Goal: Task Accomplishment & Management: Manage account settings

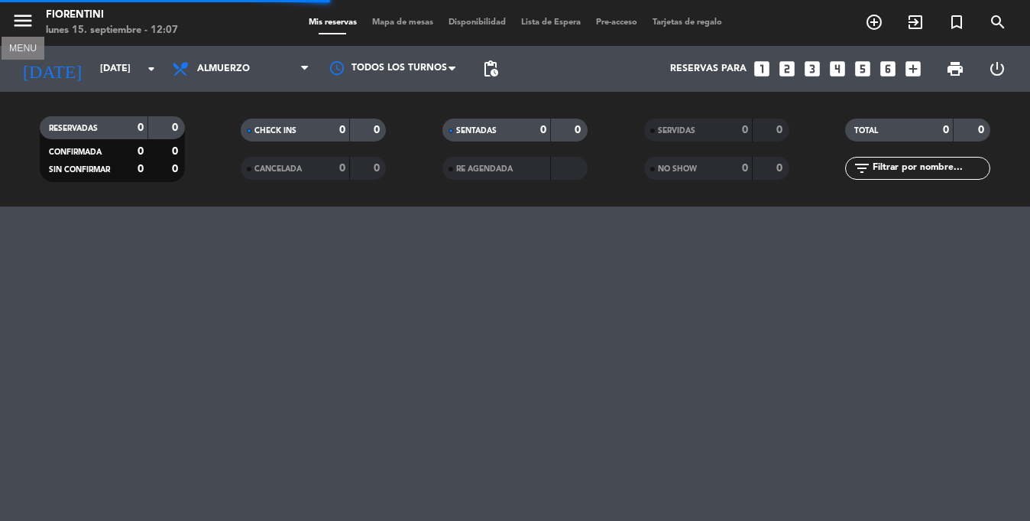
click at [21, 26] on icon "menu" at bounding box center [22, 20] width 23 height 23
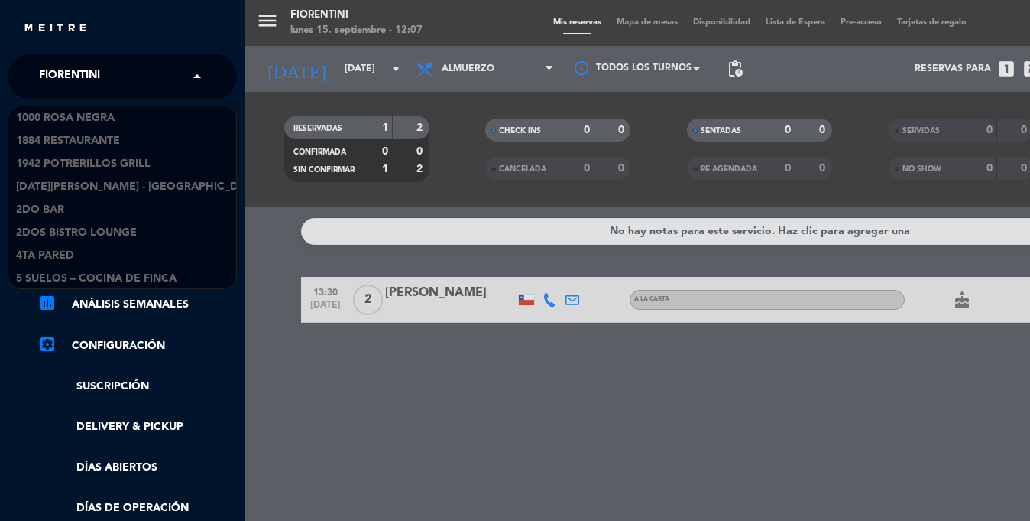
click at [106, 65] on div "× [PERSON_NAME]" at bounding box center [78, 76] width 90 height 32
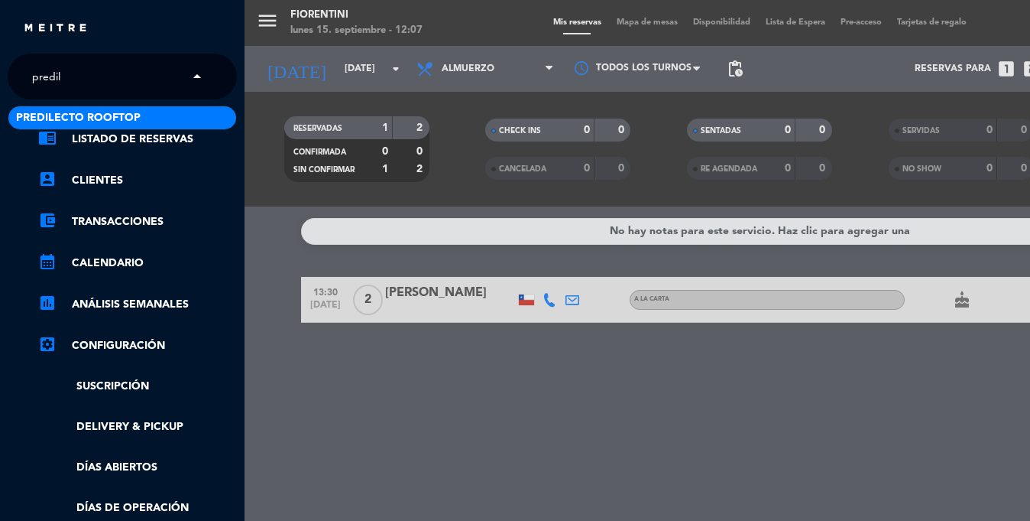
type input "predile"
click at [150, 108] on div "Predilecto Rooftop" at bounding box center [122, 117] width 228 height 23
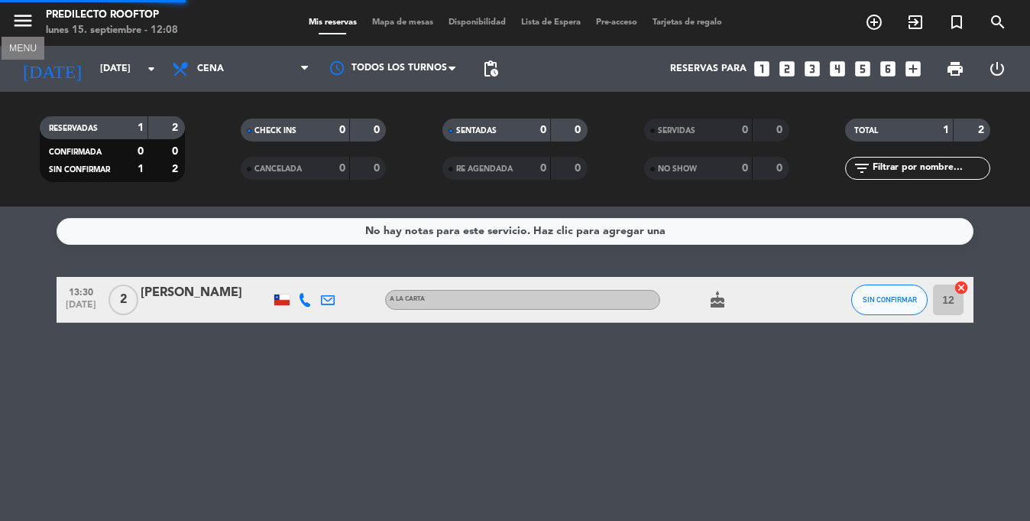
drag, startPoint x: 29, startPoint y: 15, endPoint x: 75, endPoint y: 136, distance: 129.9
click at [29, 15] on icon "menu" at bounding box center [22, 20] width 23 height 23
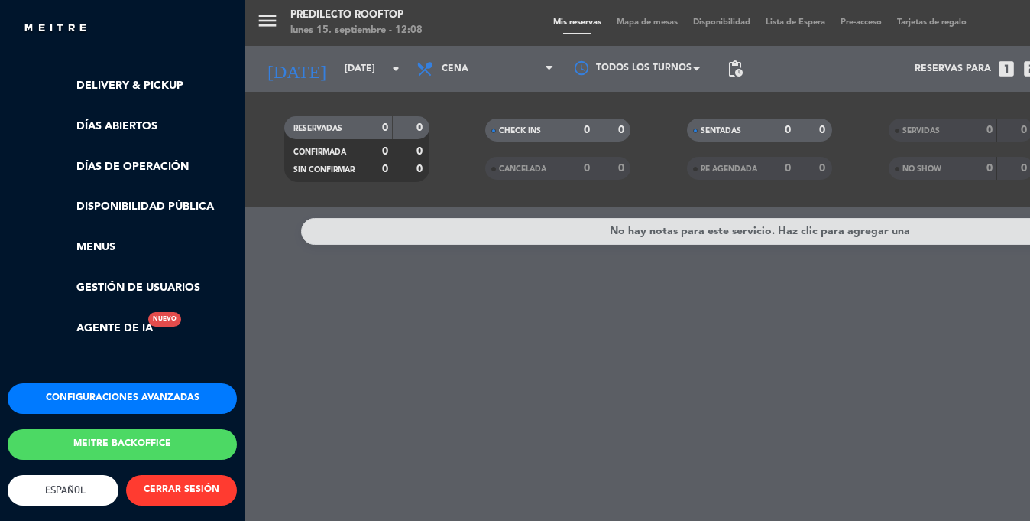
scroll to position [353, 0]
click at [100, 383] on button "Configuraciones avanzadas" at bounding box center [122, 398] width 229 height 31
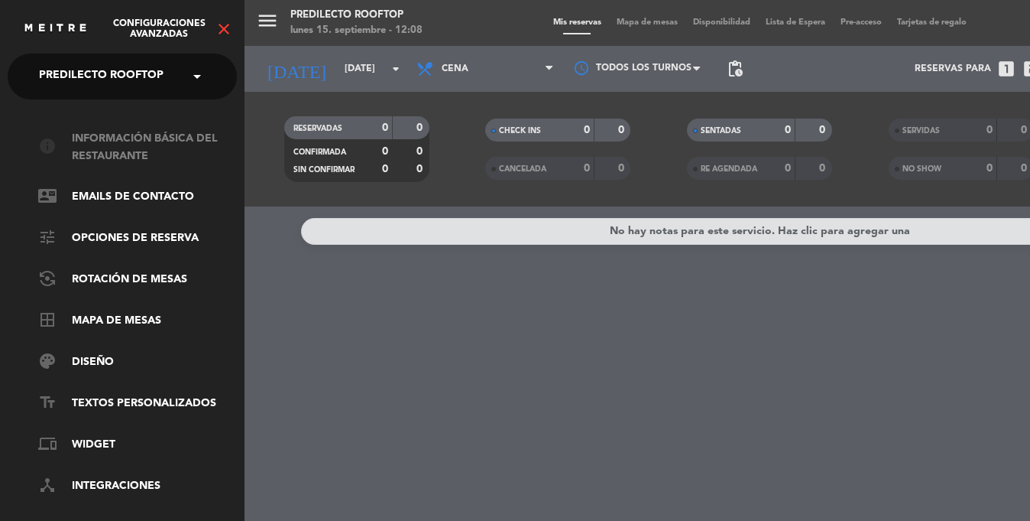
click at [98, 158] on link "info Información básica del restaurante" at bounding box center [137, 147] width 199 height 35
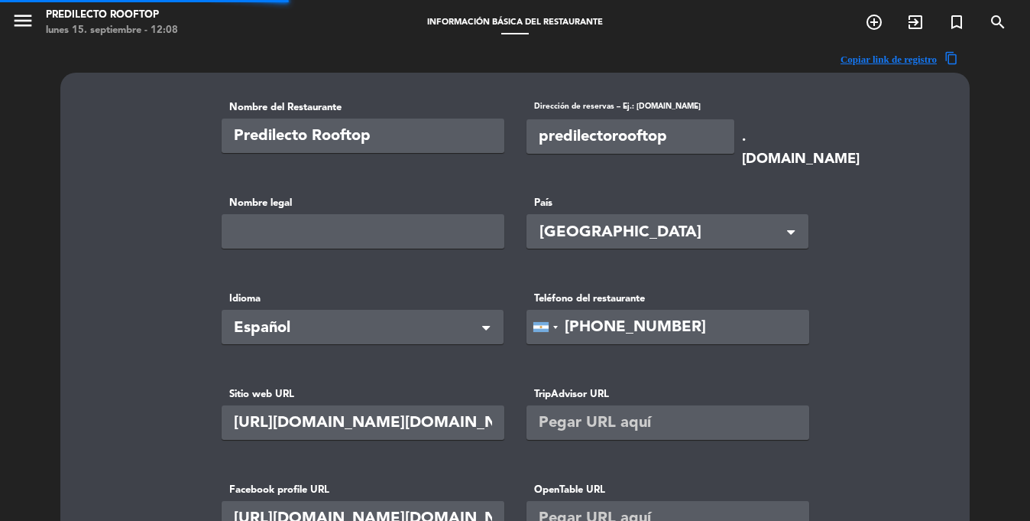
type input "GINSA SA"
type input "92990"
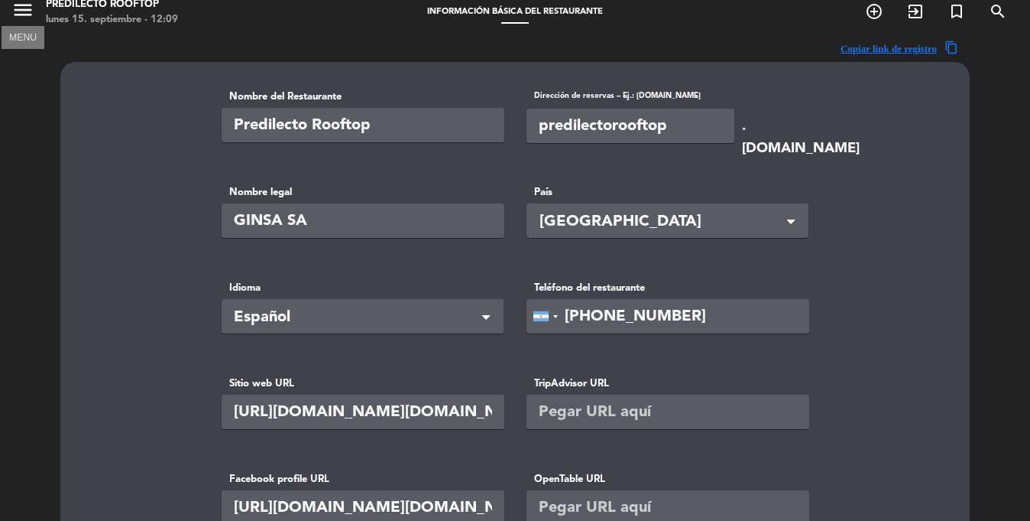
click at [26, 18] on icon "menu" at bounding box center [22, 9] width 23 height 23
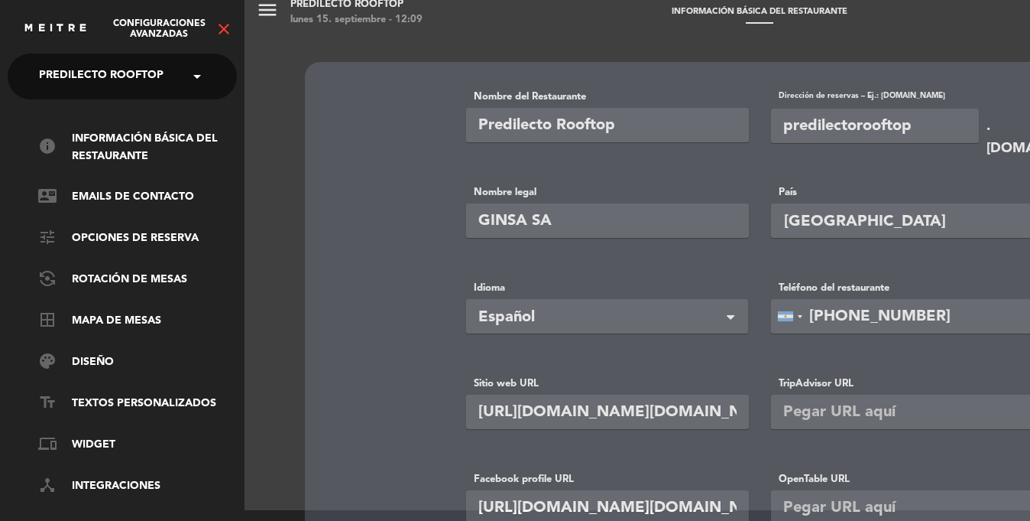
click at [229, 33] on icon "close" at bounding box center [224, 29] width 18 height 18
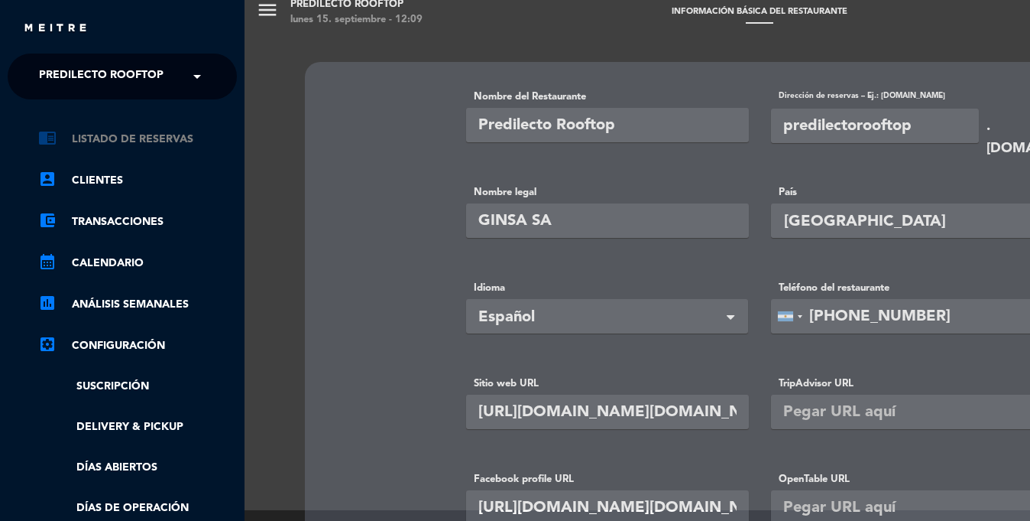
click at [131, 137] on link "chrome_reader_mode Listado de Reservas" at bounding box center [137, 139] width 199 height 18
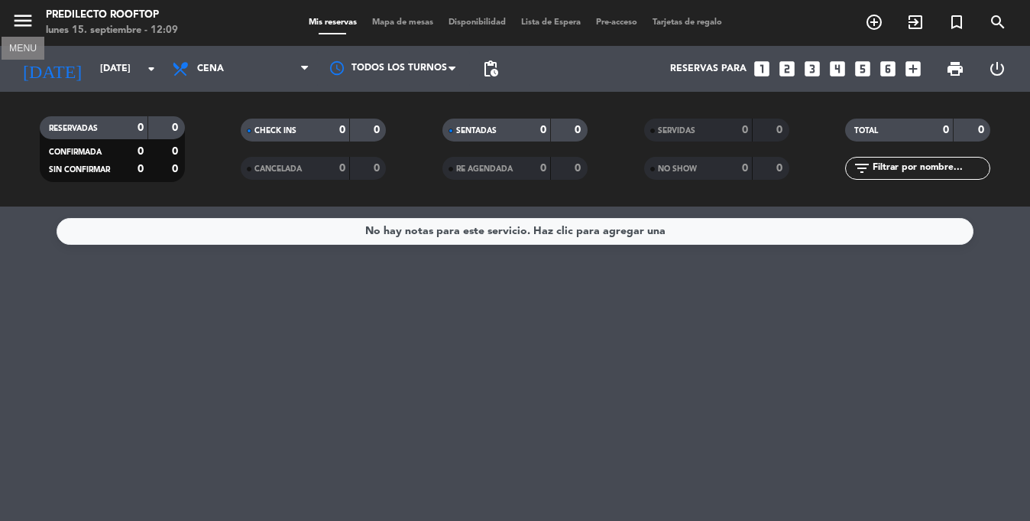
click at [31, 26] on icon "menu" at bounding box center [22, 20] width 23 height 23
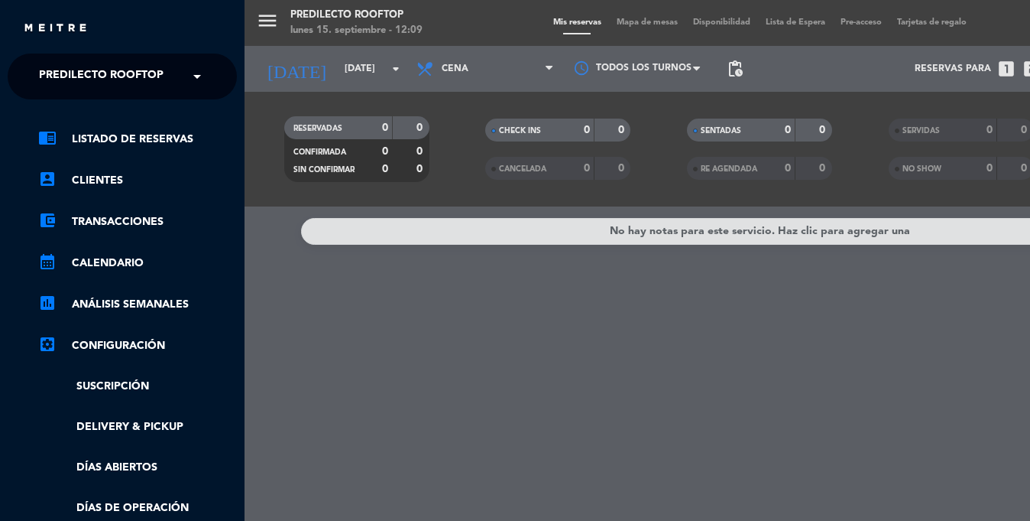
click at [345, 343] on div "menu Predilecto Rooftop [DATE] 15. septiembre - 12:09 Mis reservas Mapa de mesa…" at bounding box center [760, 260] width 1030 height 521
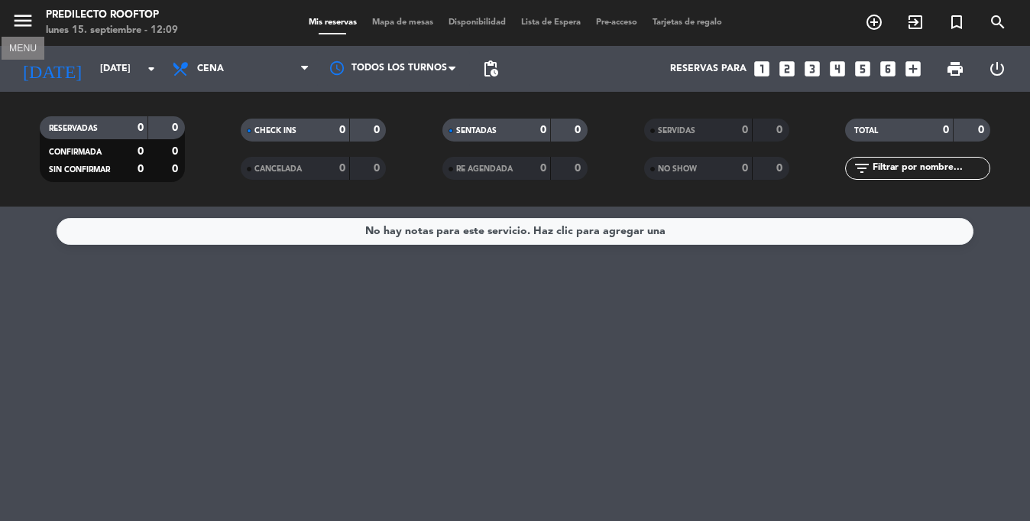
click at [24, 25] on icon "menu" at bounding box center [22, 20] width 23 height 23
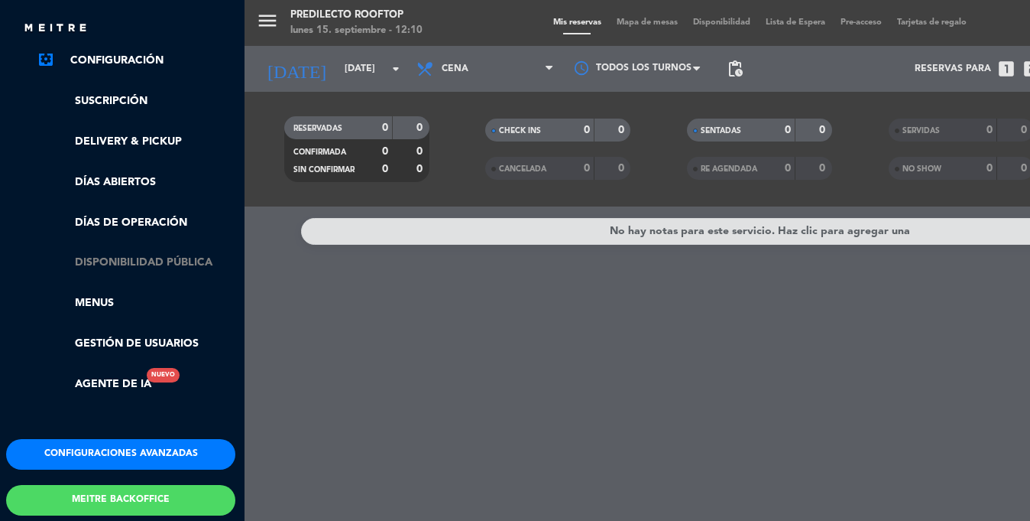
scroll to position [290, 2]
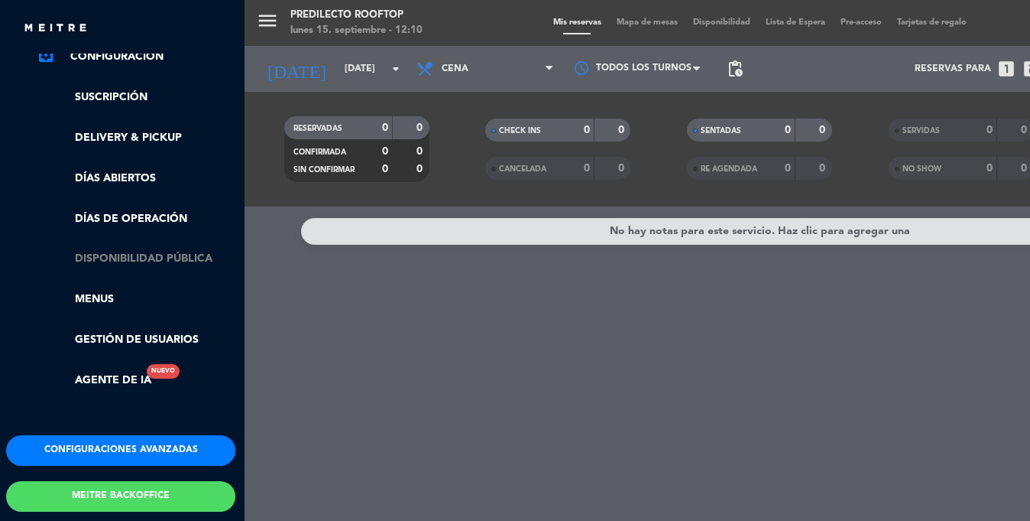
click at [131, 264] on link "Disponibilidad pública" at bounding box center [136, 259] width 199 height 18
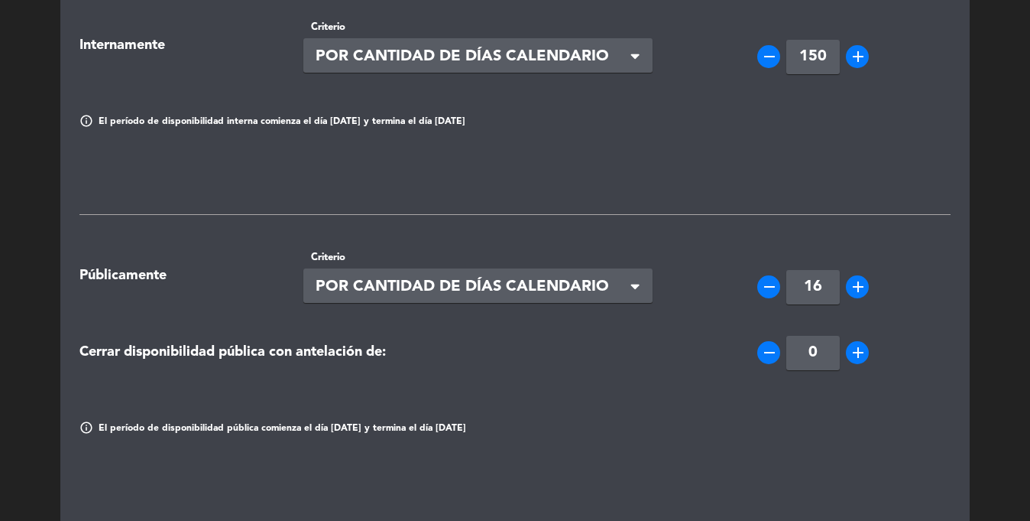
scroll to position [39, 0]
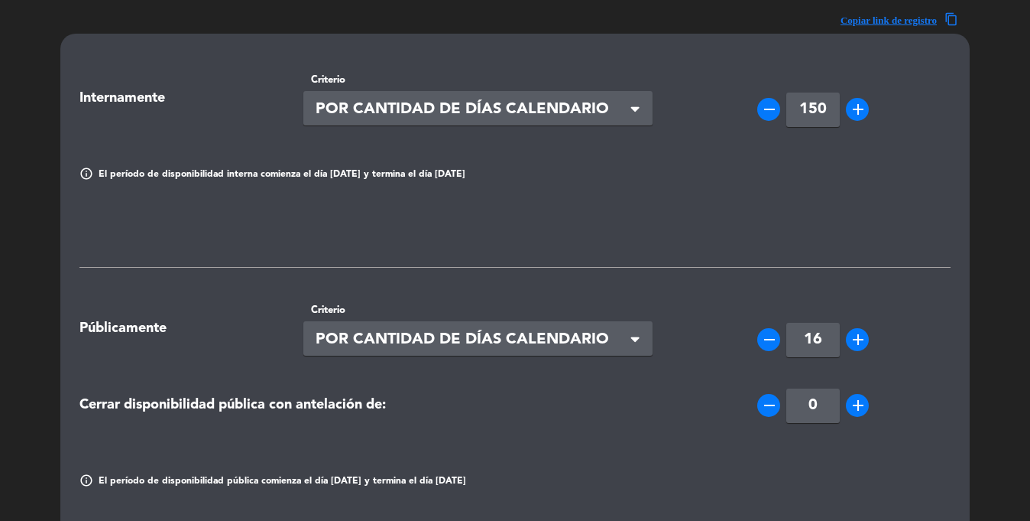
drag, startPoint x: 69, startPoint y: 91, endPoint x: 235, endPoint y: 104, distance: 166.4
click at [235, 104] on div "Internamente" at bounding box center [180, 98] width 224 height 22
drag, startPoint x: 97, startPoint y: 339, endPoint x: 107, endPoint y: 336, distance: 10.6
click at [97, 339] on div "Públicamente" at bounding box center [180, 328] width 224 height 22
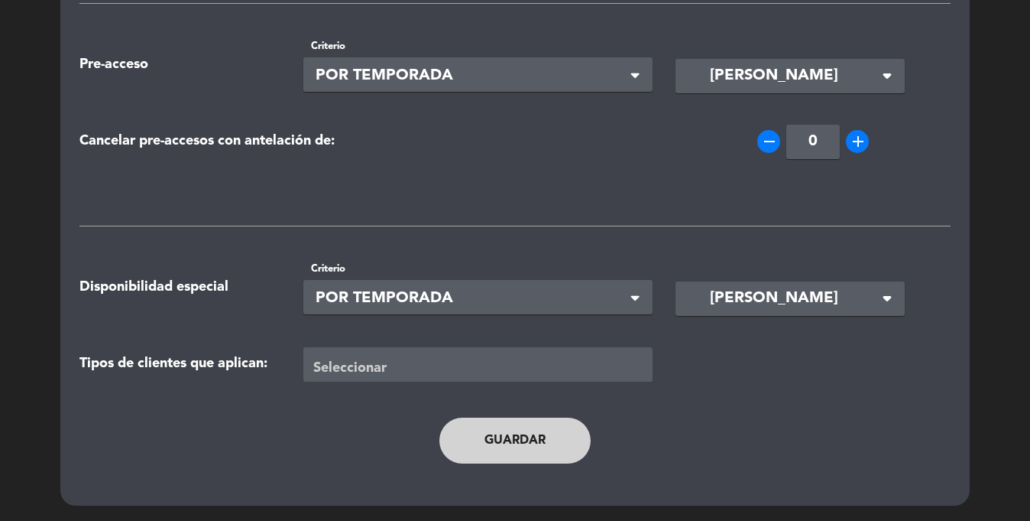
scroll to position [0, 0]
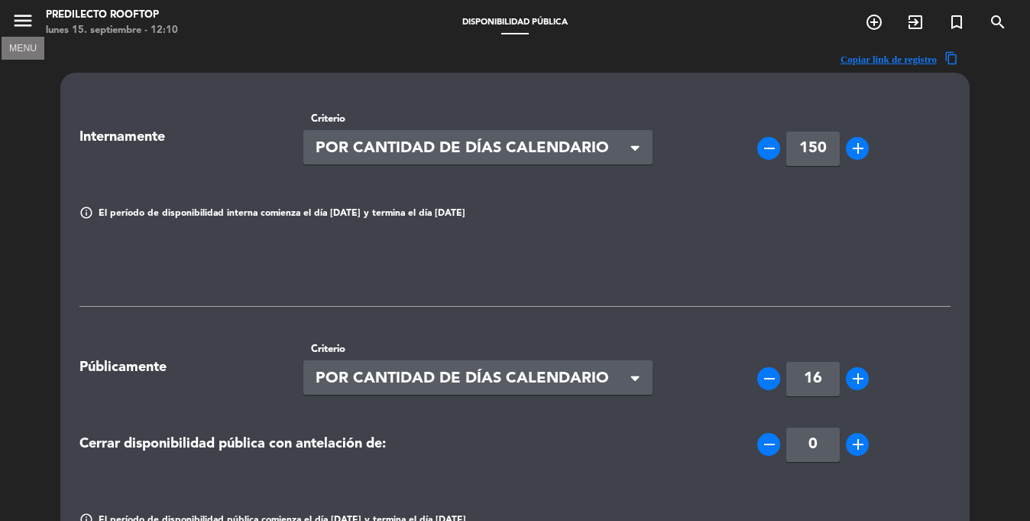
click at [24, 32] on button "menu" at bounding box center [22, 23] width 23 height 28
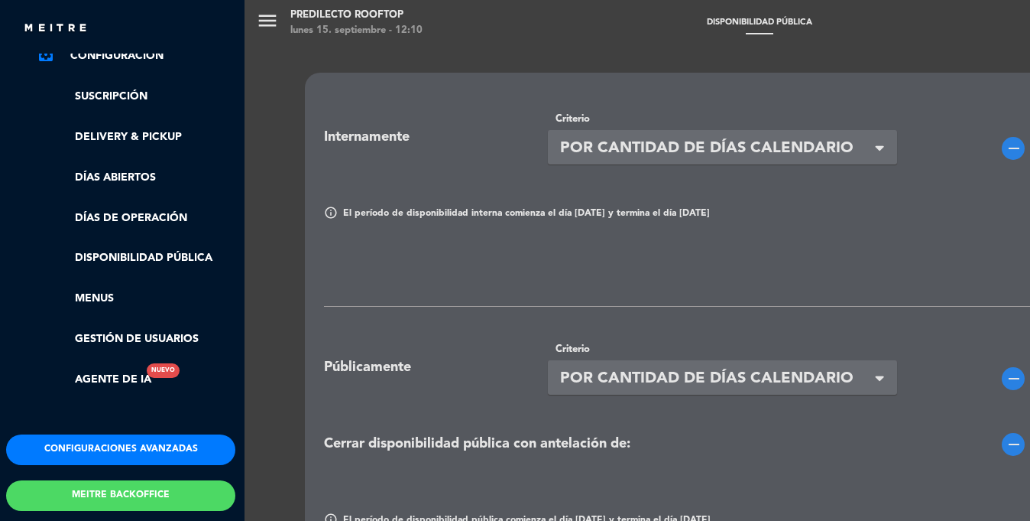
click at [604, 217] on div "menu Predilecto Rooftop [DATE] 15. septiembre - 12:10 Disponibilidad pública ad…" at bounding box center [760, 260] width 1030 height 521
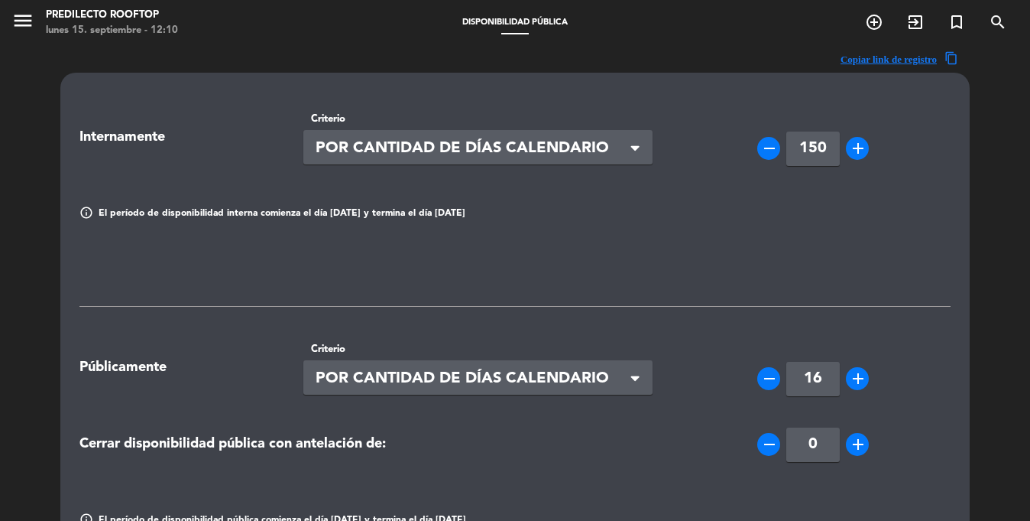
drag, startPoint x: 92, startPoint y: 149, endPoint x: 201, endPoint y: 157, distance: 108.8
click at [209, 152] on div "Internamente Criterio Seleccionar × POR CANTIDAD DE DÍAS CALENDARIO × remove 15…" at bounding box center [515, 137] width 894 height 76
drag, startPoint x: 86, startPoint y: 371, endPoint x: 242, endPoint y: 385, distance: 156.6
click at [255, 388] on div "Públicamente Criterio Seleccionar × POR CANTIDAD DE DÍAS CALENDARIO × remove 16…" at bounding box center [515, 367] width 894 height 76
click at [19, 21] on icon "menu" at bounding box center [22, 20] width 23 height 23
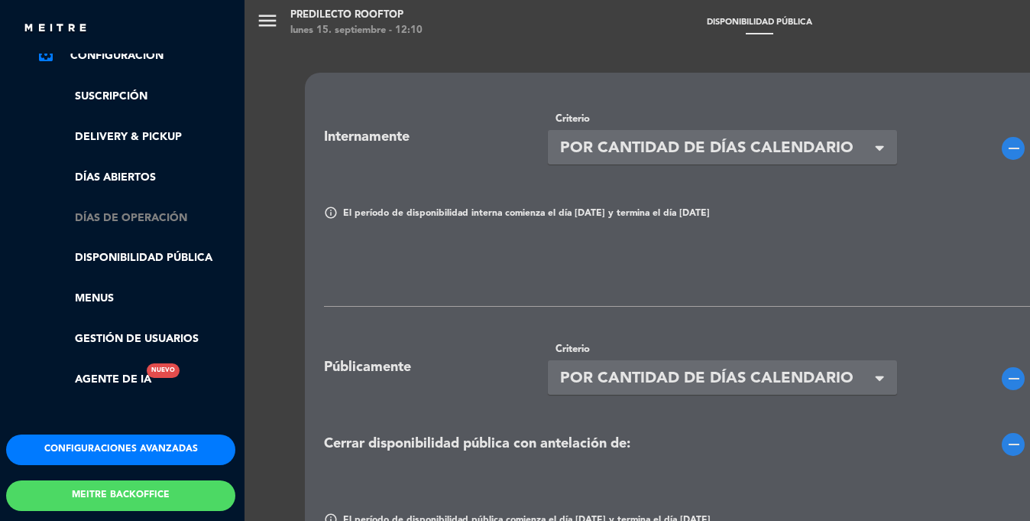
click at [111, 219] on link "Días de Operación" at bounding box center [136, 218] width 199 height 18
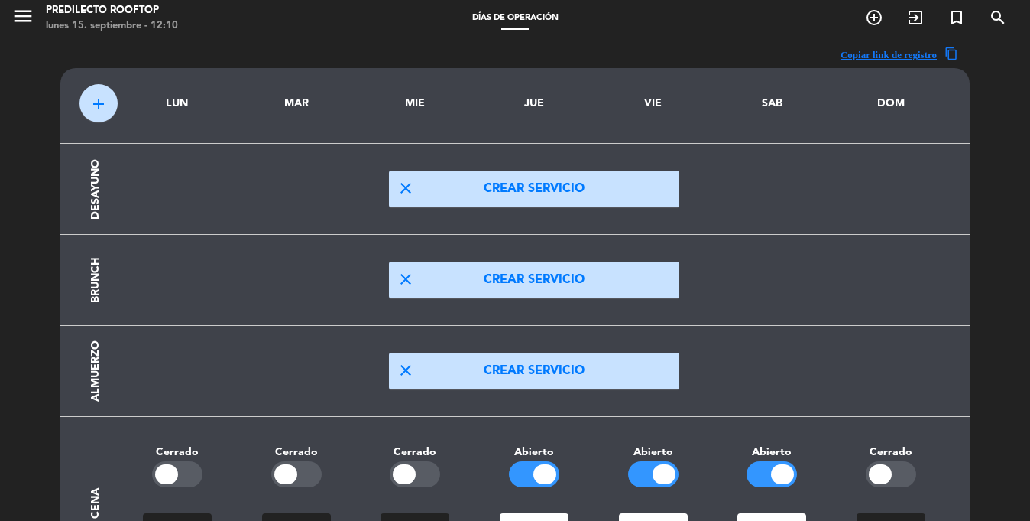
scroll to position [15, 0]
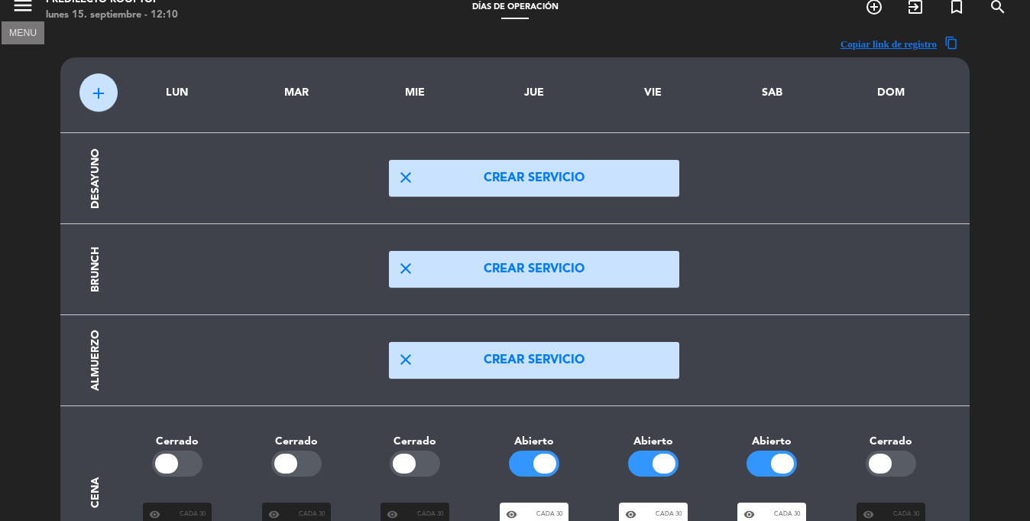
click at [18, 8] on icon "menu" at bounding box center [22, 5] width 23 height 23
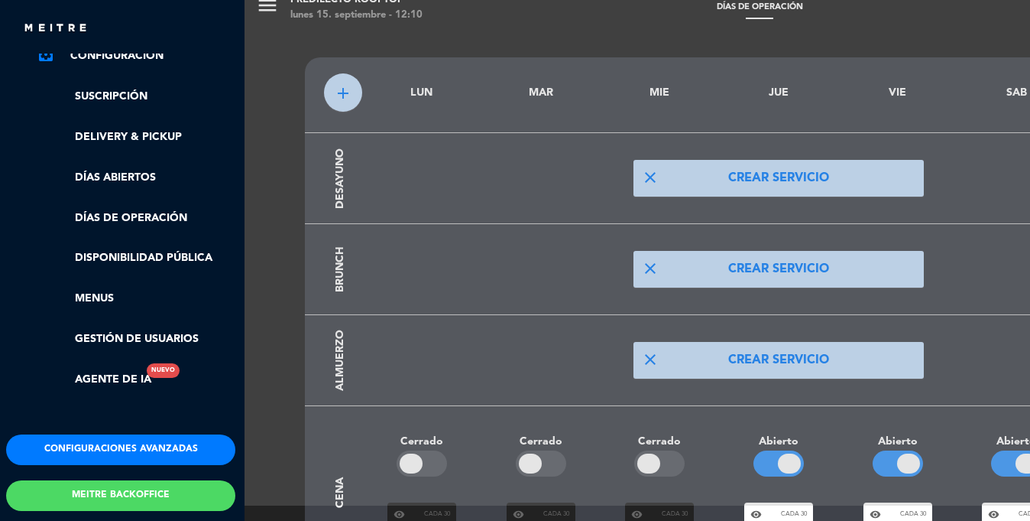
click at [351, 277] on div "menu Predilecto Rooftop [DATE] 15. septiembre - 12:10 Días de Operación add_cir…" at bounding box center [760, 245] width 1030 height 521
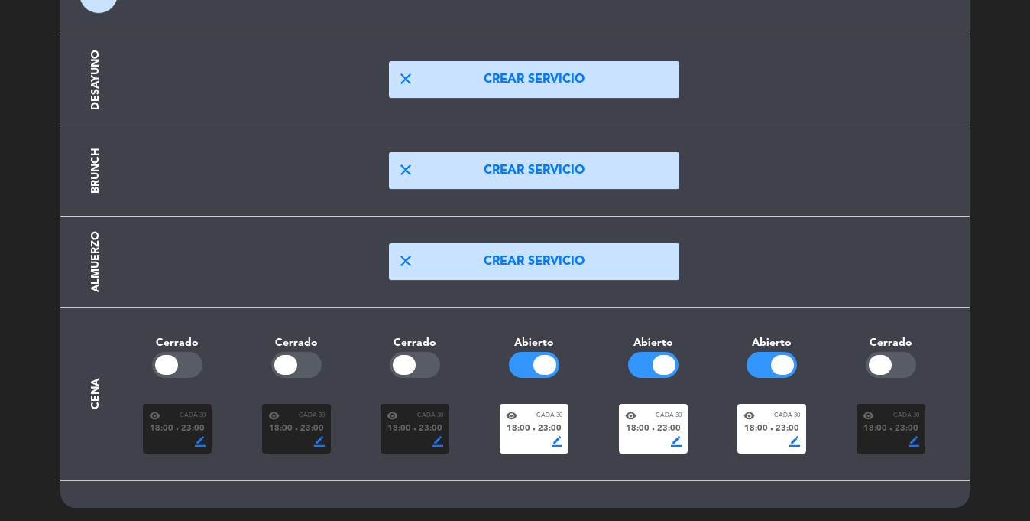
scroll to position [116, 0]
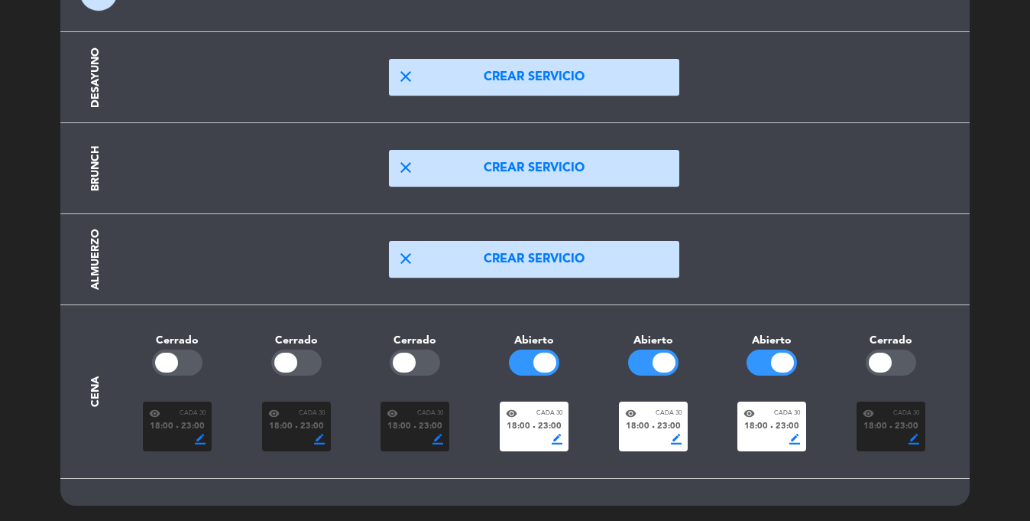
click at [682, 429] on div "visibility Cada 30 18:00 fiber_manual_record 23:00 border_color" at bounding box center [653, 426] width 69 height 50
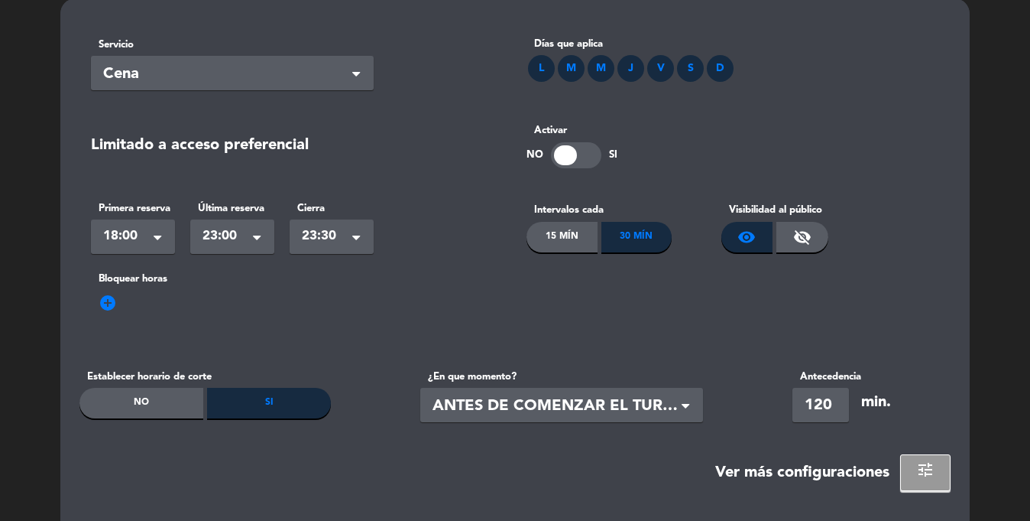
scroll to position [119, 0]
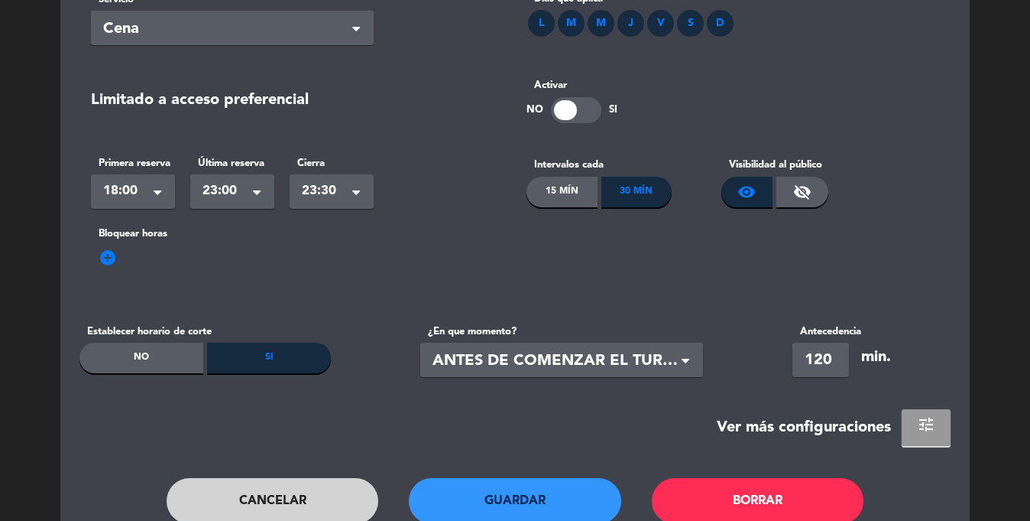
click at [921, 441] on button "tune" at bounding box center [926, 427] width 49 height 37
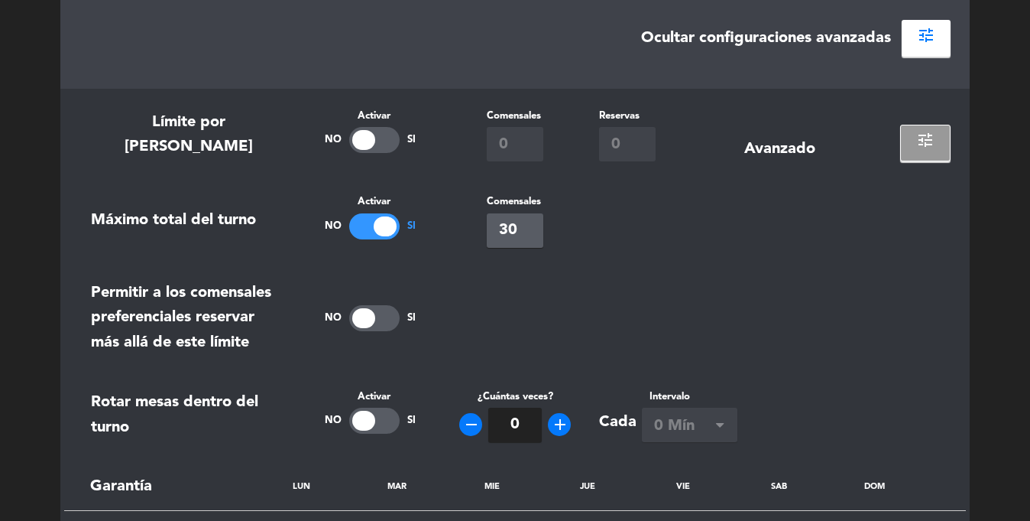
click at [943, 49] on button "tune" at bounding box center [926, 38] width 49 height 37
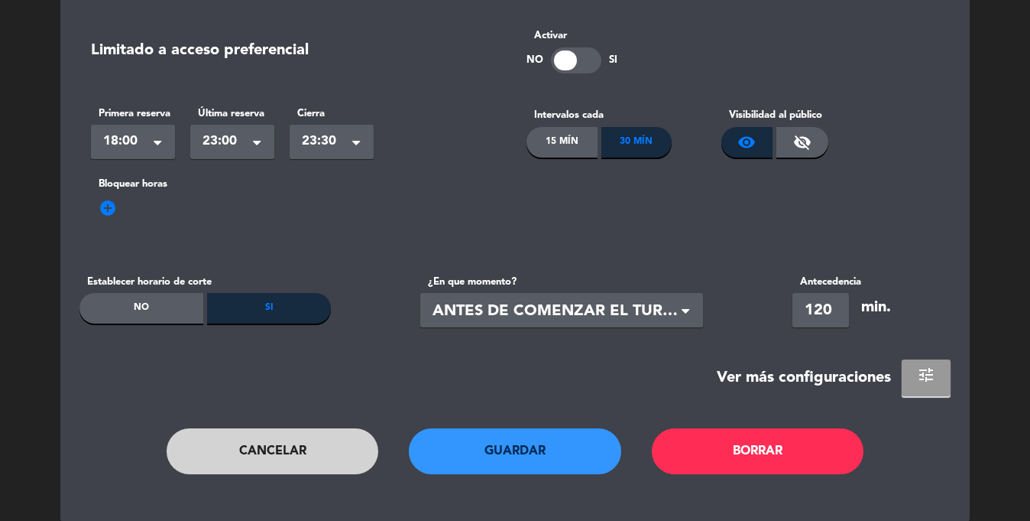
scroll to position [195, 0]
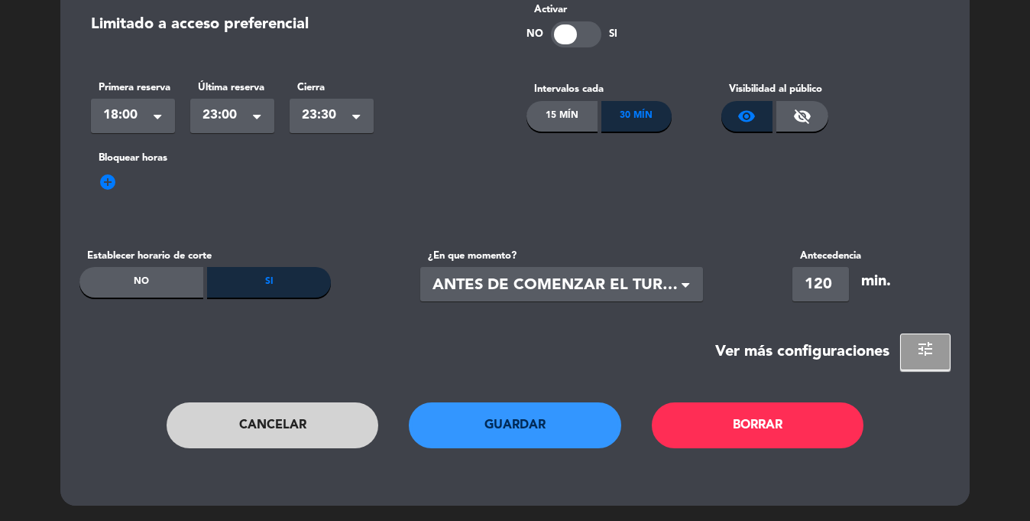
click at [139, 281] on div "No" at bounding box center [141, 282] width 124 height 31
type input "0"
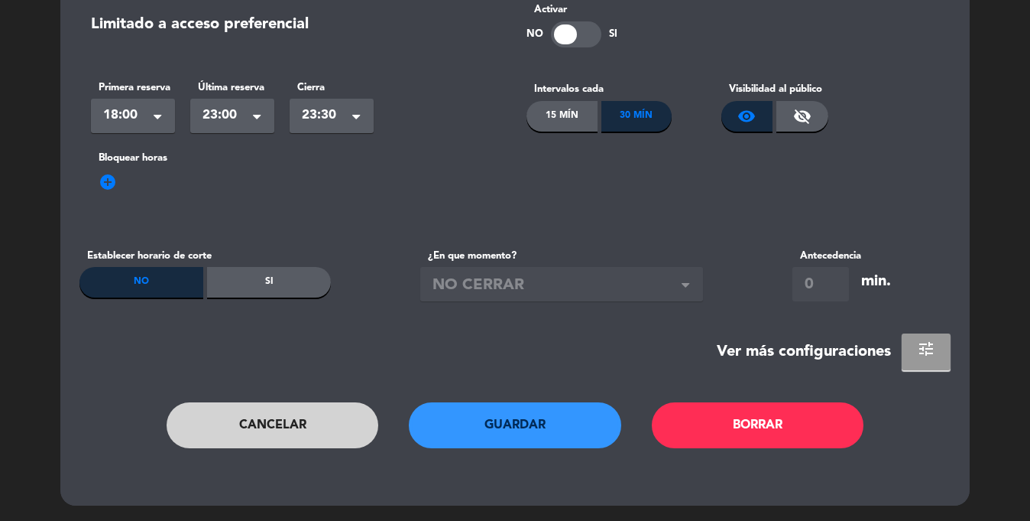
drag, startPoint x: 925, startPoint y: 356, endPoint x: 915, endPoint y: 364, distance: 12.5
click at [925, 356] on span "tune" at bounding box center [926, 348] width 18 height 18
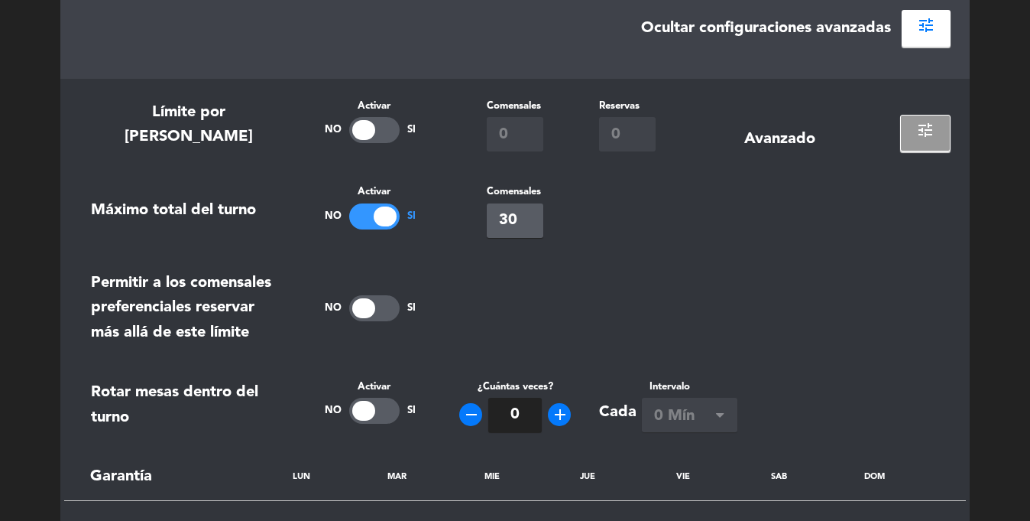
scroll to position [538, 0]
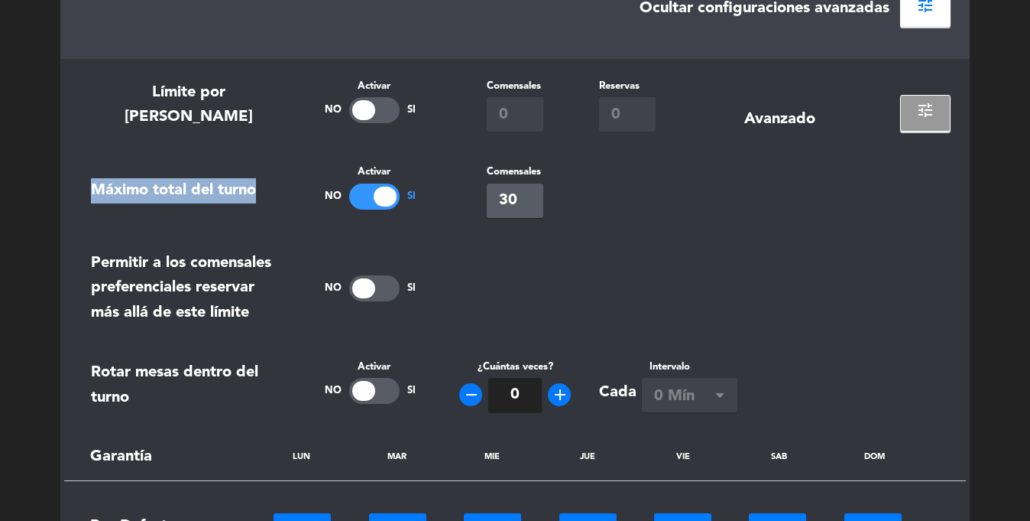
drag, startPoint x: 82, startPoint y: 196, endPoint x: 277, endPoint y: 203, distance: 195.8
click at [277, 203] on div "Máximo total del turno" at bounding box center [188, 191] width 218 height 54
click at [351, 234] on section "Límite por horario Activar No Si Comensales 0 Reservas 0 Avanzado tune Máximo t…" at bounding box center [515, 492] width 910 height 866
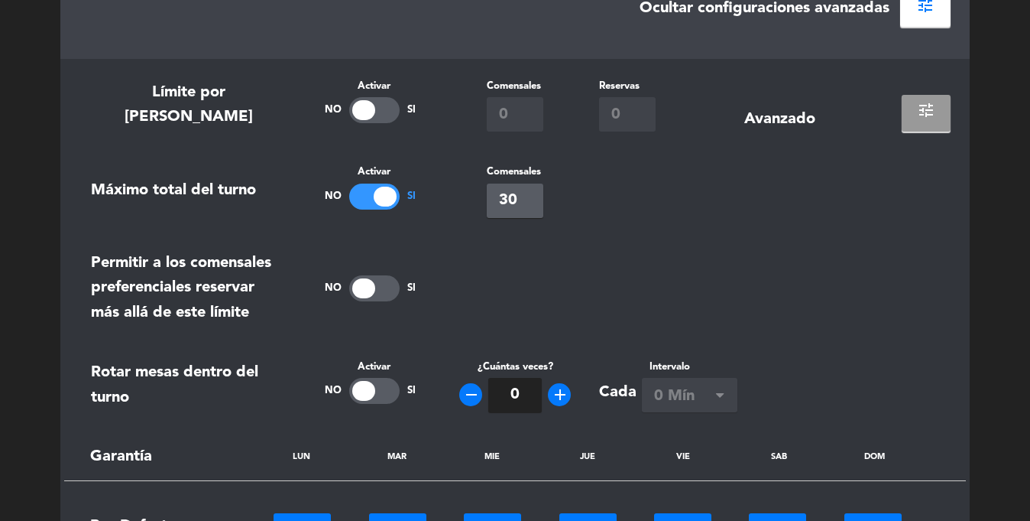
click at [926, 116] on span "tune" at bounding box center [926, 110] width 18 height 18
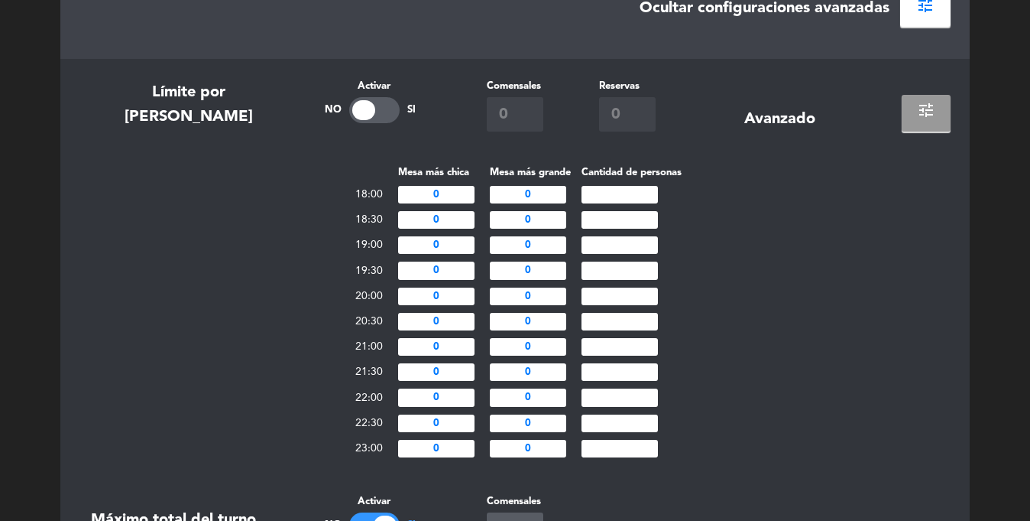
click at [926, 116] on span "tune" at bounding box center [926, 110] width 18 height 18
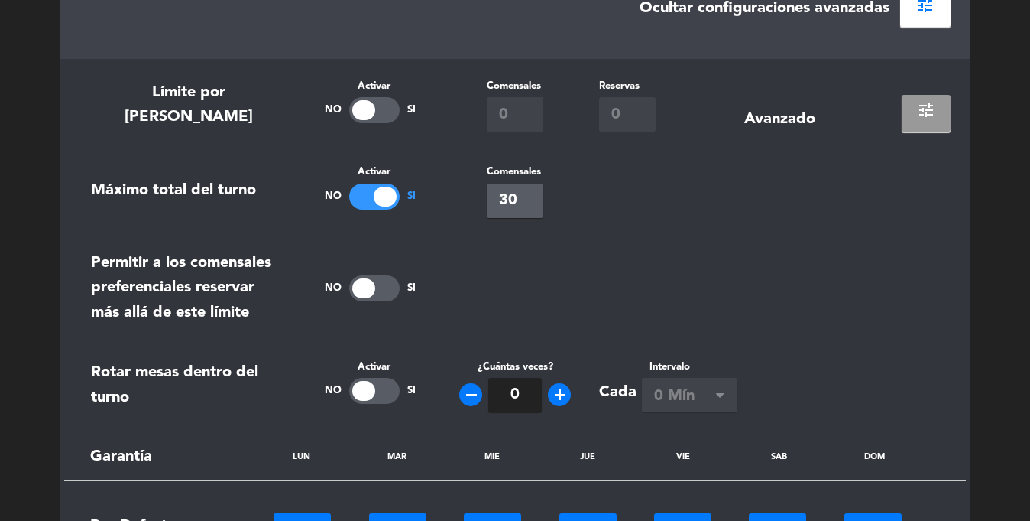
scroll to position [1098, 0]
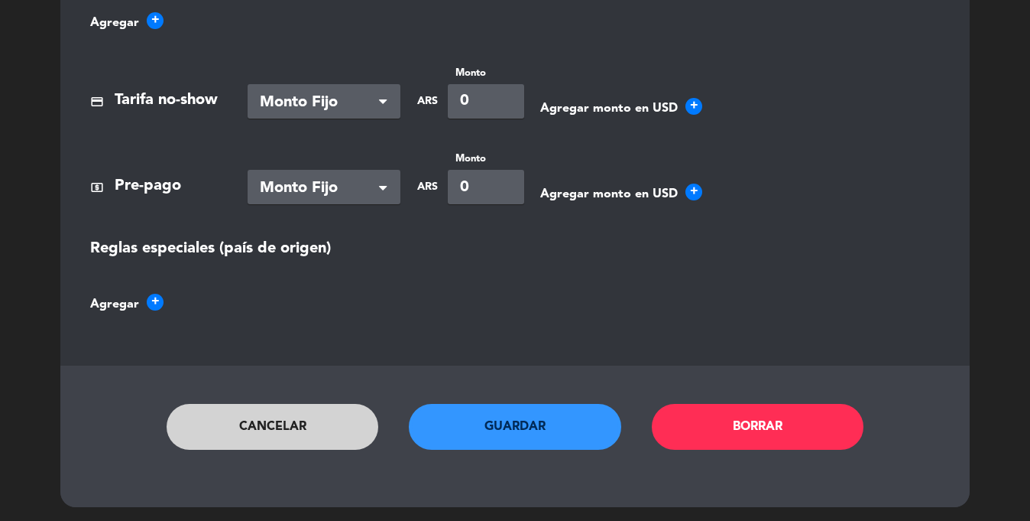
click at [523, 430] on button "Guardar" at bounding box center [515, 427] width 213 height 46
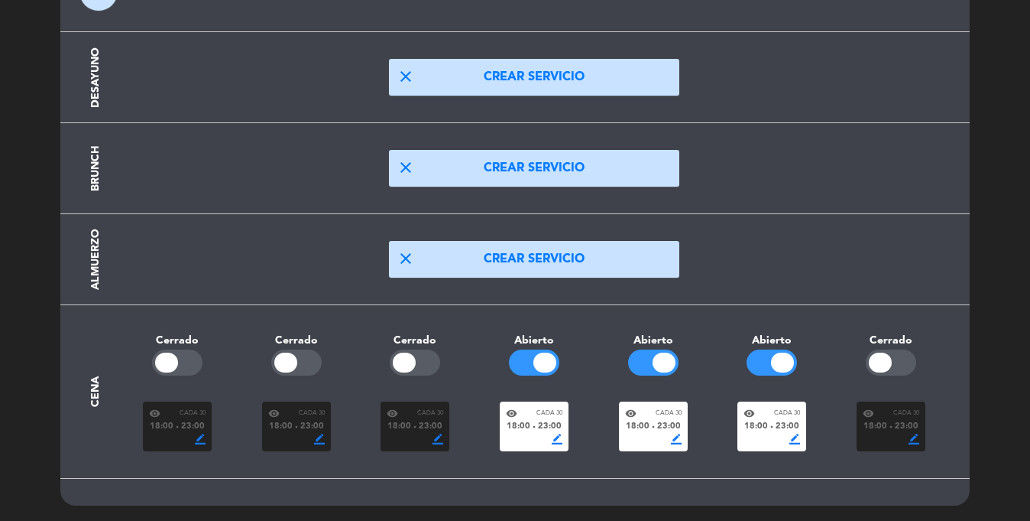
scroll to position [0, 0]
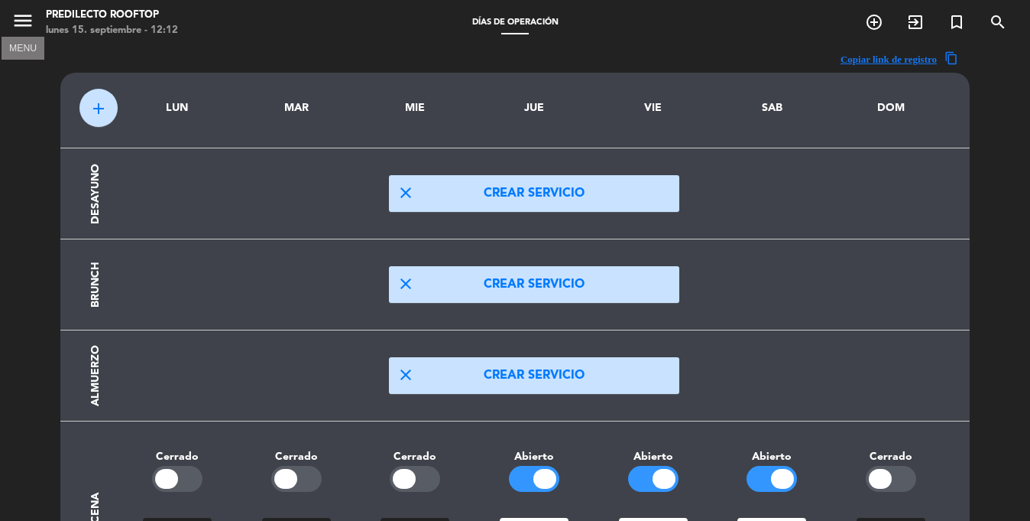
click at [19, 25] on icon "menu" at bounding box center [22, 20] width 23 height 23
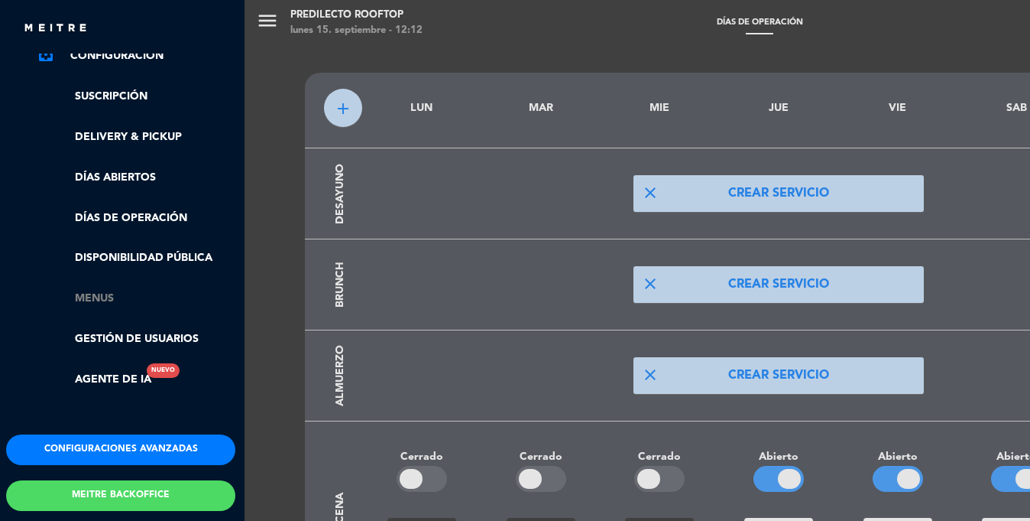
click at [116, 300] on link "Menus" at bounding box center [136, 299] width 199 height 18
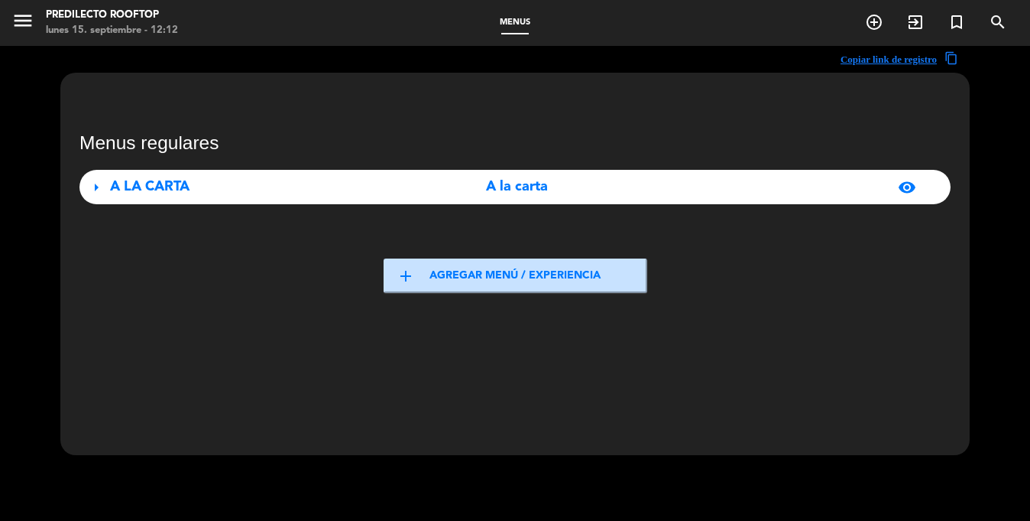
click at [190, 176] on div "A LA CARTA" at bounding box center [245, 187] width 271 height 22
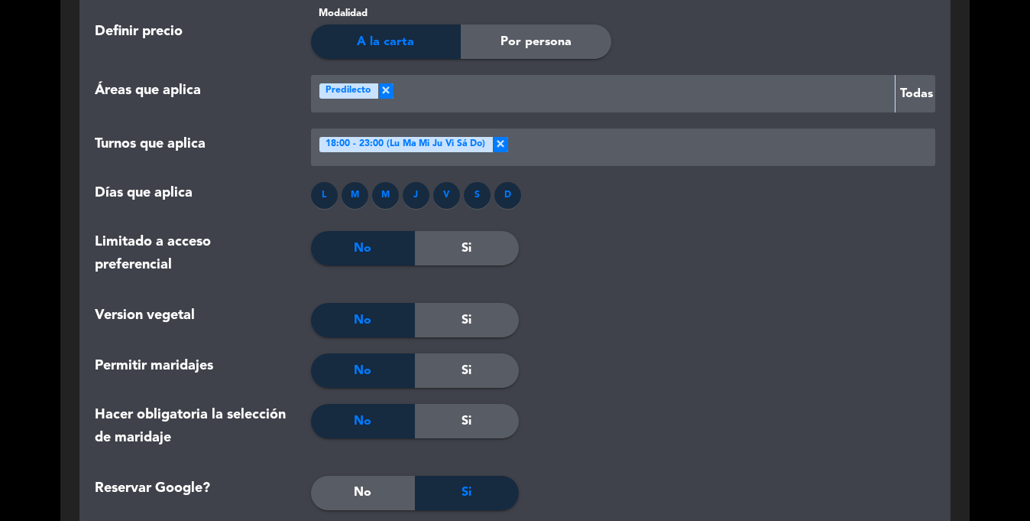
scroll to position [1437, 0]
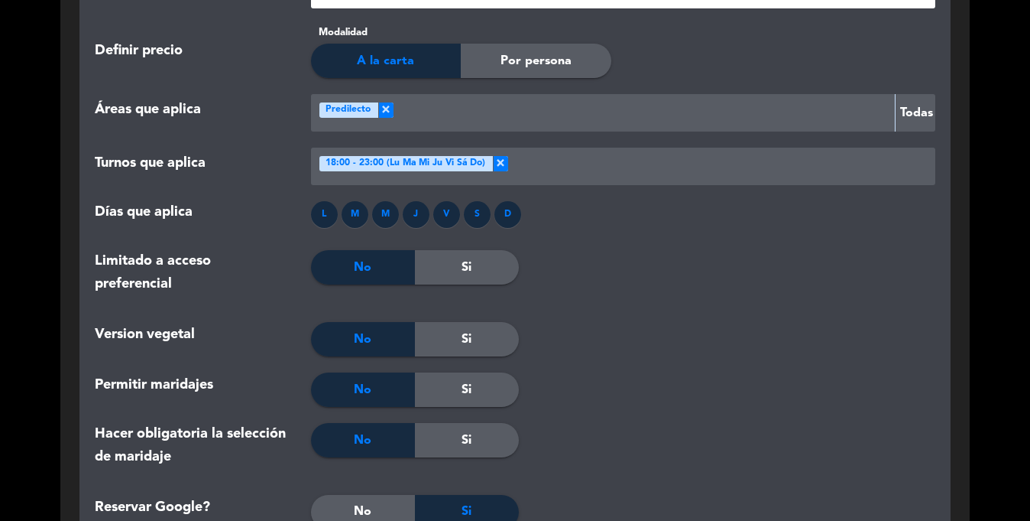
click at [578, 164] on div at bounding box center [719, 166] width 422 height 25
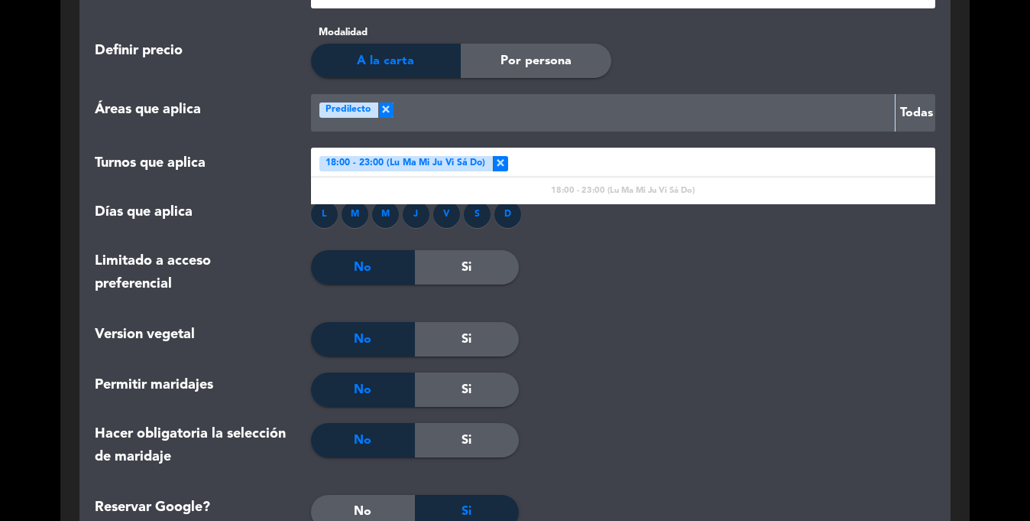
click at [190, 193] on div "Turnos que aplica Seleccionar turno × 18:00 - 23:00 (Lu Ma Mi Ju Vi Sá Do) × 18…" at bounding box center [515, 175] width 864 height 54
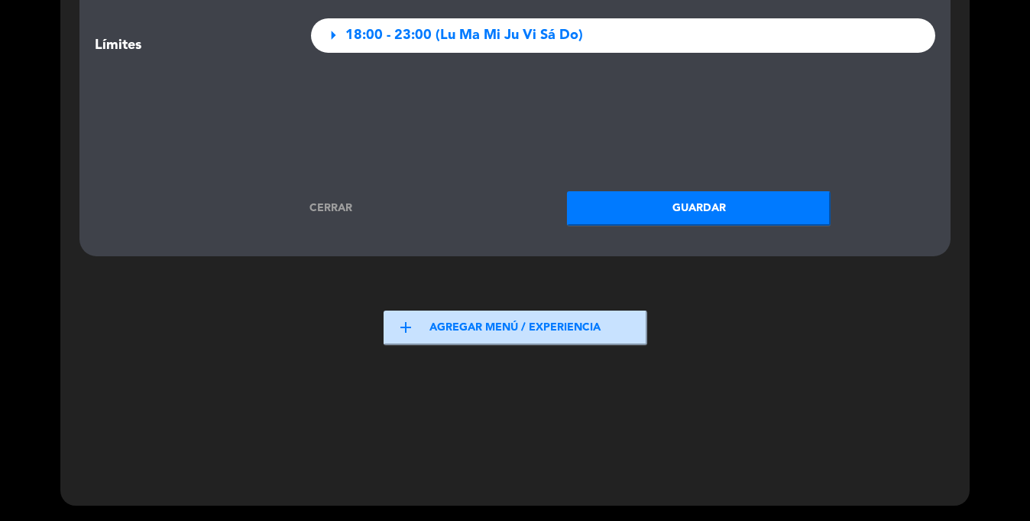
click at [628, 213] on button "Guardar" at bounding box center [699, 208] width 264 height 34
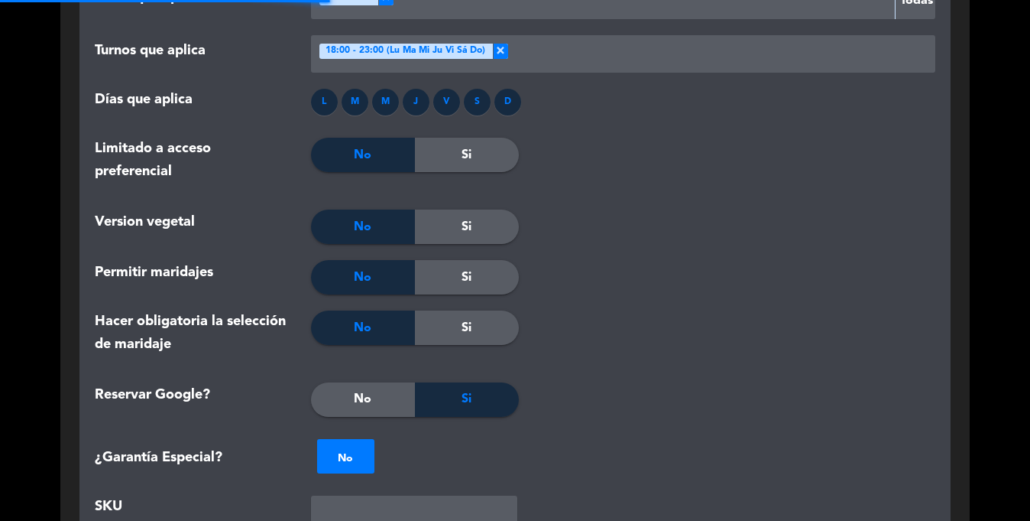
scroll to position [0, 0]
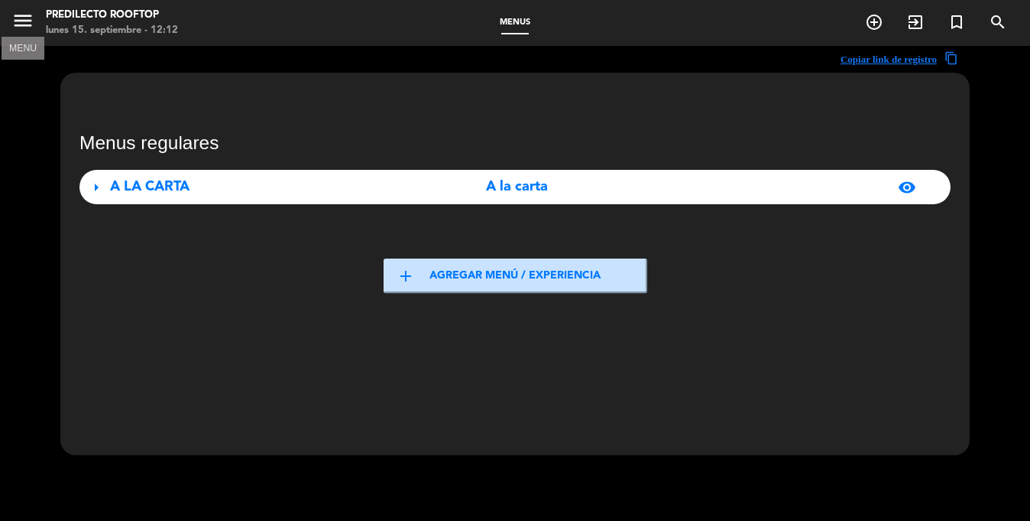
click at [19, 23] on icon "menu" at bounding box center [22, 20] width 23 height 23
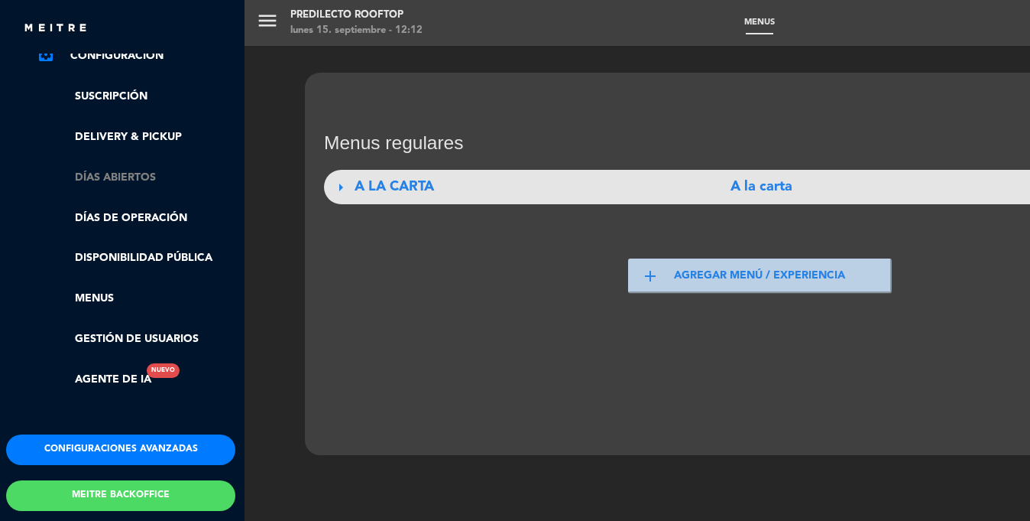
click at [113, 171] on link "Días abiertos" at bounding box center [136, 178] width 199 height 18
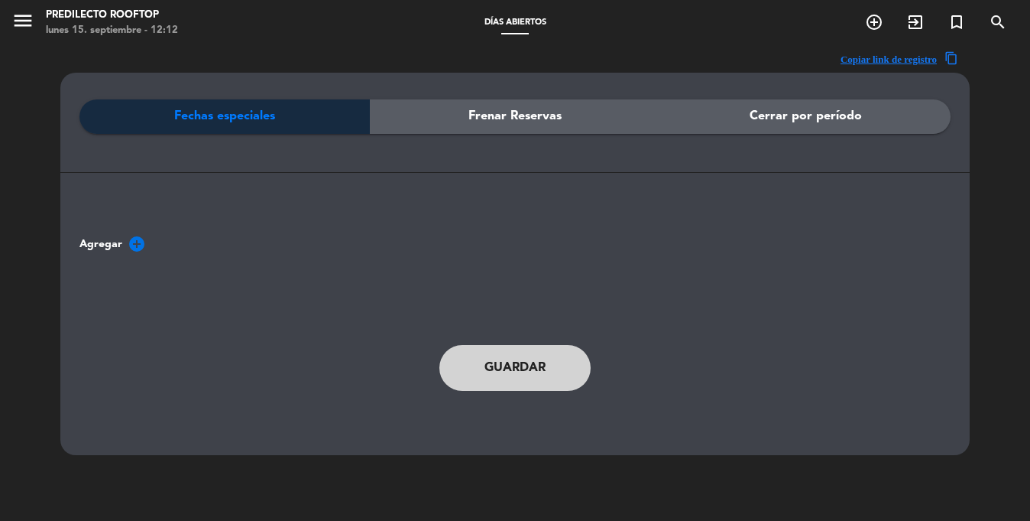
click at [478, 118] on span "Frenar Reservas" at bounding box center [515, 116] width 93 height 20
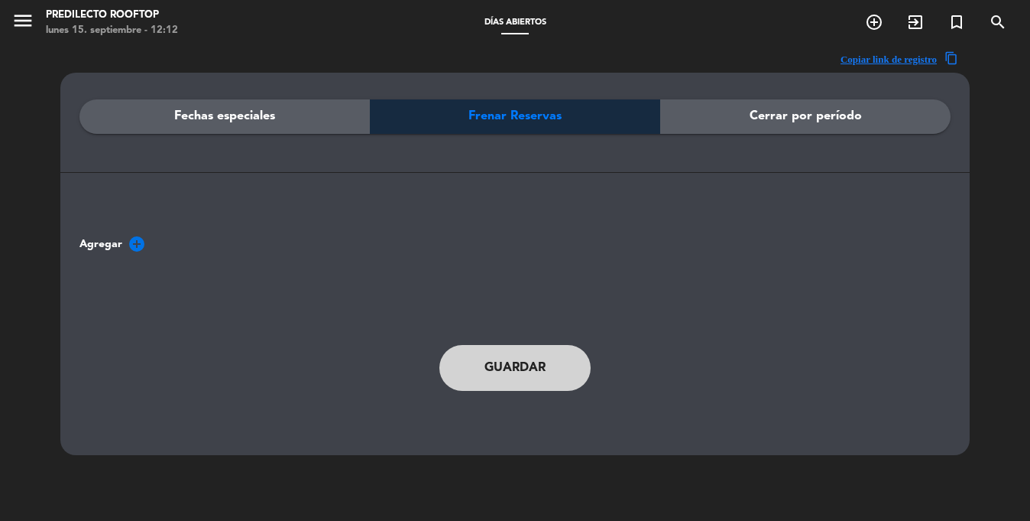
drag, startPoint x: 945, startPoint y: 86, endPoint x: 918, endPoint y: 109, distance: 35.2
click at [943, 89] on div "Fechas especiales Frenar Reservas Cerrar por período Agregar add_circle Guardar" at bounding box center [515, 264] width 910 height 382
click at [891, 121] on div "Cerrar por período" at bounding box center [805, 116] width 290 height 34
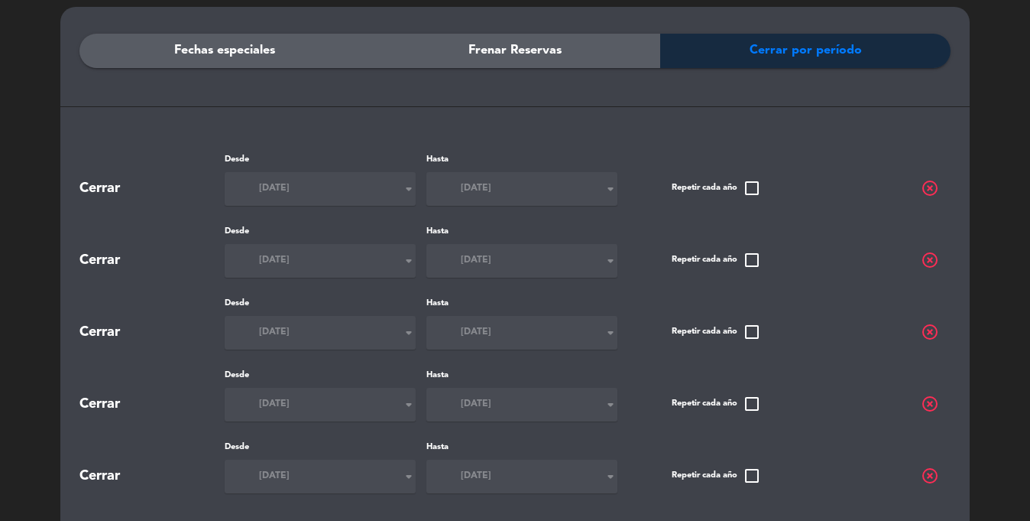
scroll to position [68, 0]
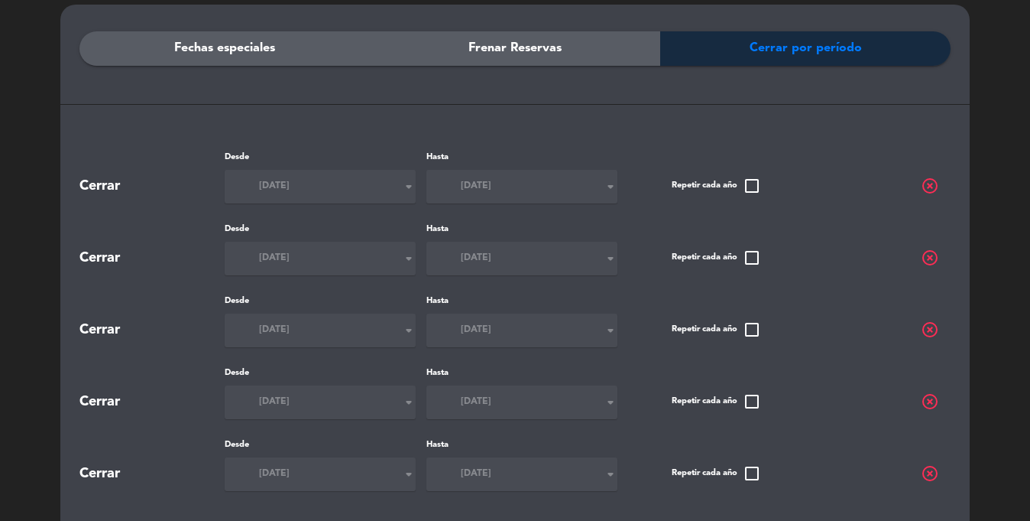
drag, startPoint x: 64, startPoint y: 180, endPoint x: 185, endPoint y: 190, distance: 121.2
click at [185, 190] on div "Fechas especiales Frenar Reservas Cerrar por período Cerrar Desde [DATE] arrow_…" at bounding box center [515, 364] width 910 height 719
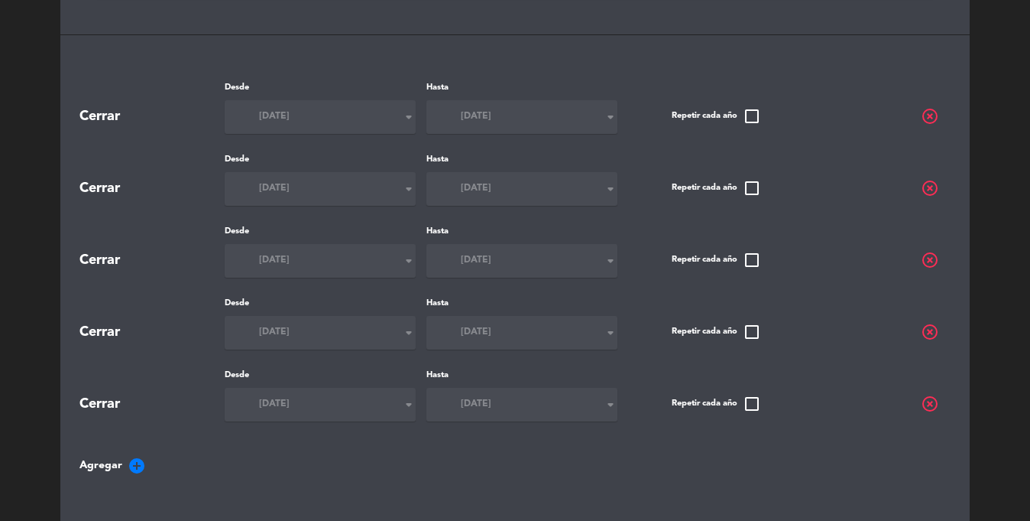
scroll to position [0, 0]
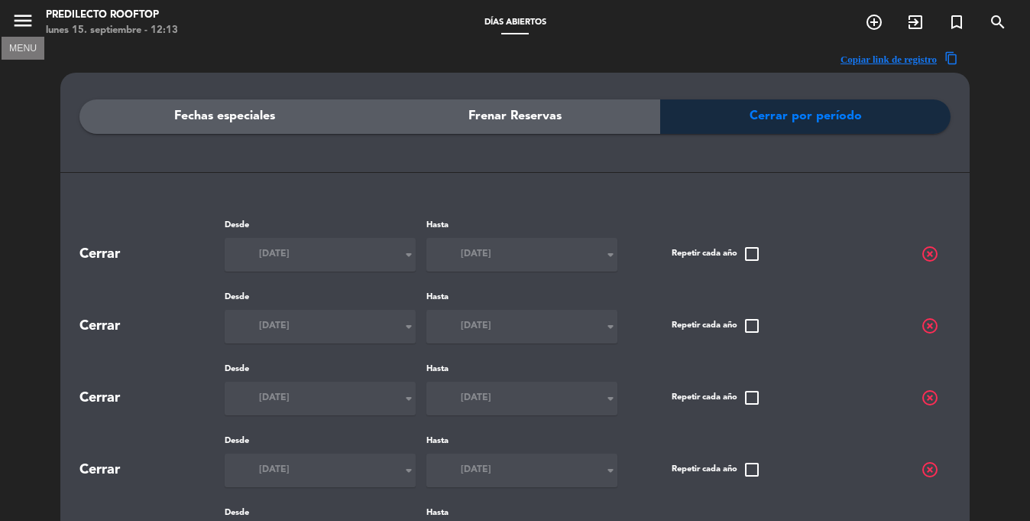
click at [15, 21] on icon "menu" at bounding box center [22, 20] width 23 height 23
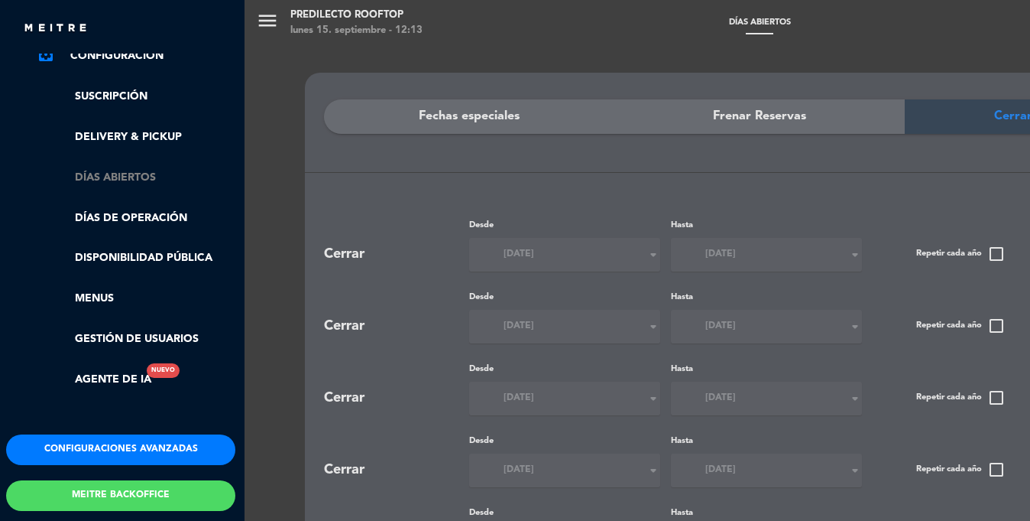
click at [109, 174] on link "Días abiertos" at bounding box center [136, 178] width 199 height 18
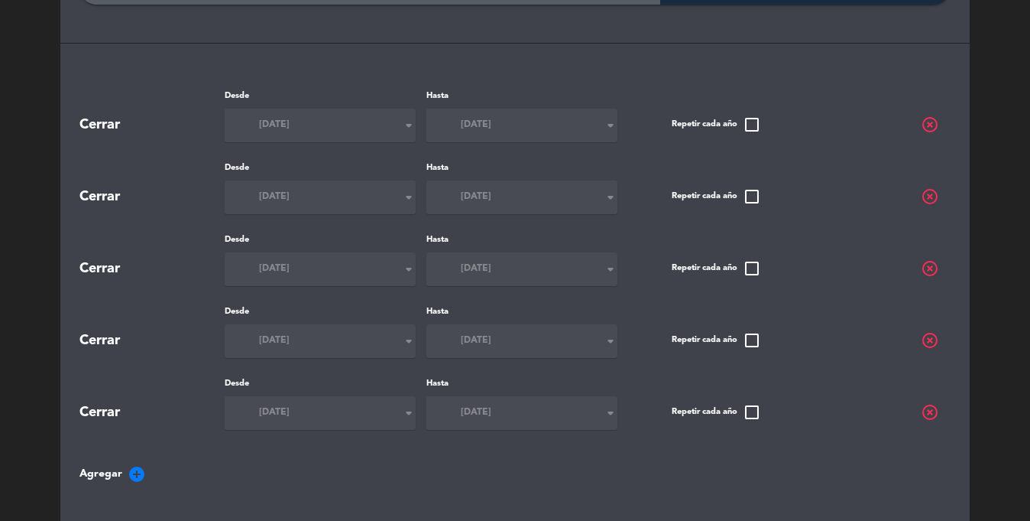
scroll to position [138, 0]
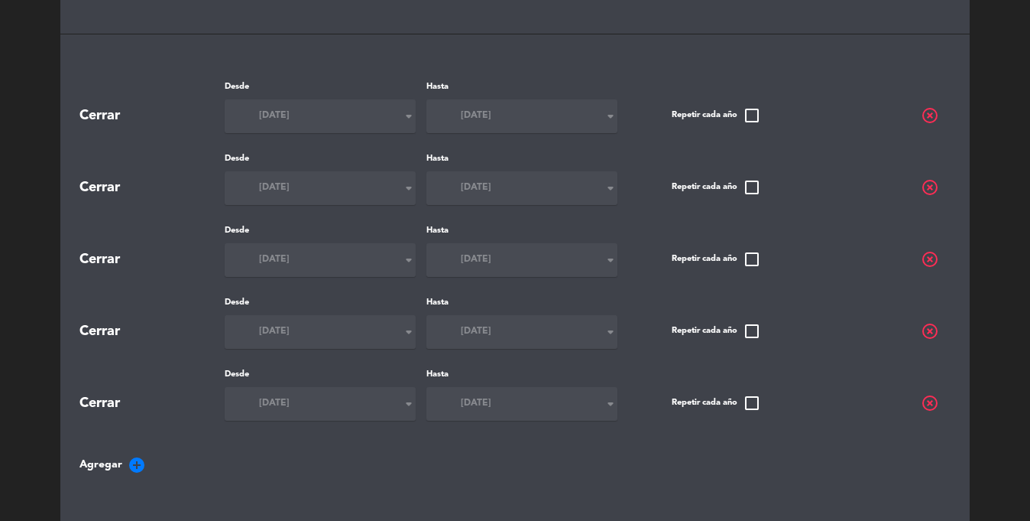
drag, startPoint x: 75, startPoint y: 103, endPoint x: 180, endPoint y: 431, distance: 344.5
click at [180, 431] on div "Fechas especiales Frenar Reservas Cerrar por período Cerrar Desde [DATE] arrow_…" at bounding box center [515, 293] width 910 height 719
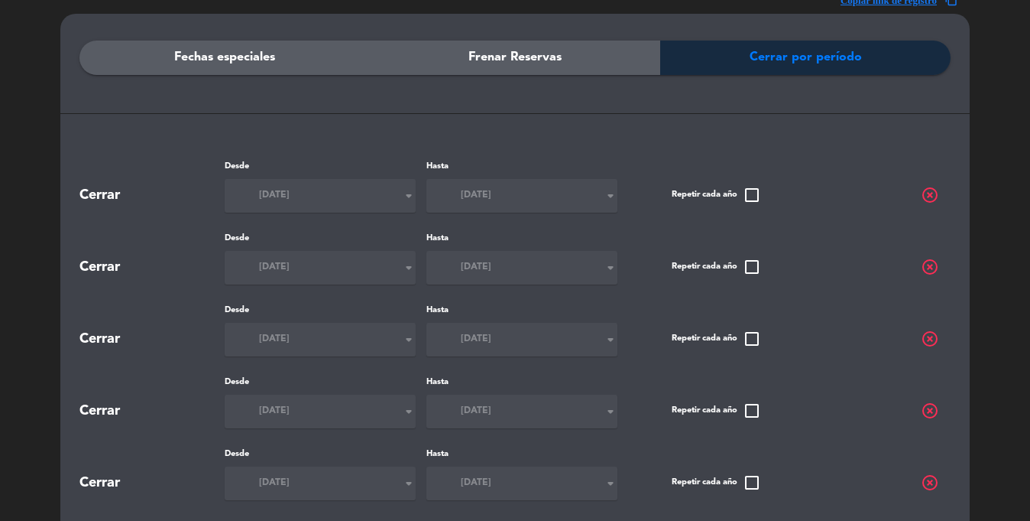
scroll to position [79, 0]
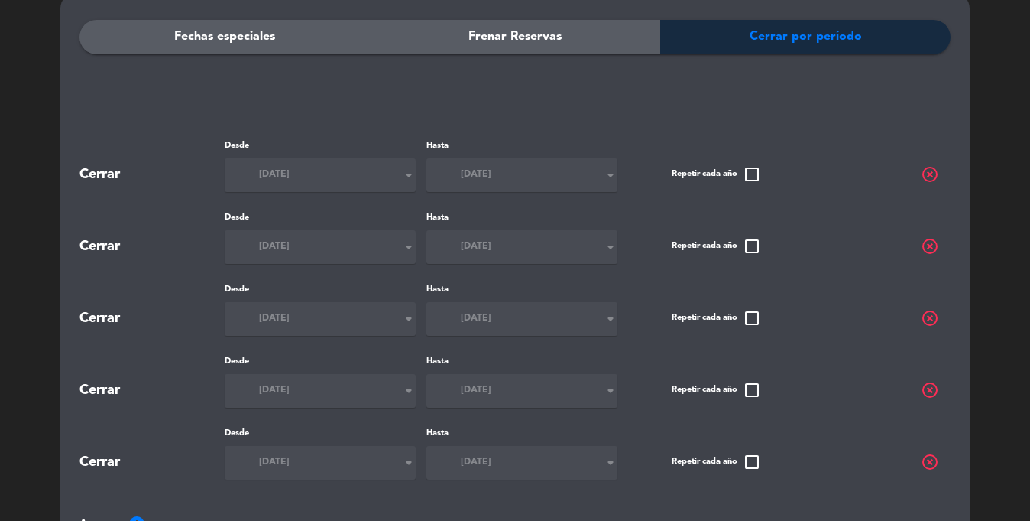
click at [113, 179] on div "Cerrar" at bounding box center [151, 175] width 145 height 22
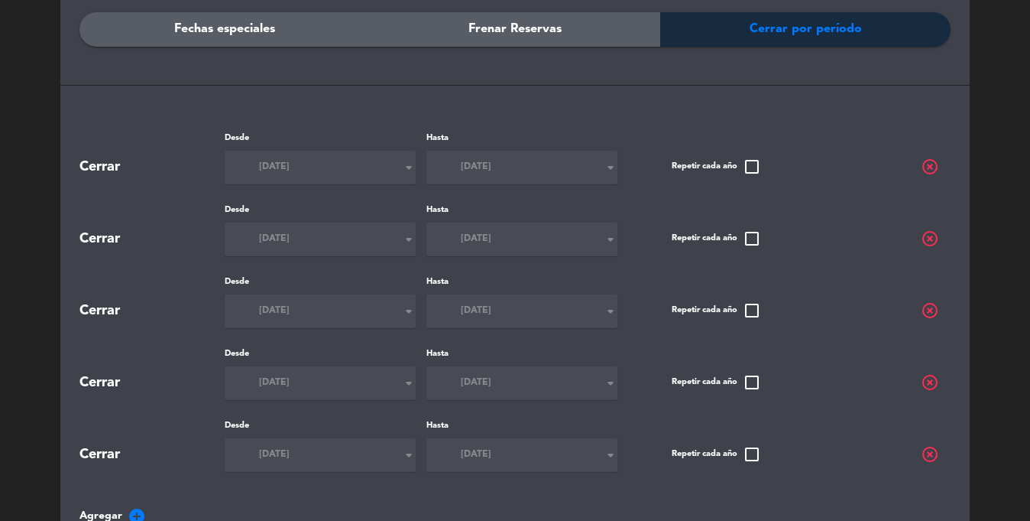
scroll to position [83, 0]
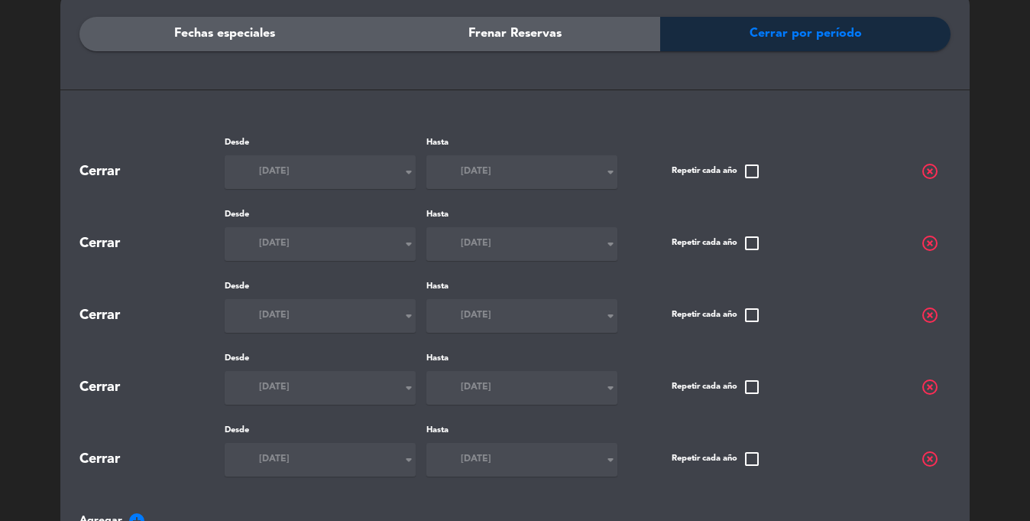
drag, startPoint x: 534, startPoint y: 13, endPoint x: 533, endPoint y: 23, distance: 10.1
click at [534, 13] on div "Fechas especiales Frenar Reservas Cerrar por período Cerrar Desde [DATE] arrow_…" at bounding box center [515, 349] width 910 height 719
click at [534, 24] on span "Frenar Reservas" at bounding box center [515, 34] width 93 height 20
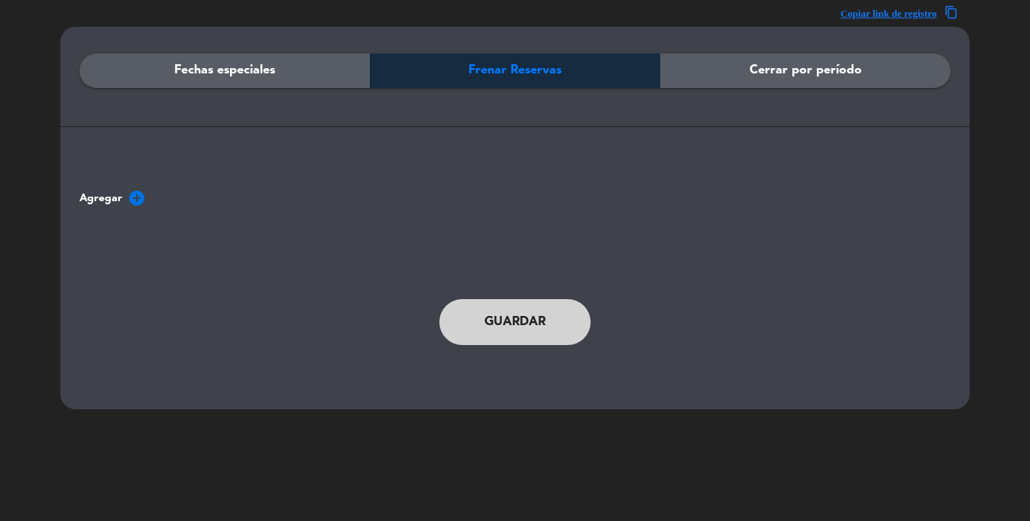
scroll to position [46, 0]
click at [813, 61] on span "Cerrar por período" at bounding box center [806, 70] width 112 height 20
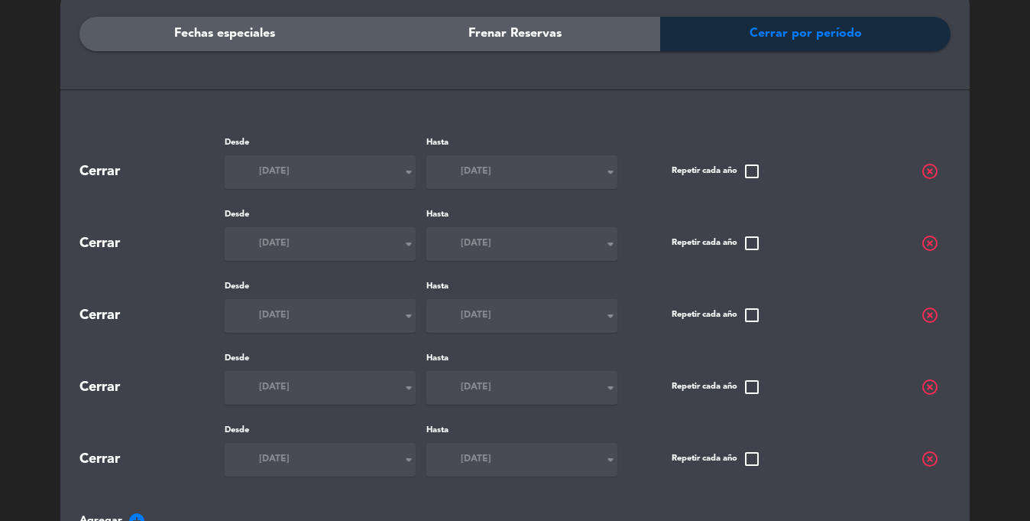
click at [927, 170] on span "highlight_off" at bounding box center [930, 171] width 18 height 18
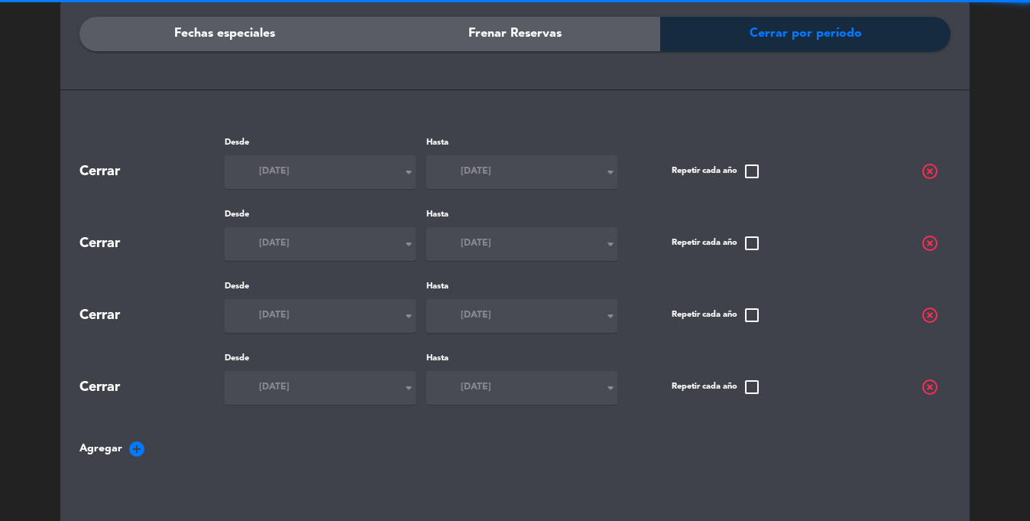
click at [927, 170] on span "highlight_off" at bounding box center [930, 171] width 18 height 18
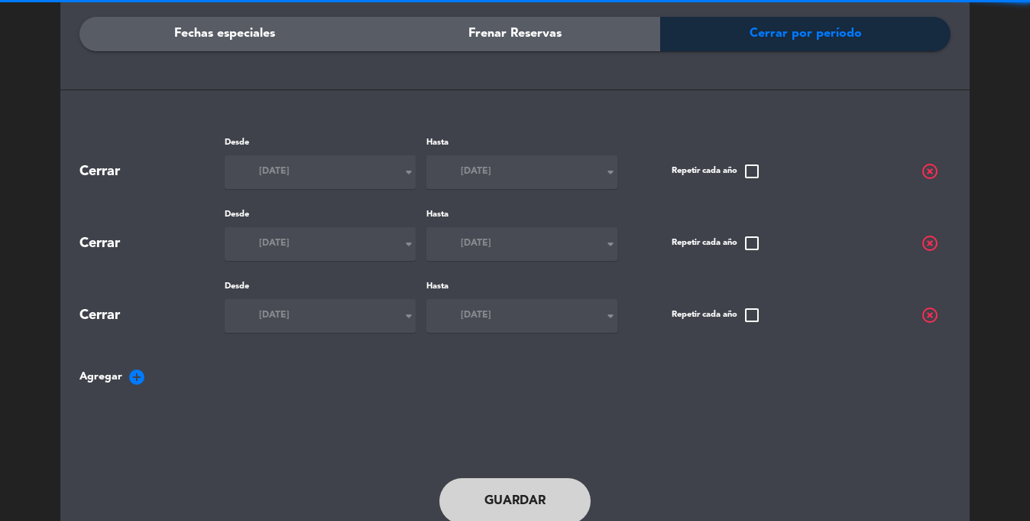
click at [927, 170] on span "highlight_off" at bounding box center [930, 171] width 18 height 18
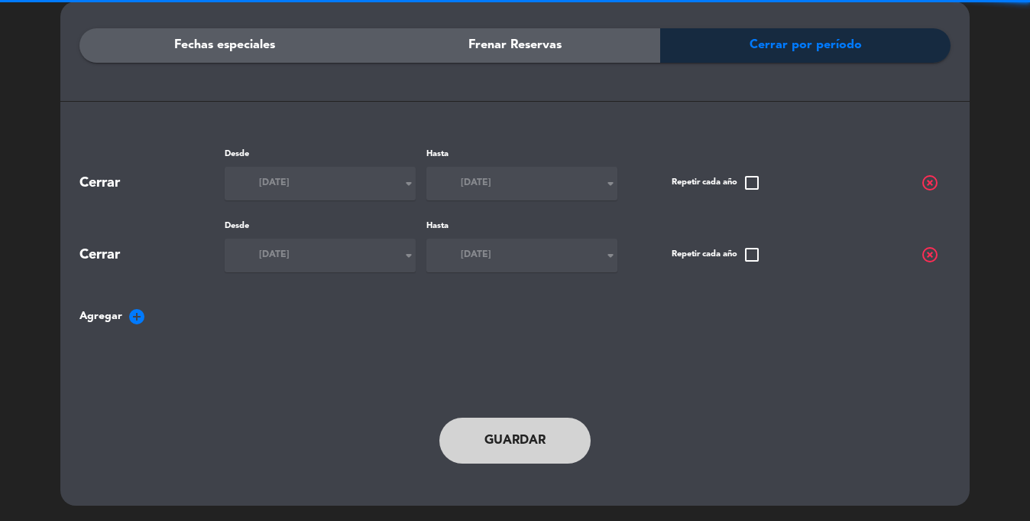
click at [927, 170] on div "Repetir cada año check_box_outline_blank highlight_off" at bounding box center [805, 173] width 290 height 18
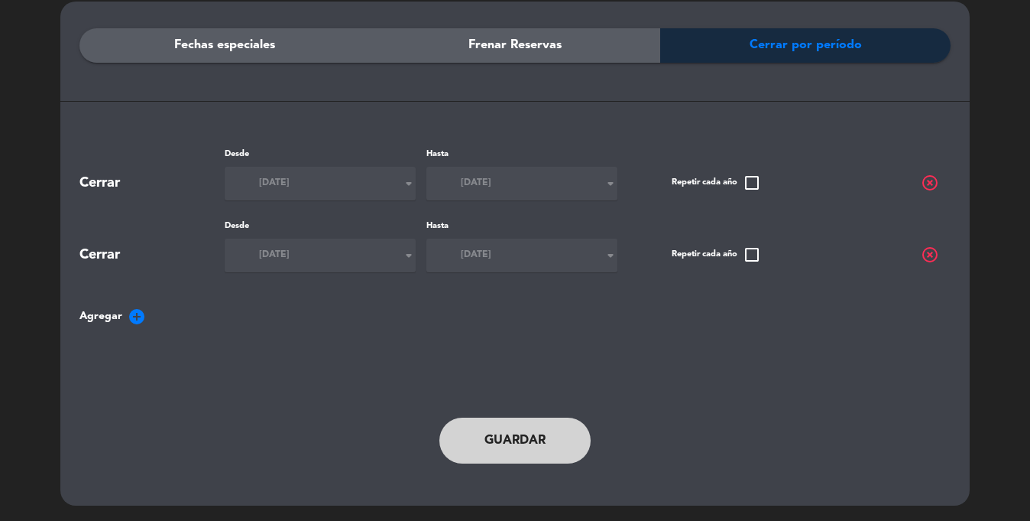
click at [926, 176] on span "highlight_off" at bounding box center [930, 183] width 18 height 18
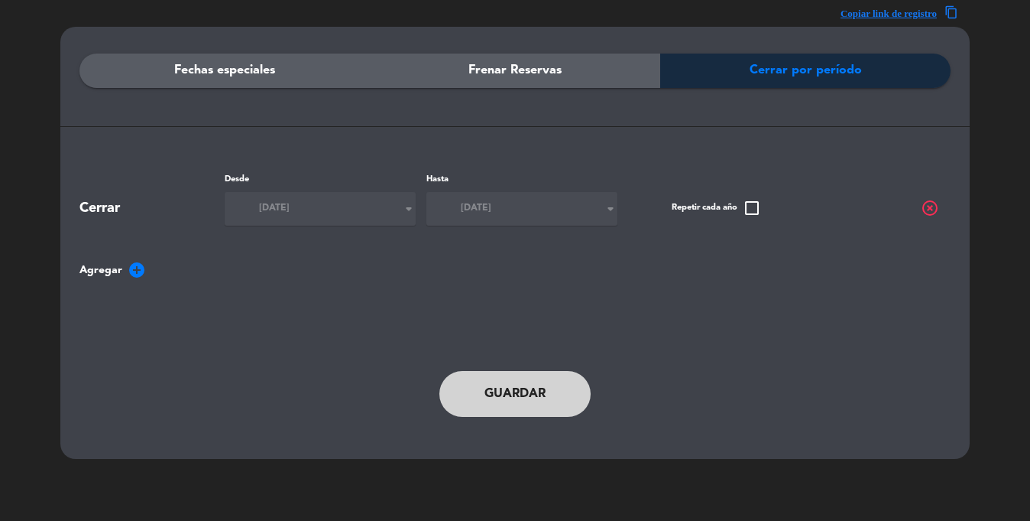
click at [928, 203] on span "highlight_off" at bounding box center [930, 208] width 18 height 18
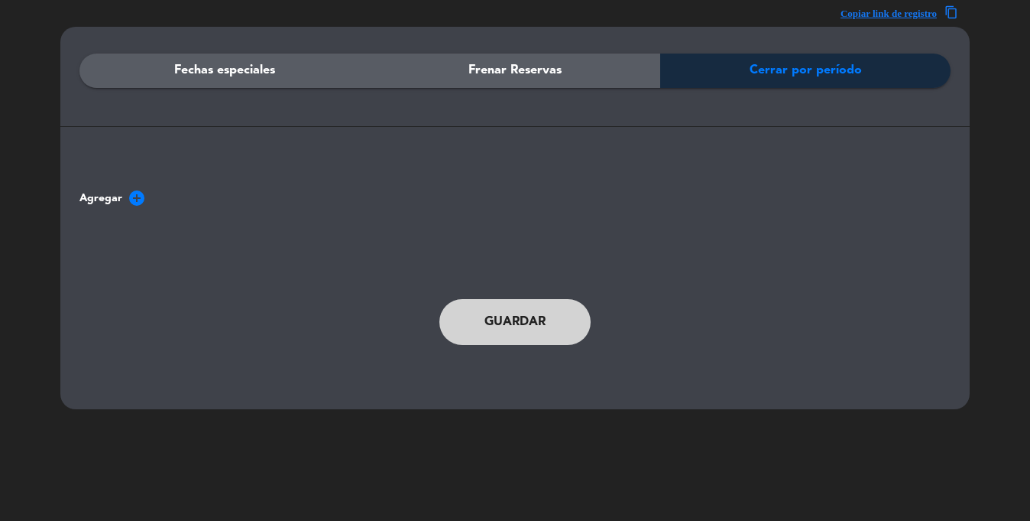
click at [600, 101] on div "Fechas especiales Frenar Reservas Cerrar por período" at bounding box center [514, 113] width 871 height 119
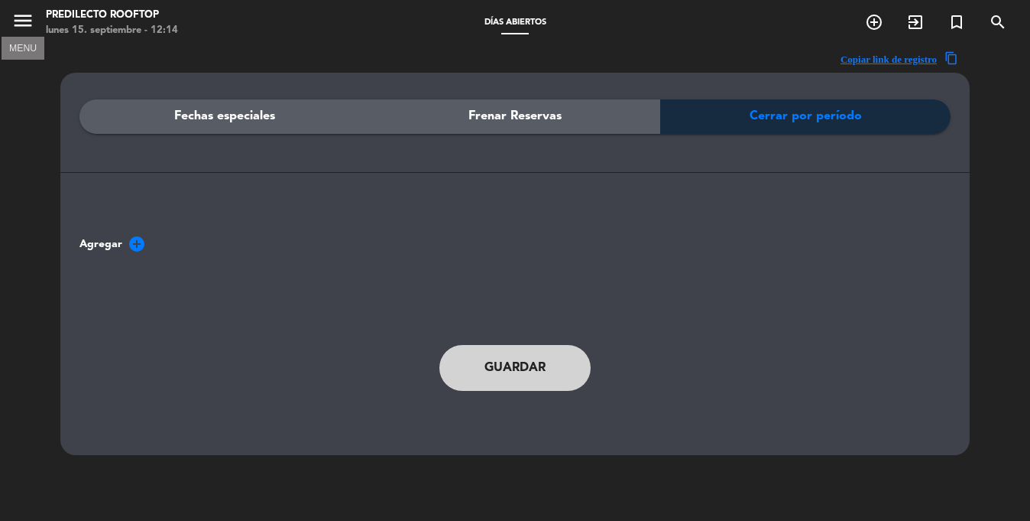
click at [23, 26] on icon "menu" at bounding box center [22, 20] width 23 height 23
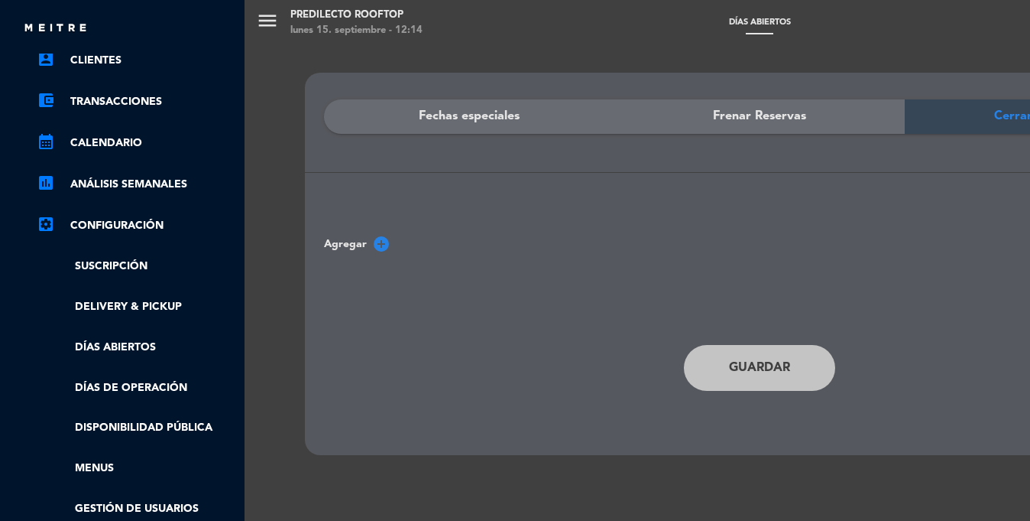
scroll to position [0, 2]
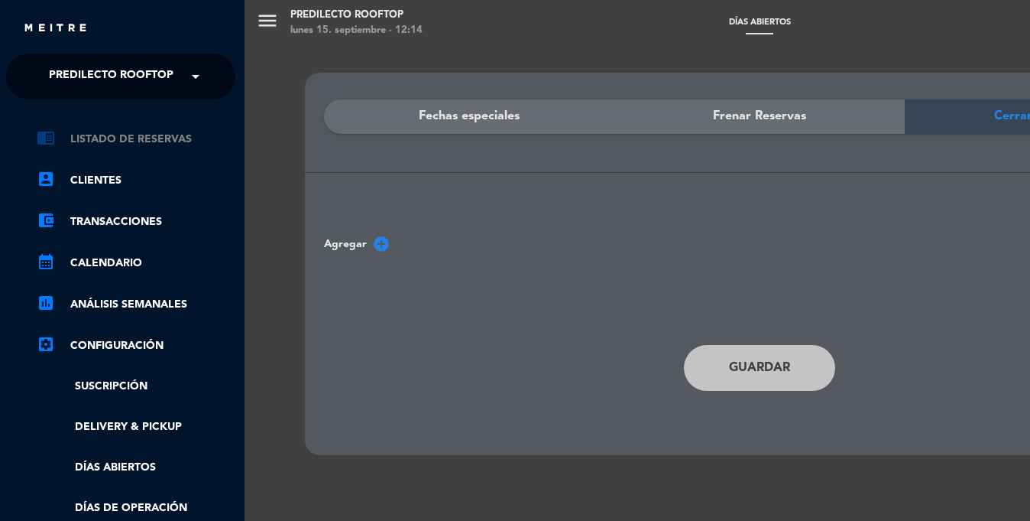
click at [135, 133] on link "chrome_reader_mode Listado de Reservas" at bounding box center [136, 139] width 199 height 18
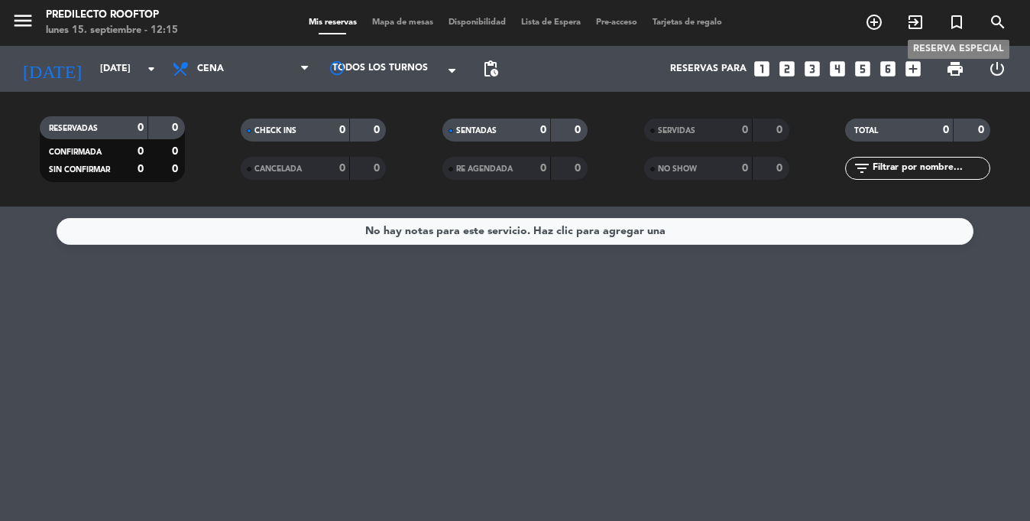
click at [960, 22] on icon "turned_in_not" at bounding box center [957, 22] width 18 height 18
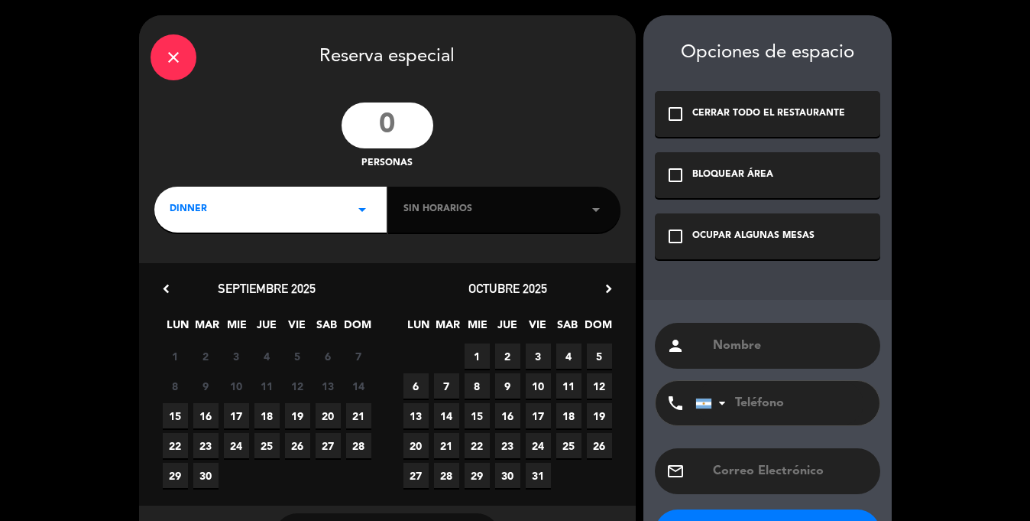
drag, startPoint x: 671, startPoint y: 51, endPoint x: 806, endPoint y: 96, distance: 142.6
click at [878, 49] on div "Opciones de espacio" at bounding box center [768, 53] width 226 height 22
click at [174, 54] on icon "close" at bounding box center [173, 57] width 18 height 18
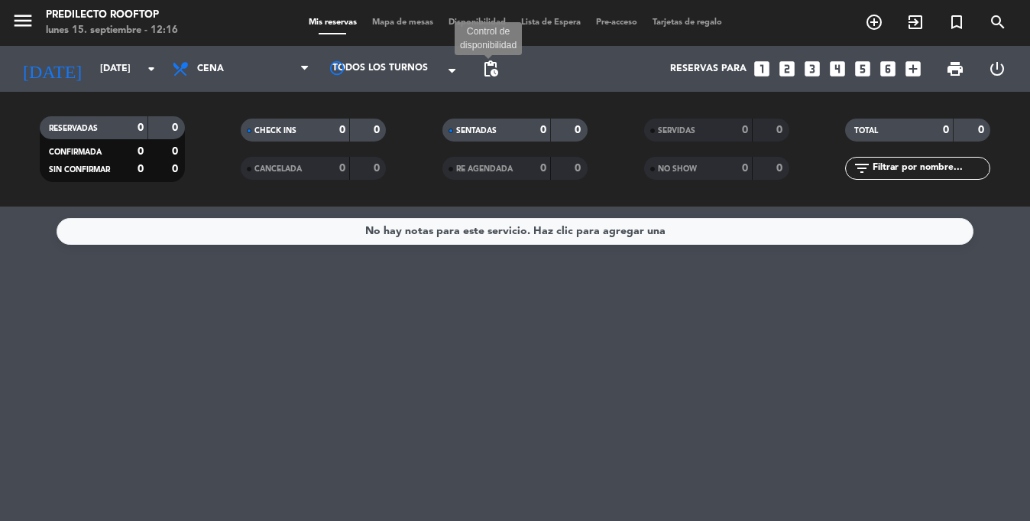
click at [483, 70] on span "pending_actions" at bounding box center [491, 69] width 18 height 18
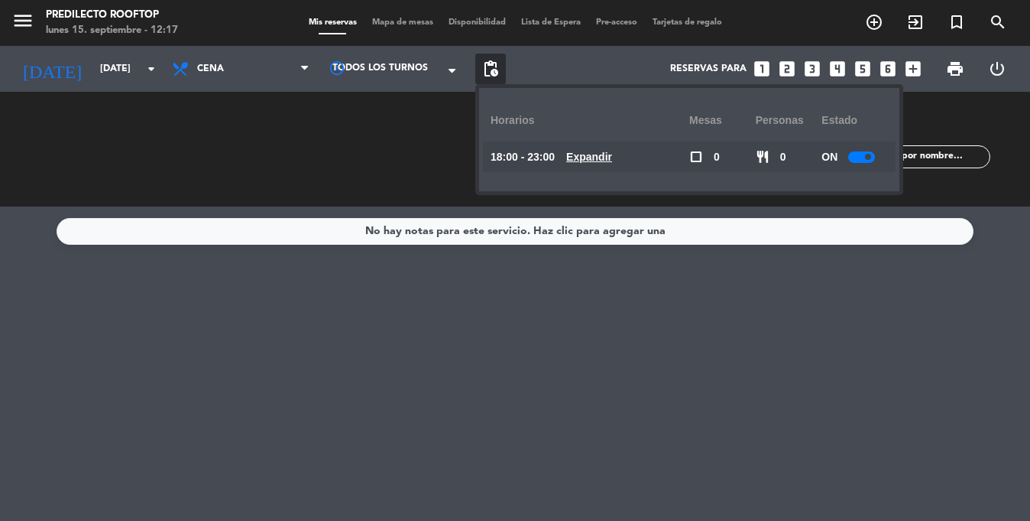
click at [599, 155] on u "Expandir" at bounding box center [589, 157] width 46 height 12
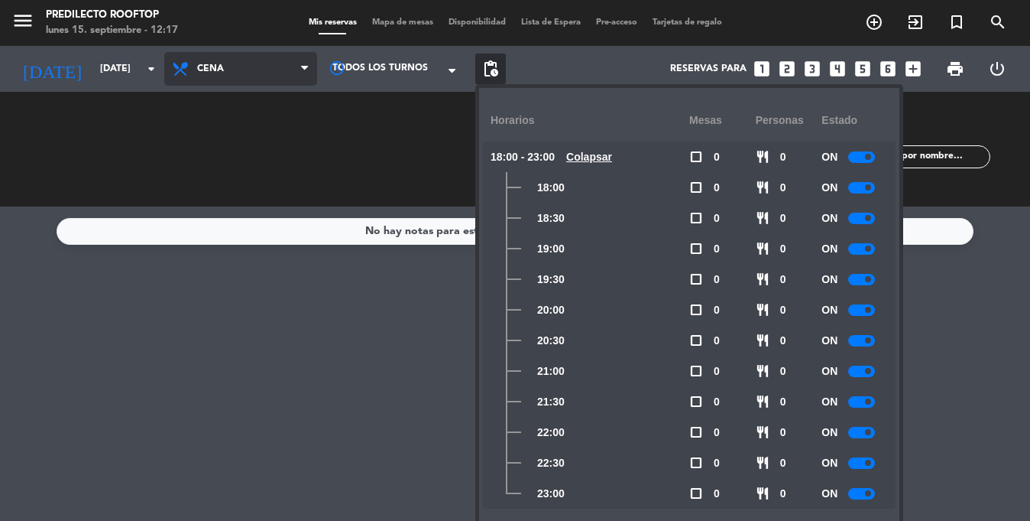
click at [226, 65] on span "Cena" at bounding box center [240, 69] width 153 height 34
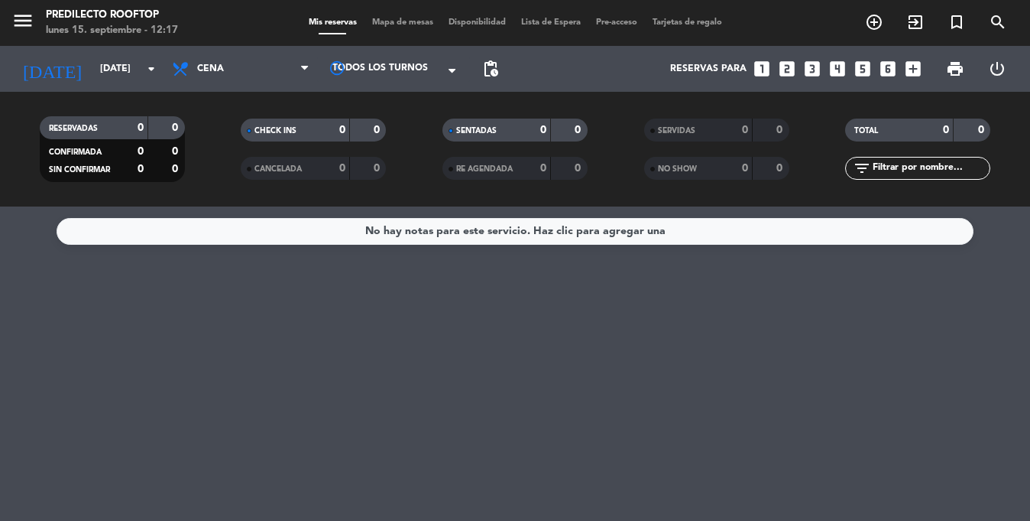
drag, startPoint x: 384, startPoint y: 365, endPoint x: 442, endPoint y: 122, distance: 249.2
click at [383, 356] on div "No hay notas para este servicio. Haz clic para agregar una" at bounding box center [515, 363] width 1030 height 314
click at [492, 79] on span "pending_actions" at bounding box center [490, 69] width 31 height 31
click at [491, 69] on span "pending_actions" at bounding box center [491, 69] width 18 height 18
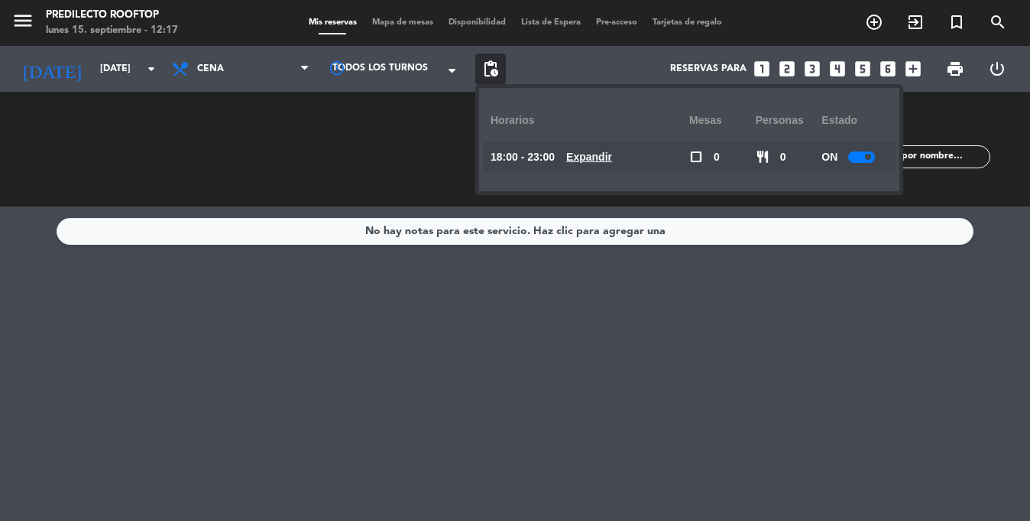
click at [593, 151] on u "Expandir" at bounding box center [589, 157] width 46 height 12
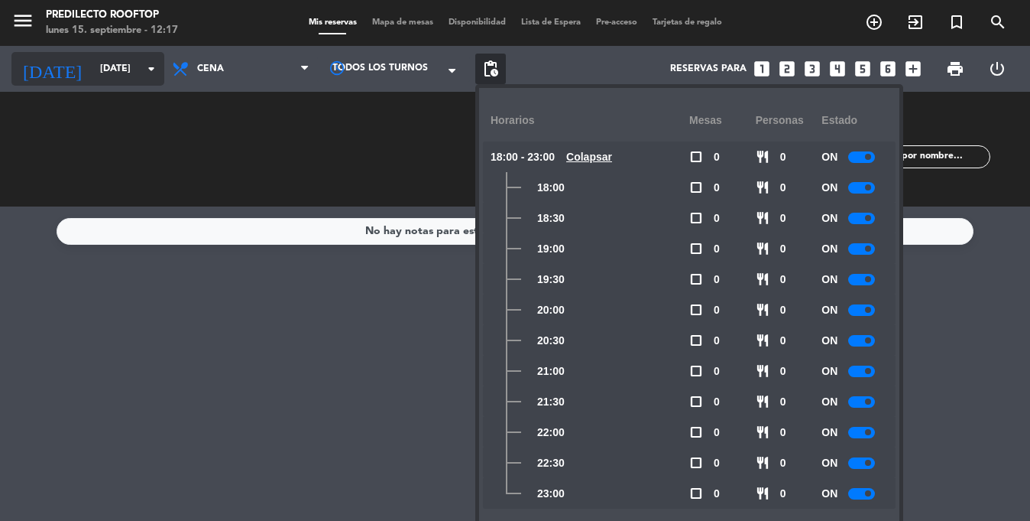
click at [92, 79] on input "[DATE]" at bounding box center [156, 69] width 129 height 26
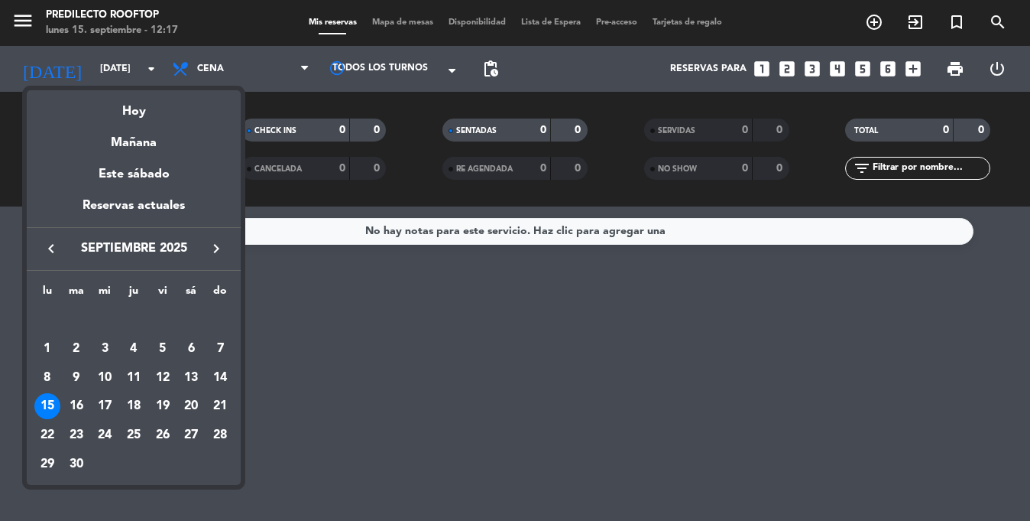
drag, startPoint x: 195, startPoint y: 404, endPoint x: 187, endPoint y: 394, distance: 13.2
click at [195, 404] on div "20" at bounding box center [191, 406] width 26 height 26
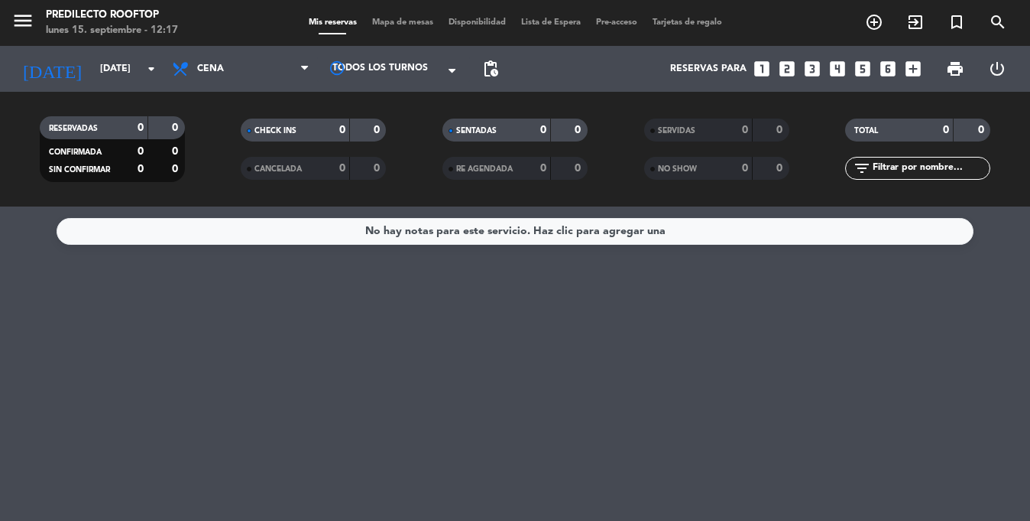
type input "[DATE]"
click at [488, 70] on span "pending_actions" at bounding box center [491, 69] width 18 height 18
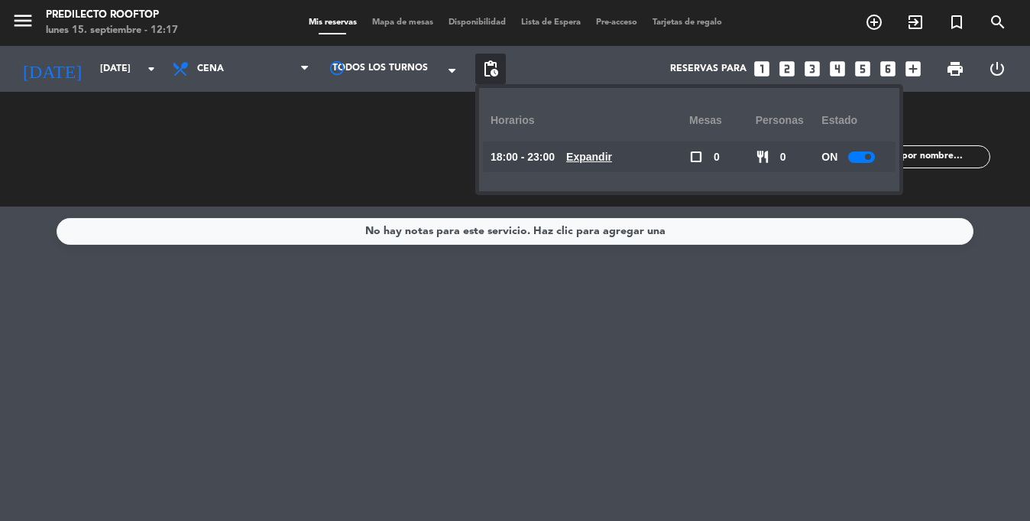
click at [861, 158] on div at bounding box center [862, 156] width 27 height 11
click at [789, 298] on div "No hay notas para este servicio. Haz clic para agregar una" at bounding box center [515, 363] width 1030 height 314
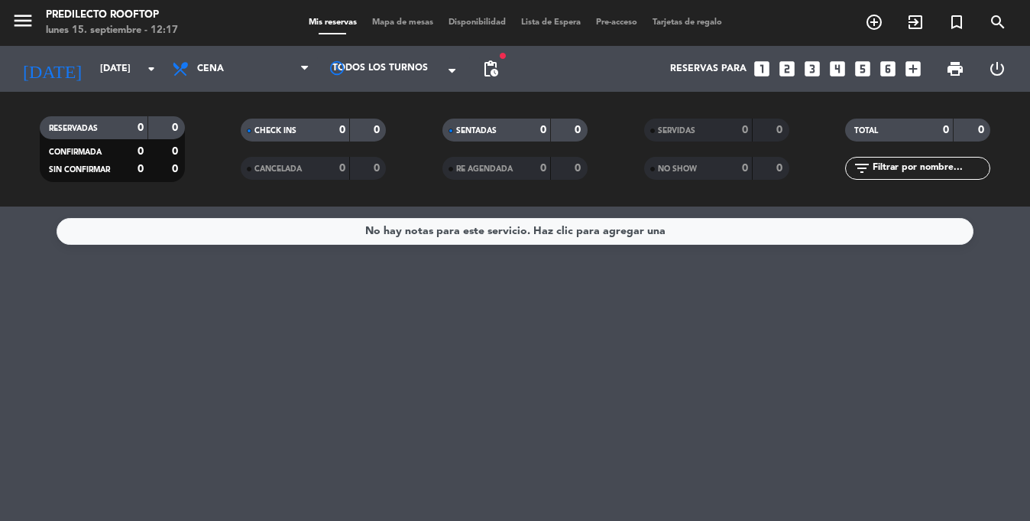
click at [504, 65] on span "pending_actions" at bounding box center [490, 69] width 31 height 31
drag, startPoint x: 485, startPoint y: 69, endPoint x: 505, endPoint y: 77, distance: 20.9
click at [488, 69] on span "pending_actions" at bounding box center [491, 69] width 18 height 18
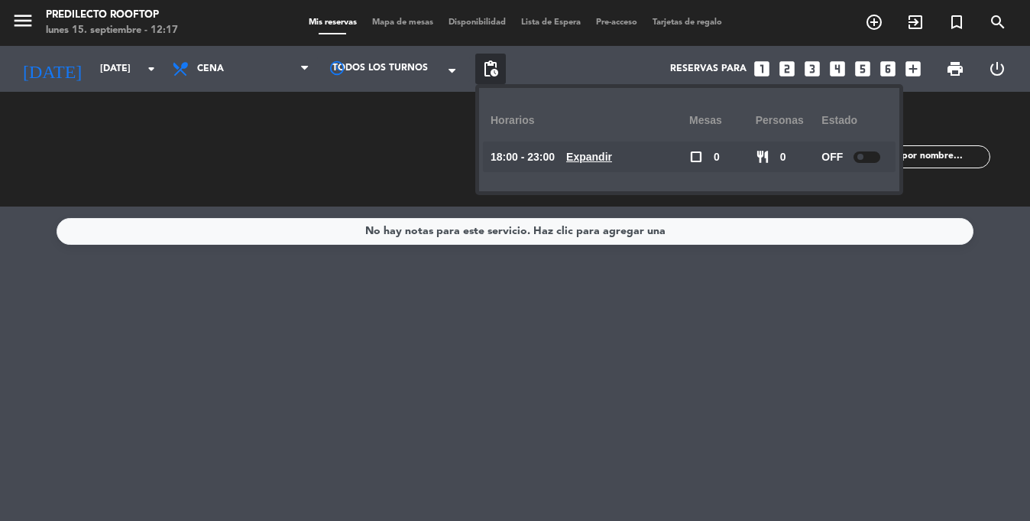
click at [868, 157] on div at bounding box center [867, 156] width 27 height 11
click at [871, 340] on div "No hay notas para este servicio. Haz clic para agregar una" at bounding box center [515, 363] width 1030 height 314
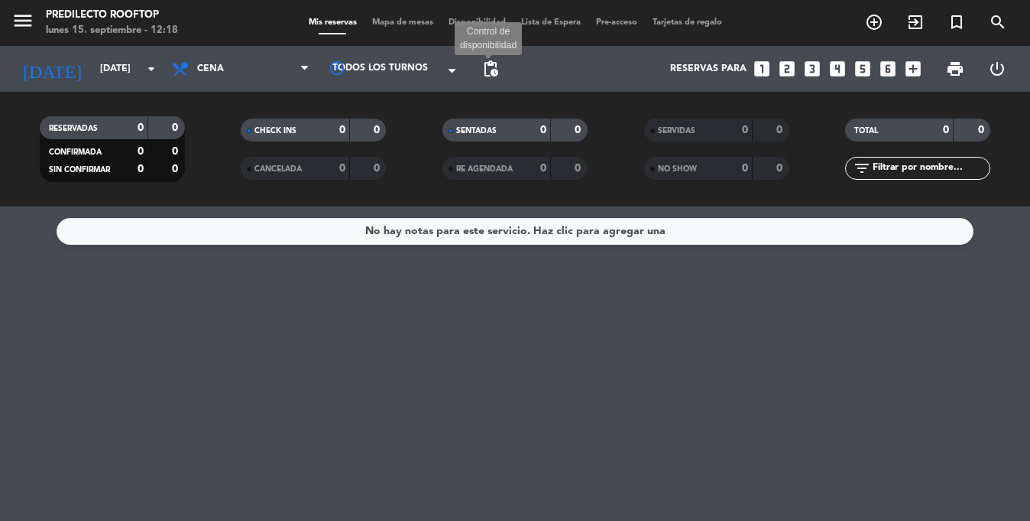
click at [495, 74] on span "pending_actions" at bounding box center [491, 69] width 18 height 18
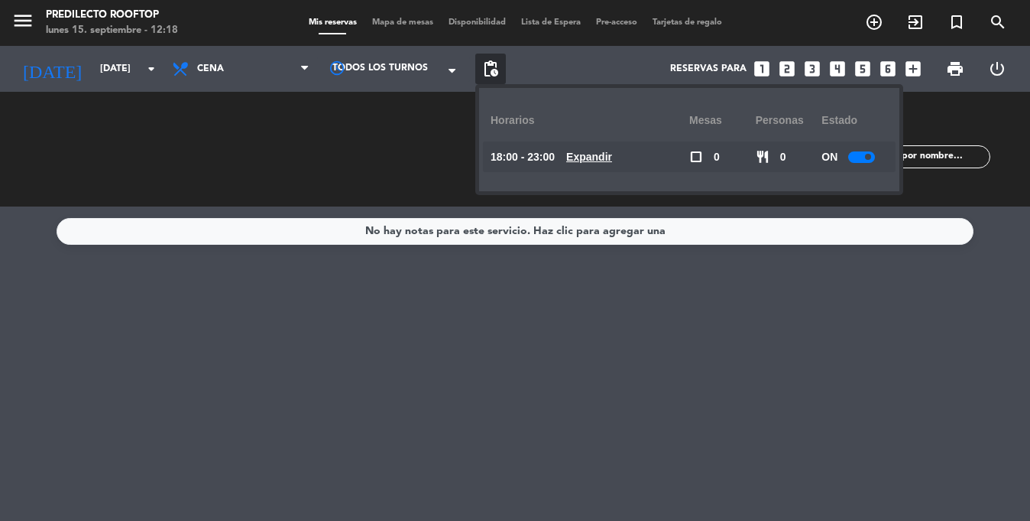
click at [588, 154] on u "Expandir" at bounding box center [589, 157] width 46 height 12
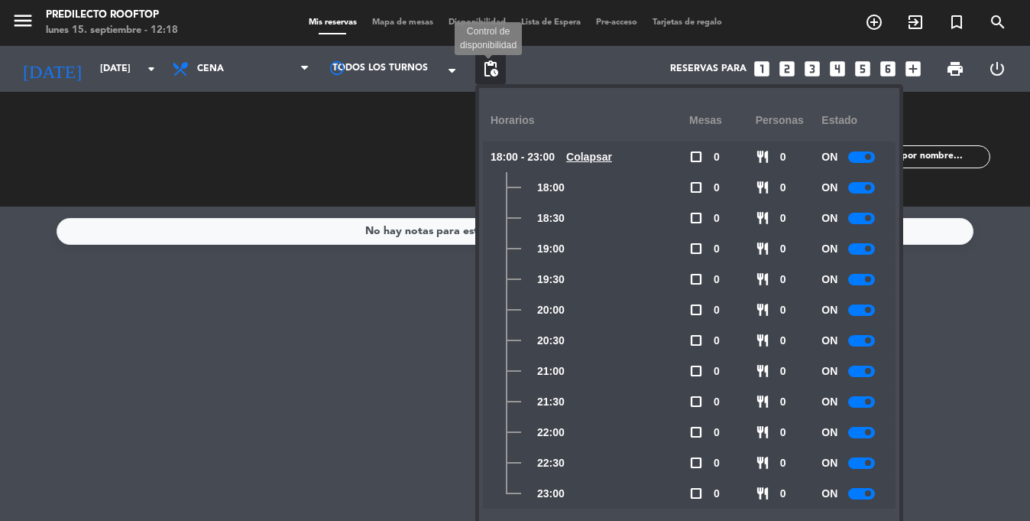
click at [495, 76] on span "pending_actions" at bounding box center [491, 69] width 18 height 18
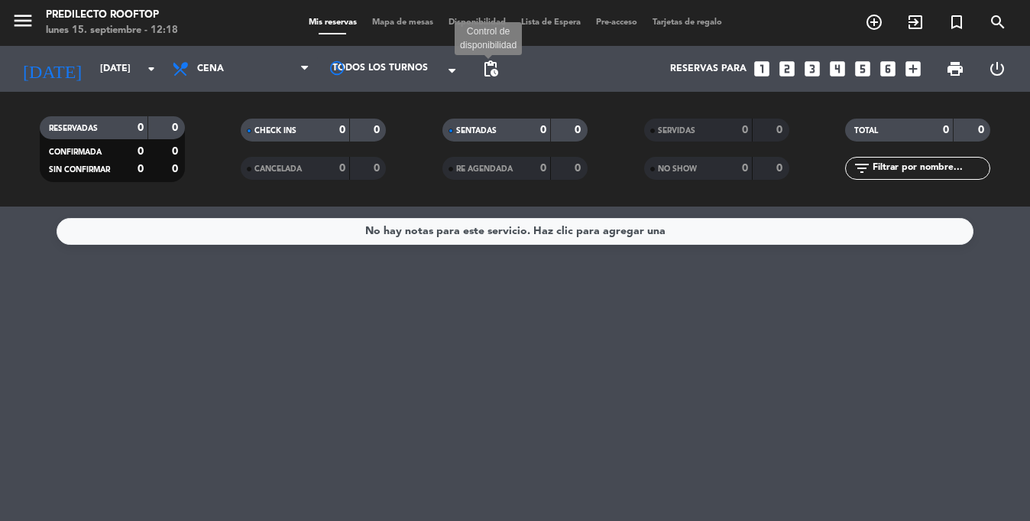
click at [488, 70] on span "pending_actions" at bounding box center [491, 69] width 18 height 18
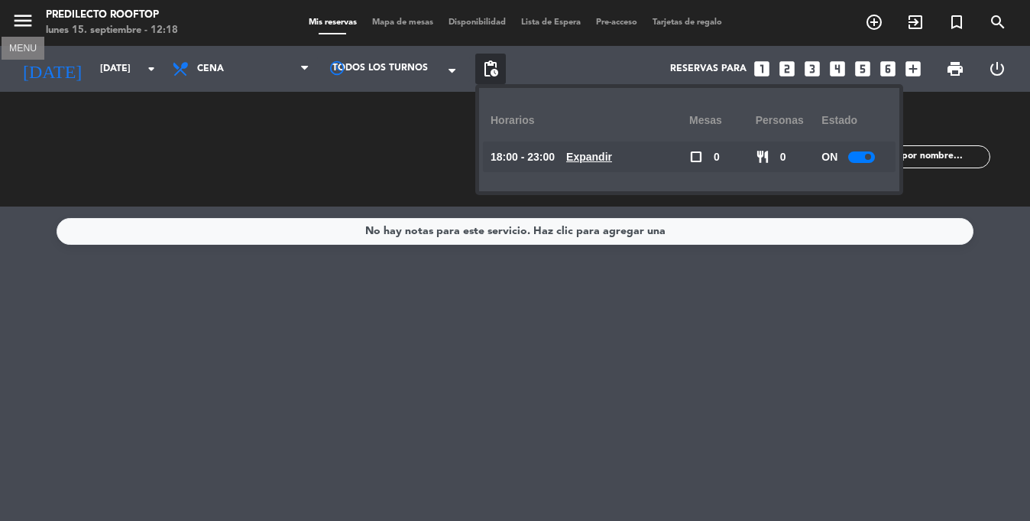
click at [25, 24] on icon "menu" at bounding box center [22, 20] width 23 height 23
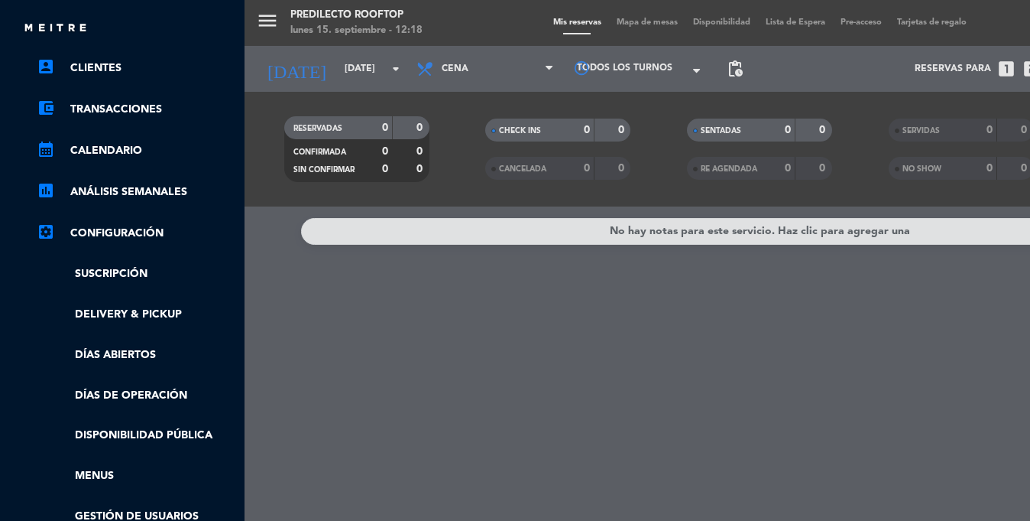
scroll to position [115, 2]
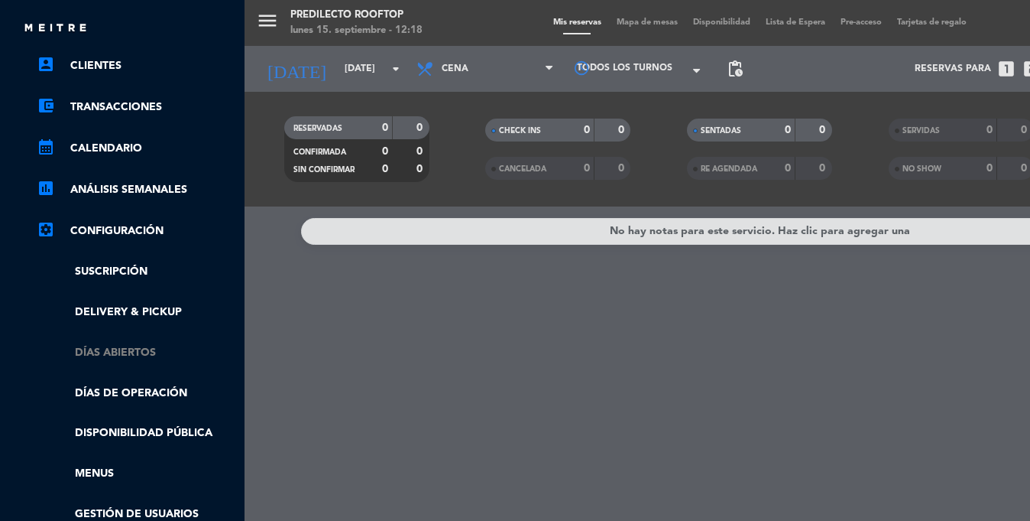
click at [137, 355] on link "Días abiertos" at bounding box center [136, 353] width 199 height 18
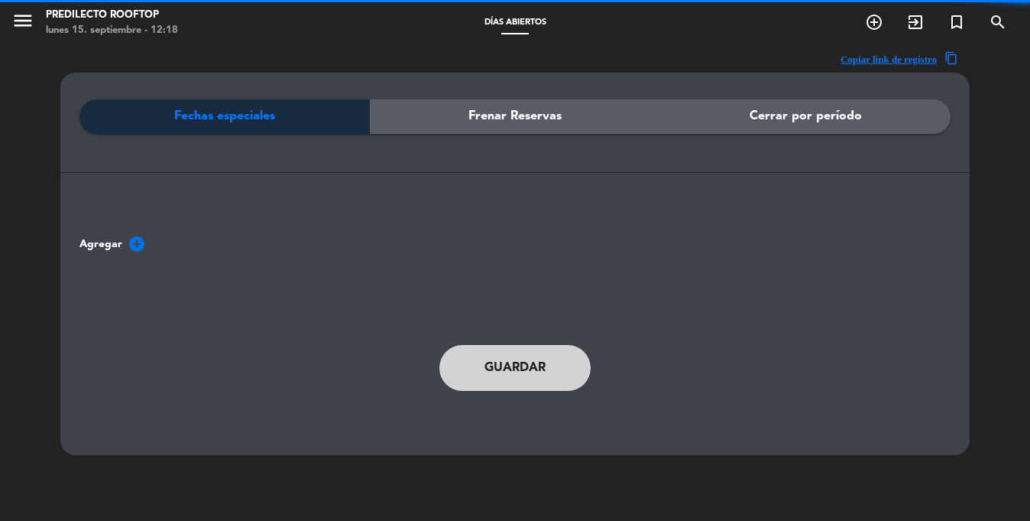
click at [540, 118] on span "Frenar Reservas" at bounding box center [515, 116] width 93 height 20
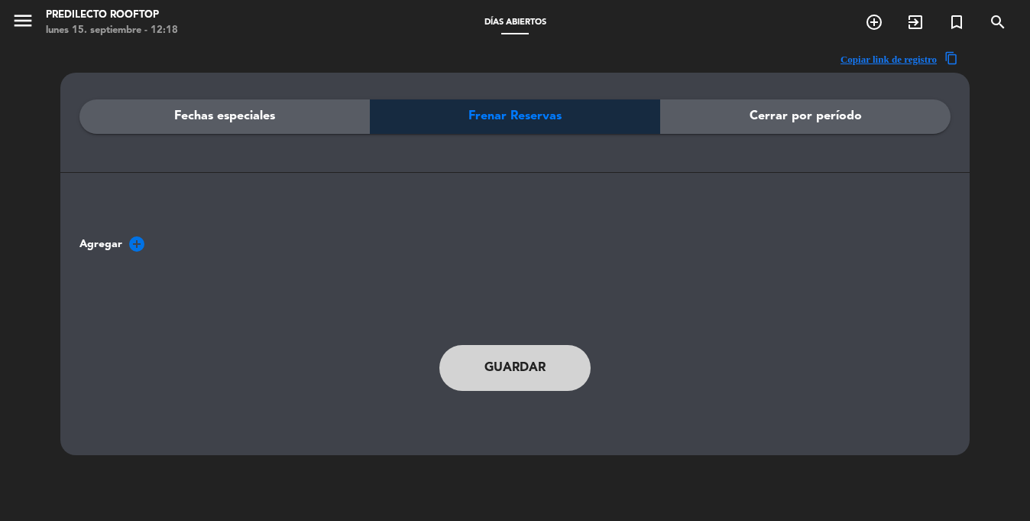
drag, startPoint x: 468, startPoint y: 116, endPoint x: 569, endPoint y: 137, distance: 103.0
click at [579, 120] on div "Frenar Reservas" at bounding box center [515, 116] width 290 height 34
click at [498, 157] on div "Fechas especiales Frenar Reservas Cerrar por período" at bounding box center [514, 158] width 871 height 119
drag, startPoint x: 17, startPoint y: 25, endPoint x: 57, endPoint y: 70, distance: 59.5
click at [17, 25] on icon "menu" at bounding box center [22, 20] width 23 height 23
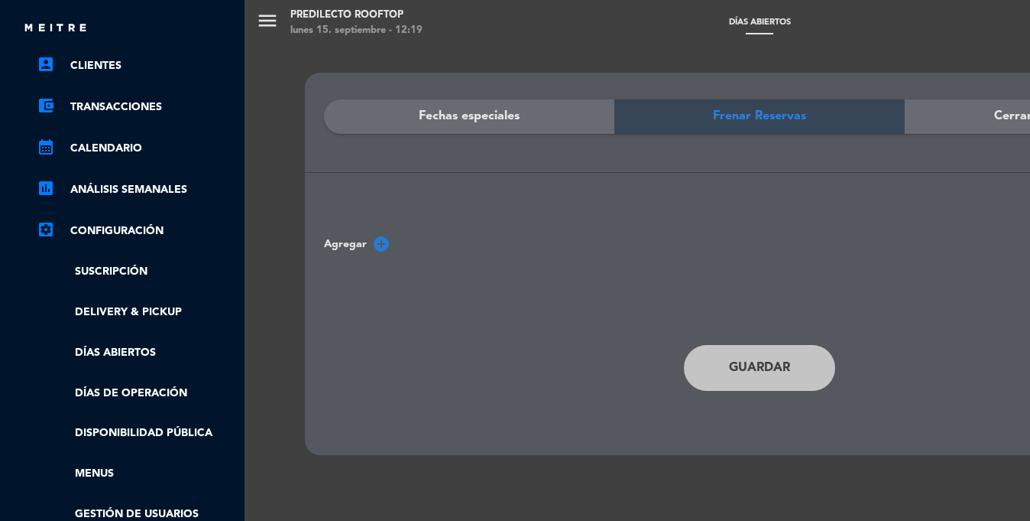
scroll to position [0, 2]
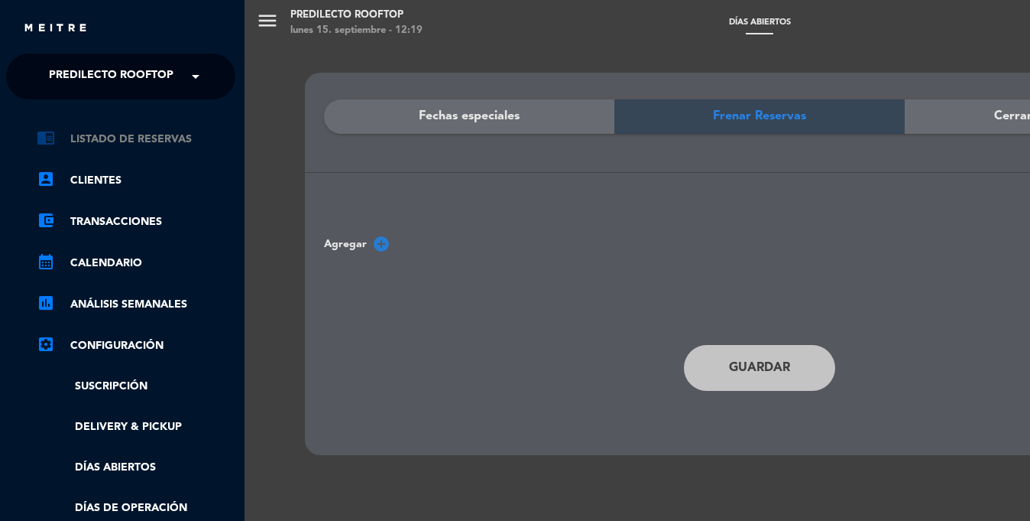
click at [132, 132] on link "chrome_reader_mode Listado de Reservas" at bounding box center [136, 139] width 199 height 18
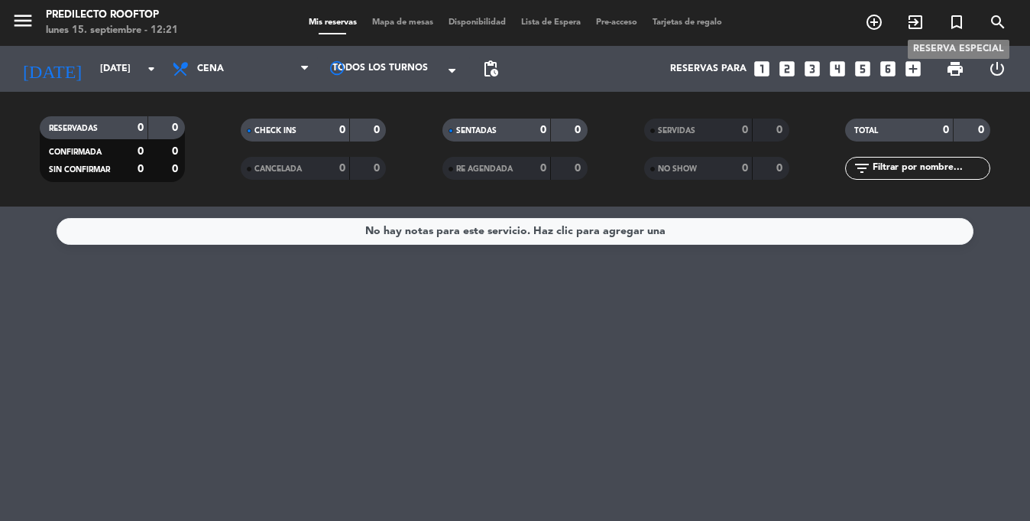
click at [958, 23] on icon "turned_in_not" at bounding box center [957, 22] width 18 height 18
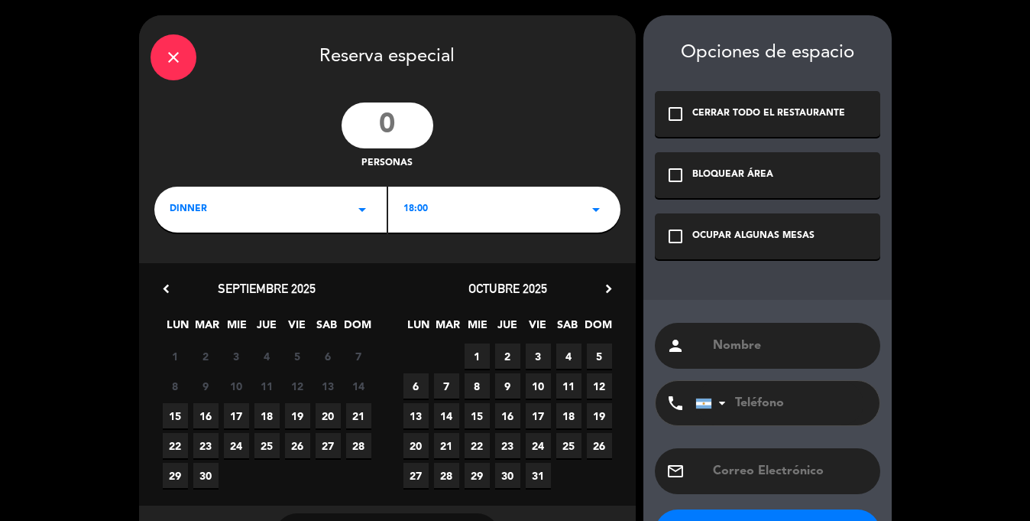
drag, startPoint x: 360, startPoint y: 132, endPoint x: 409, endPoint y: 136, distance: 49.1
click at [402, 135] on input "number" at bounding box center [388, 125] width 92 height 46
drag, startPoint x: 388, startPoint y: 130, endPoint x: 321, endPoint y: 134, distance: 66.6
click at [321, 134] on div "personas" at bounding box center [387, 136] width 497 height 69
click at [738, 342] on input "text" at bounding box center [790, 345] width 157 height 21
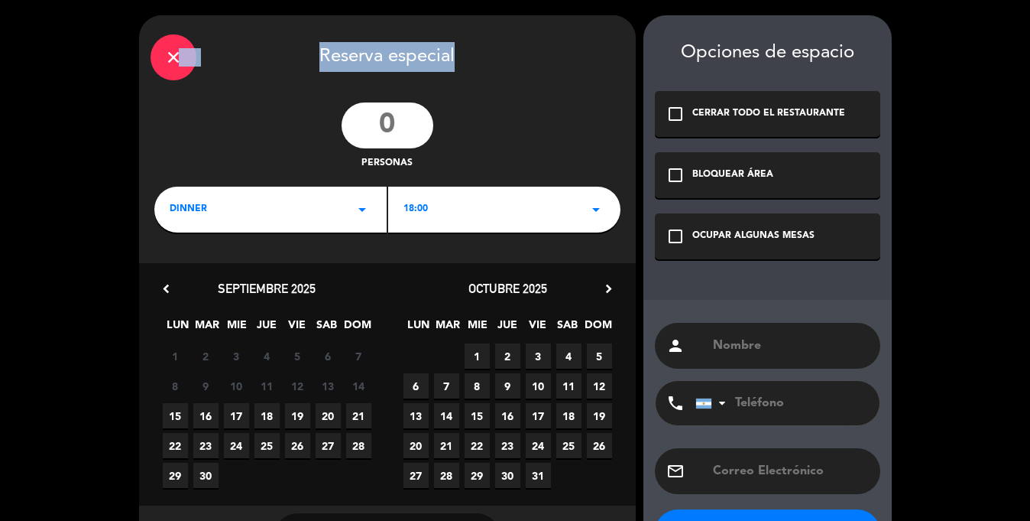
drag, startPoint x: 177, startPoint y: 54, endPoint x: 115, endPoint y: 115, distance: 87.0
click at [115, 115] on div "close Reserva especial personas DINNER arrow_drop_down 18:00 arrow_drop_down ch…" at bounding box center [515, 291] width 1030 height 582
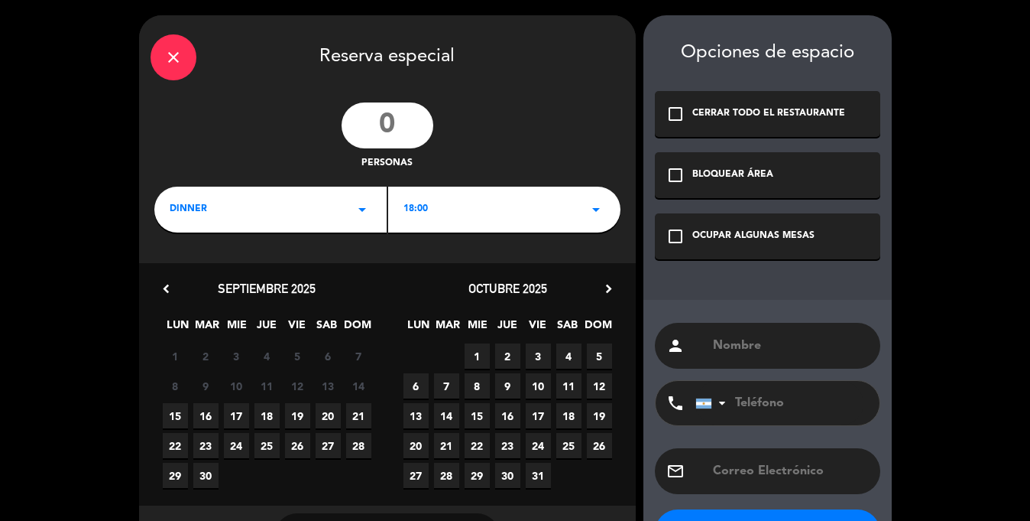
click at [115, 115] on div "close Reserva especial personas DINNER arrow_drop_down 18:00 arrow_drop_down ch…" at bounding box center [515, 291] width 1030 height 582
click at [756, 354] on input "text" at bounding box center [790, 345] width 157 height 21
click at [718, 127] on div "check_box_outline_blank CERRAR TODO EL RESTAURANTE" at bounding box center [768, 114] width 226 height 46
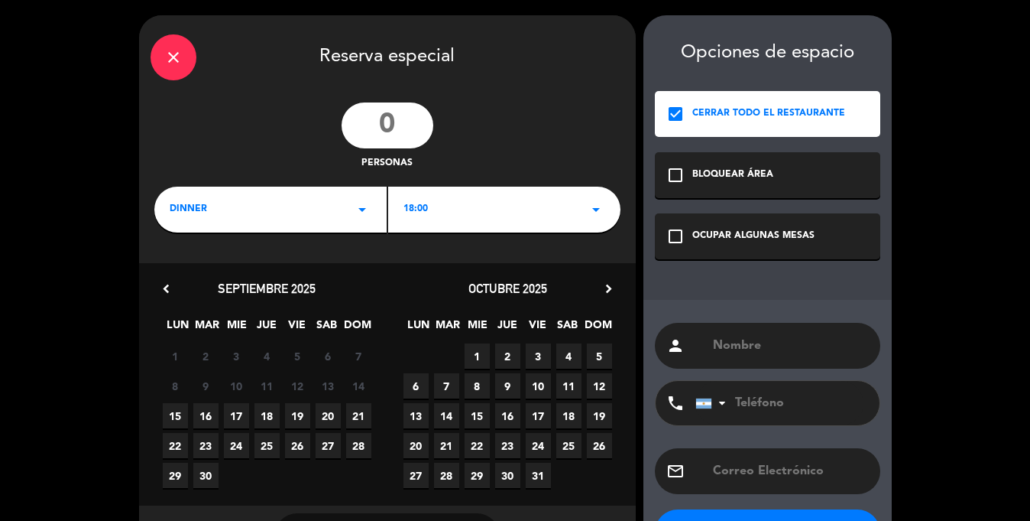
click at [173, 60] on icon "close" at bounding box center [173, 57] width 18 height 18
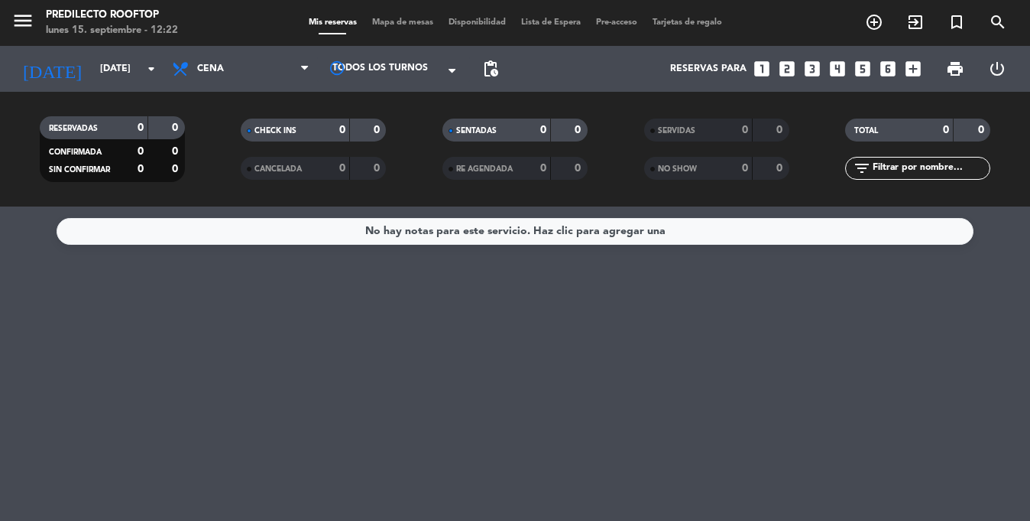
click at [182, 62] on icon "close" at bounding box center [173, 57] width 18 height 18
click at [115, 76] on input "[DATE]" at bounding box center [156, 69] width 129 height 26
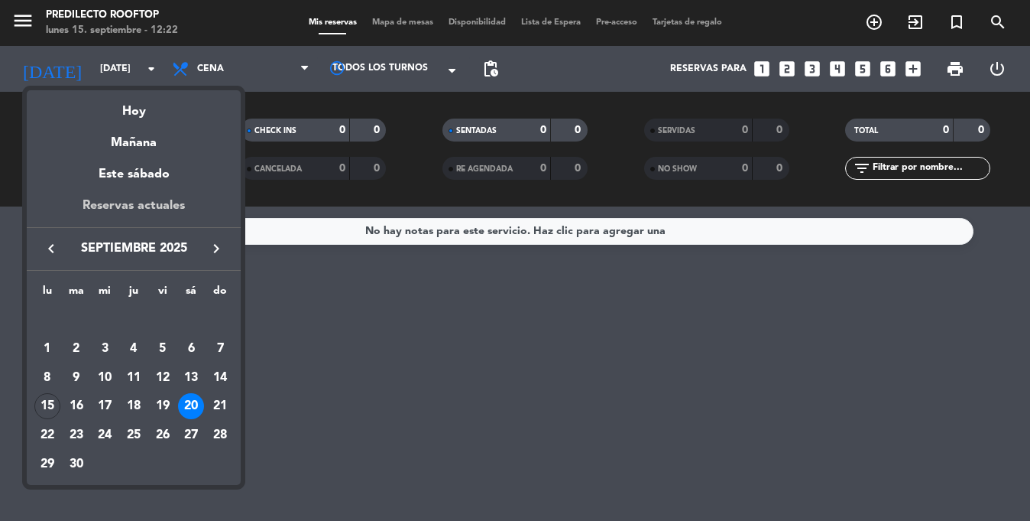
click at [144, 199] on div "Reservas actuales" at bounding box center [134, 211] width 214 height 31
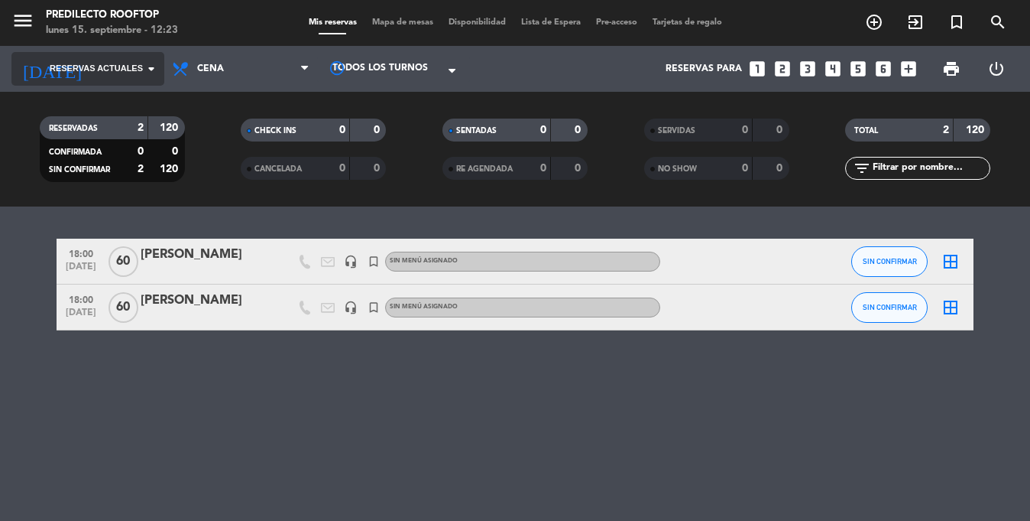
click at [73, 69] on span "Reservas actuales" at bounding box center [96, 69] width 93 height 14
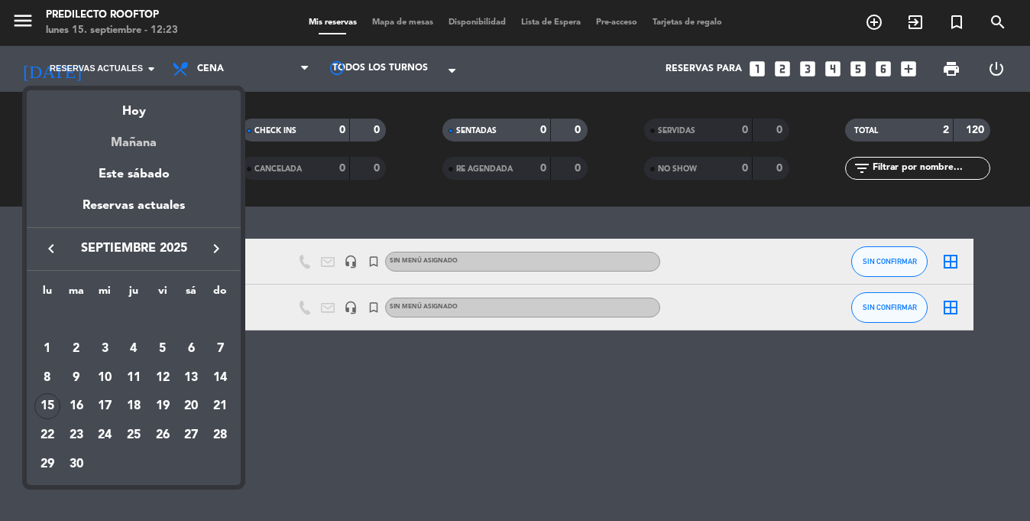
click at [139, 122] on div "Mañana" at bounding box center [134, 137] width 214 height 31
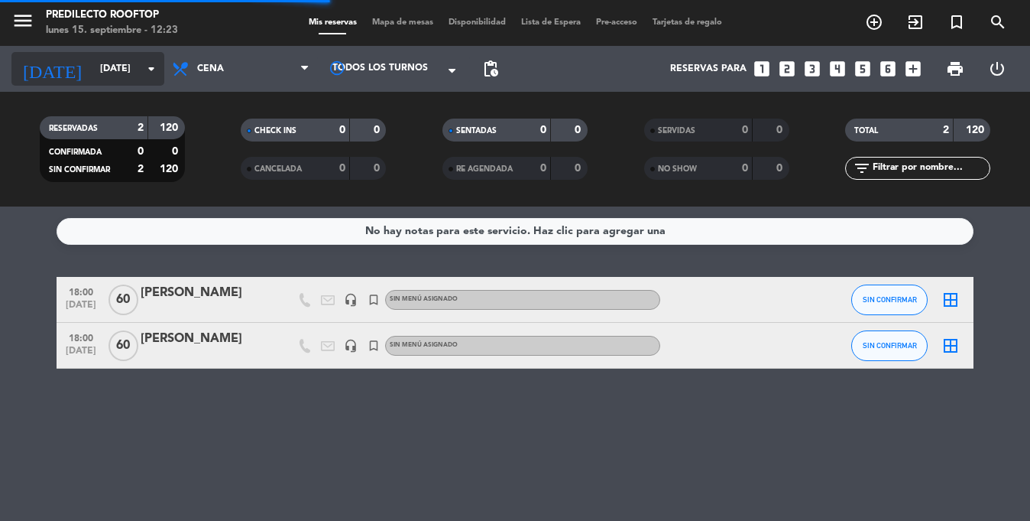
click at [99, 79] on input "[DATE]" at bounding box center [156, 69] width 129 height 26
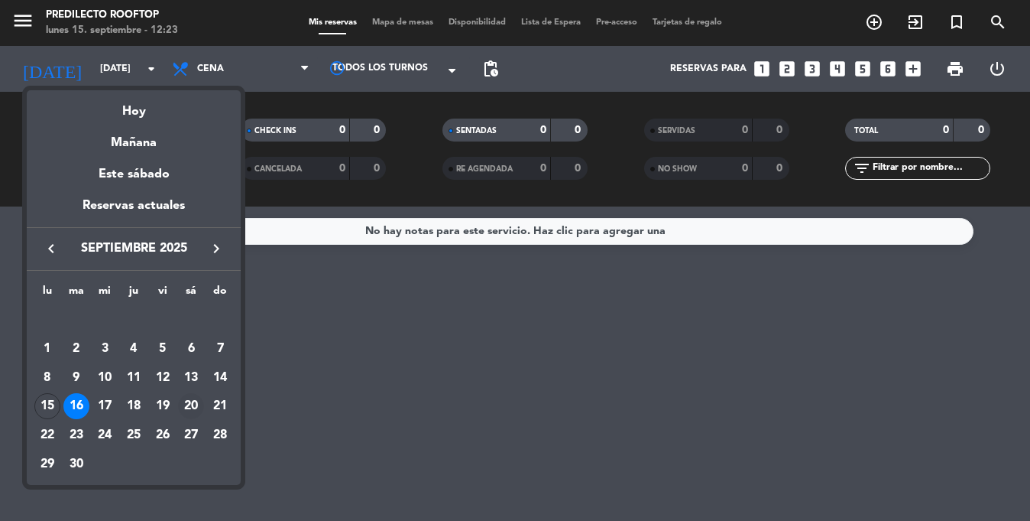
click at [193, 404] on div "20" at bounding box center [191, 406] width 26 height 26
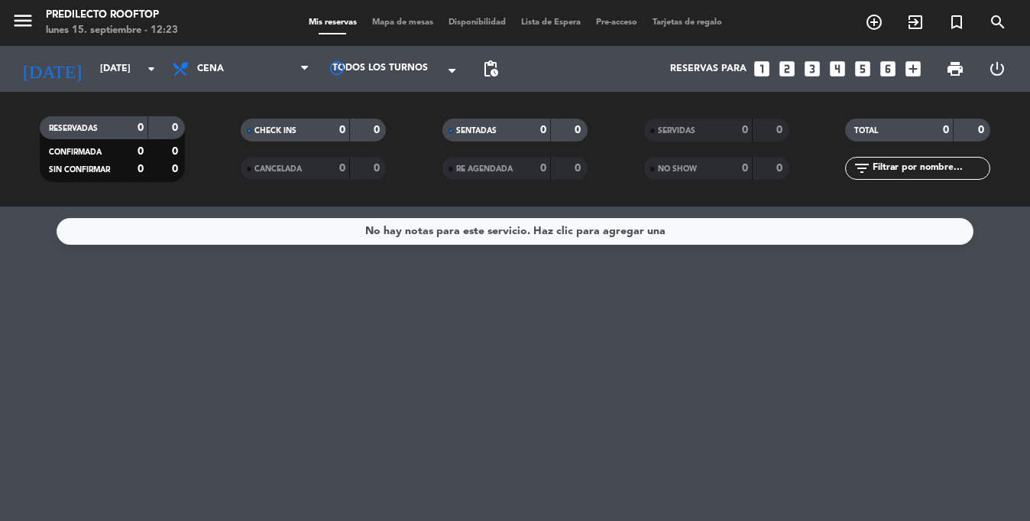
type input "[DATE]"
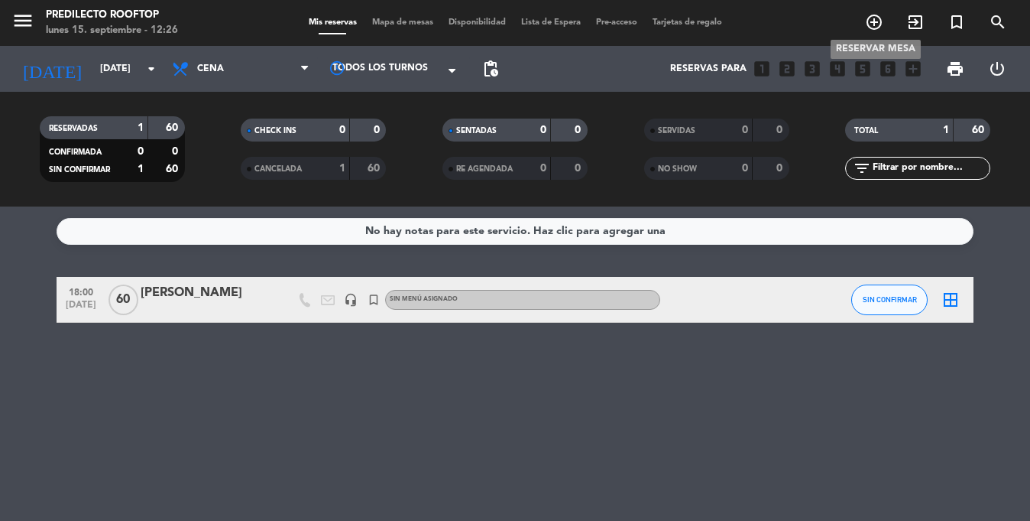
click at [874, 24] on icon "add_circle_outline" at bounding box center [874, 22] width 18 height 18
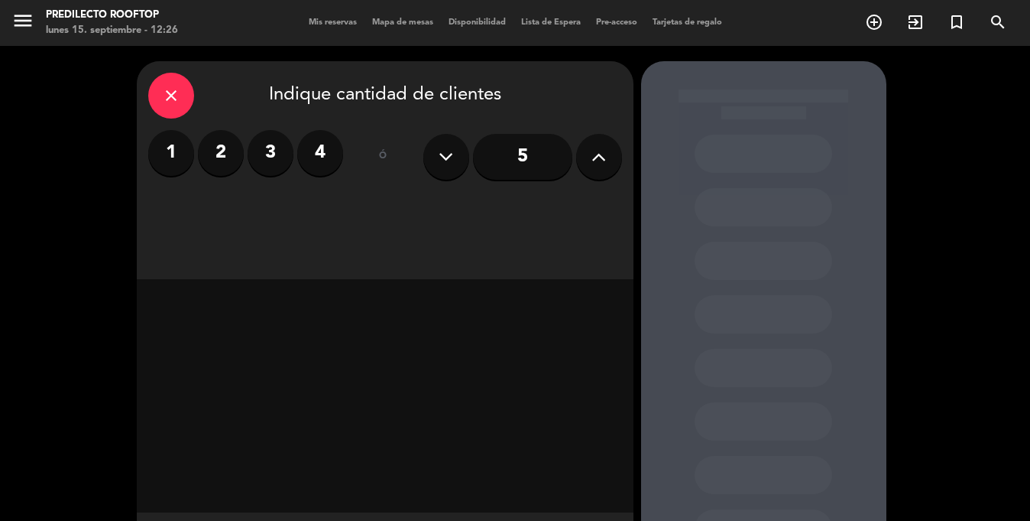
click at [226, 162] on label "2" at bounding box center [221, 153] width 46 height 46
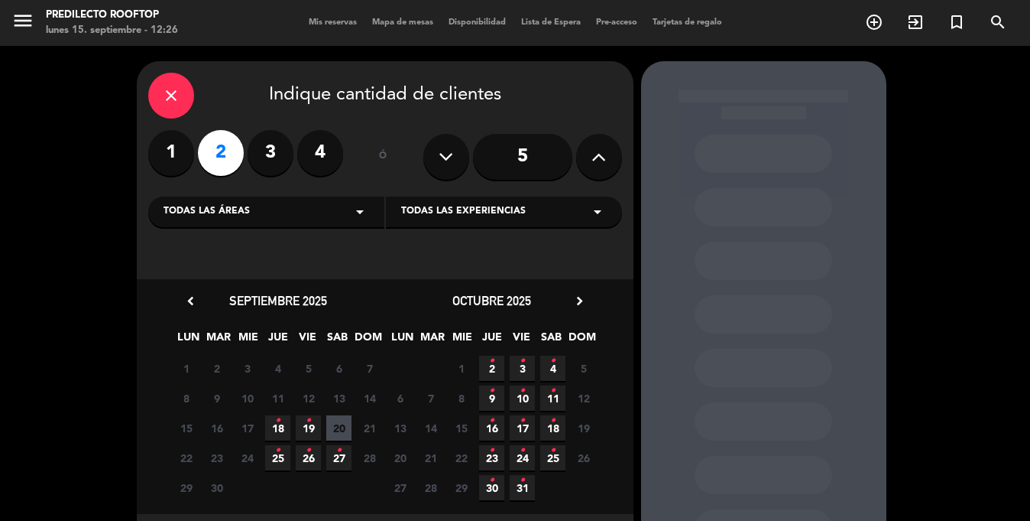
scroll to position [35, 0]
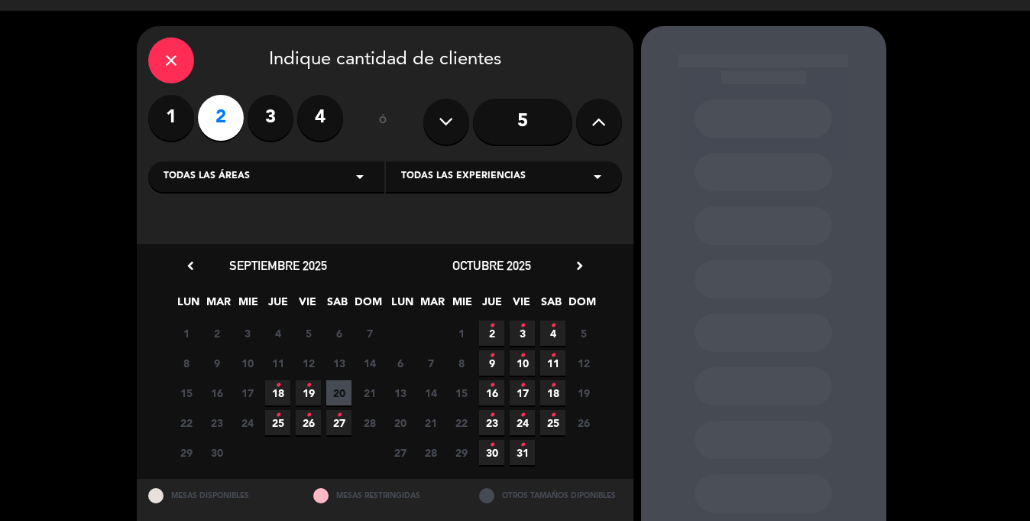
click at [277, 177] on div "Todas las áreas arrow_drop_down" at bounding box center [266, 176] width 236 height 31
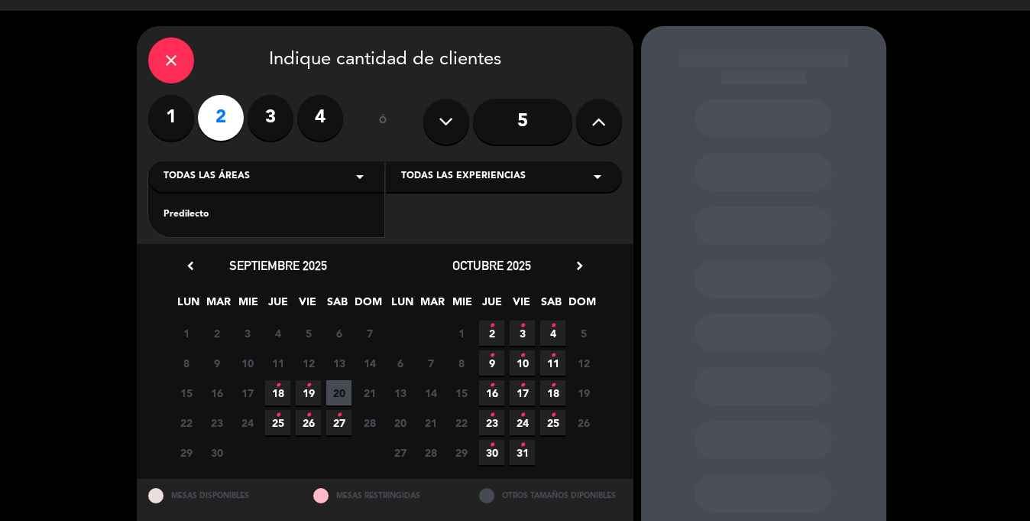
click at [229, 176] on span "Todas las áreas" at bounding box center [207, 176] width 86 height 15
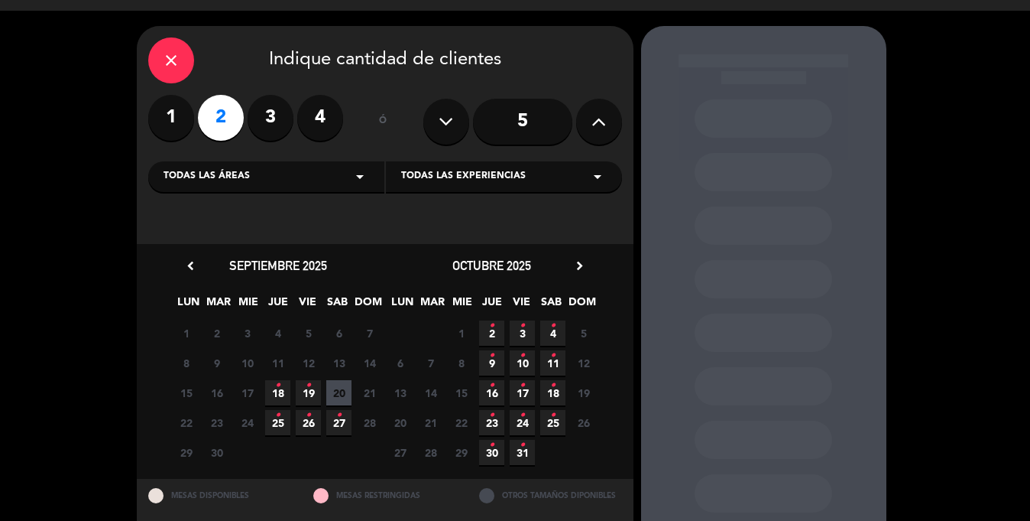
click at [447, 175] on span "Todas las experiencias" at bounding box center [463, 176] width 125 height 15
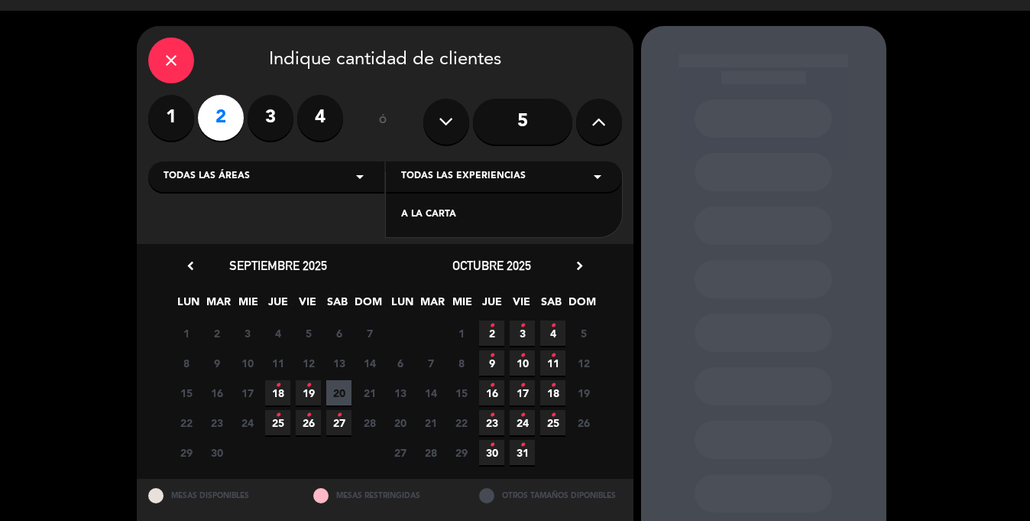
click at [447, 175] on span "Todas las experiencias" at bounding box center [463, 176] width 125 height 15
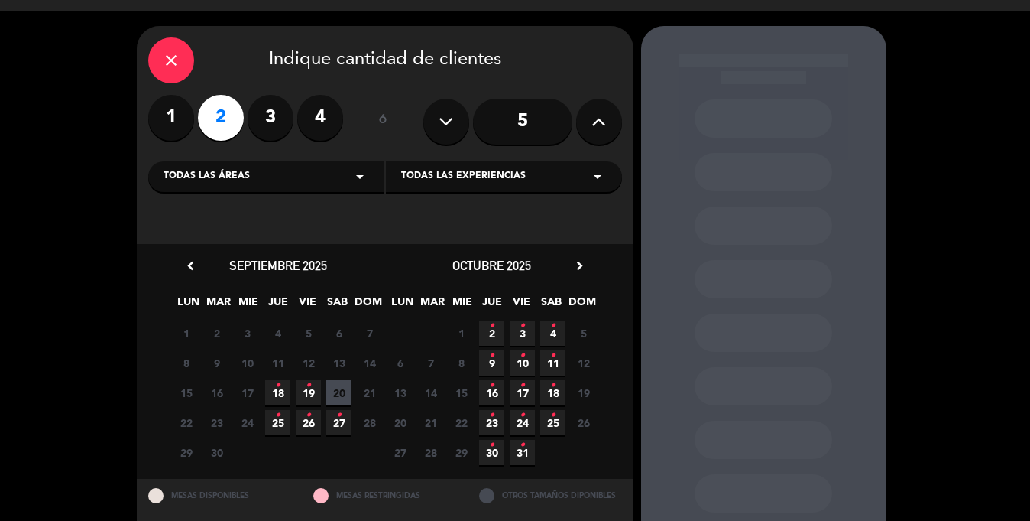
click at [475, 169] on span "Todas las experiencias" at bounding box center [463, 176] width 125 height 15
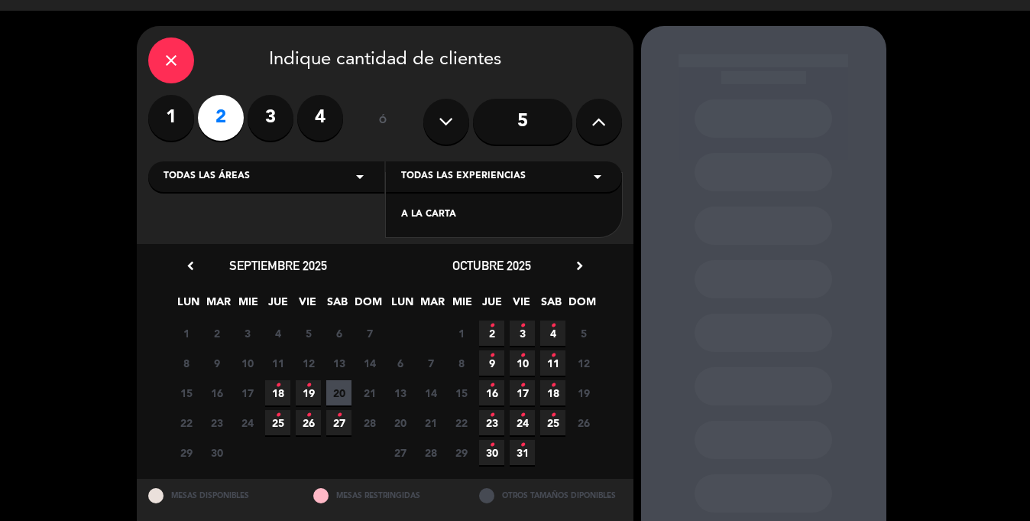
click at [487, 148] on div "close Indique cantidad de clientes 1 2 3 4 ó 5 Todas las áreas arrow_drop_down …" at bounding box center [385, 135] width 497 height 218
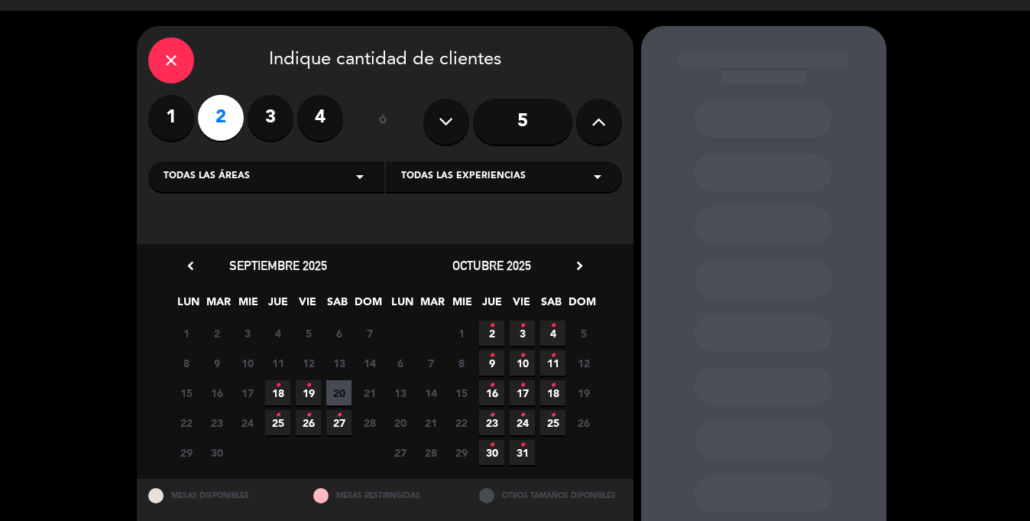
click at [306, 388] on icon "•" at bounding box center [308, 385] width 5 height 24
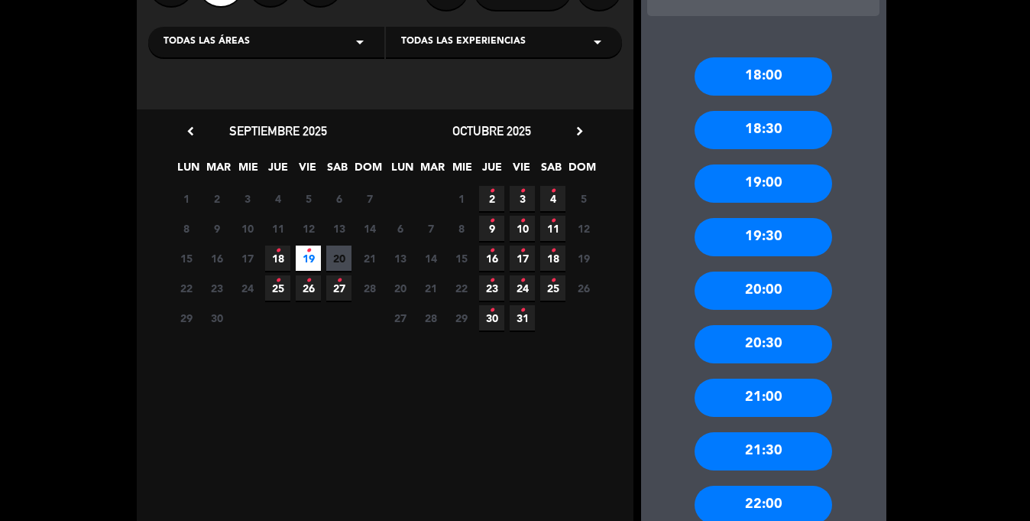
scroll to position [171, 0]
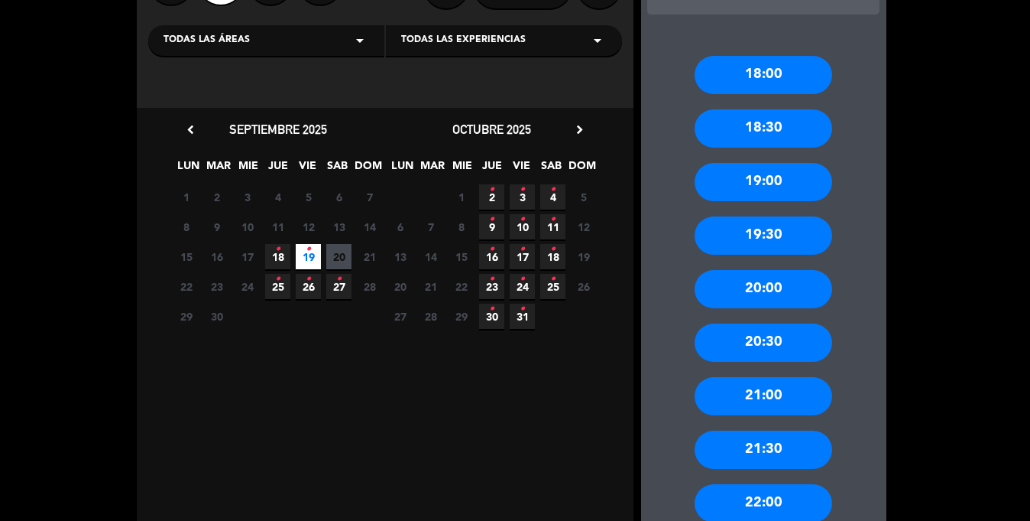
click at [754, 180] on div "19:00" at bounding box center [764, 182] width 138 height 38
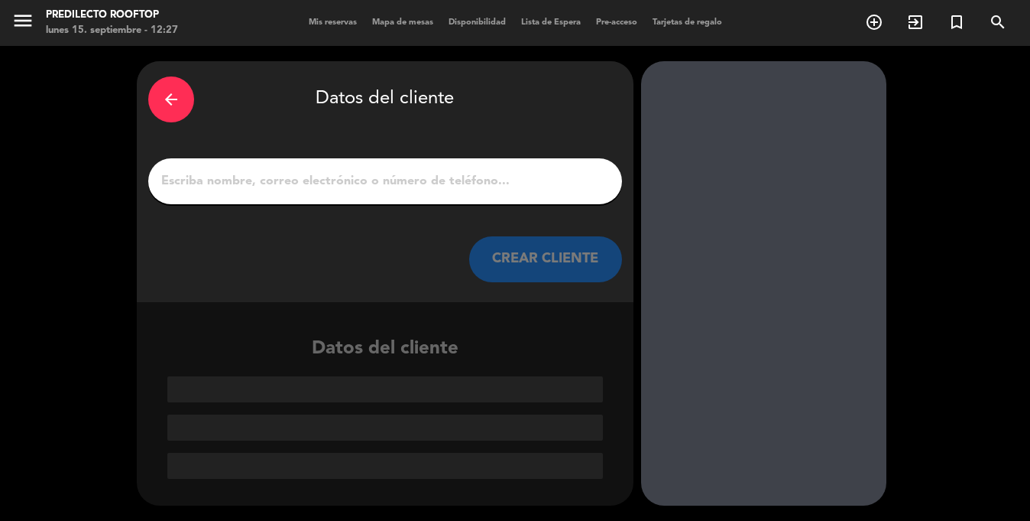
click at [318, 174] on input "1" at bounding box center [385, 180] width 451 height 21
click at [165, 87] on div "arrow_back" at bounding box center [171, 99] width 46 height 46
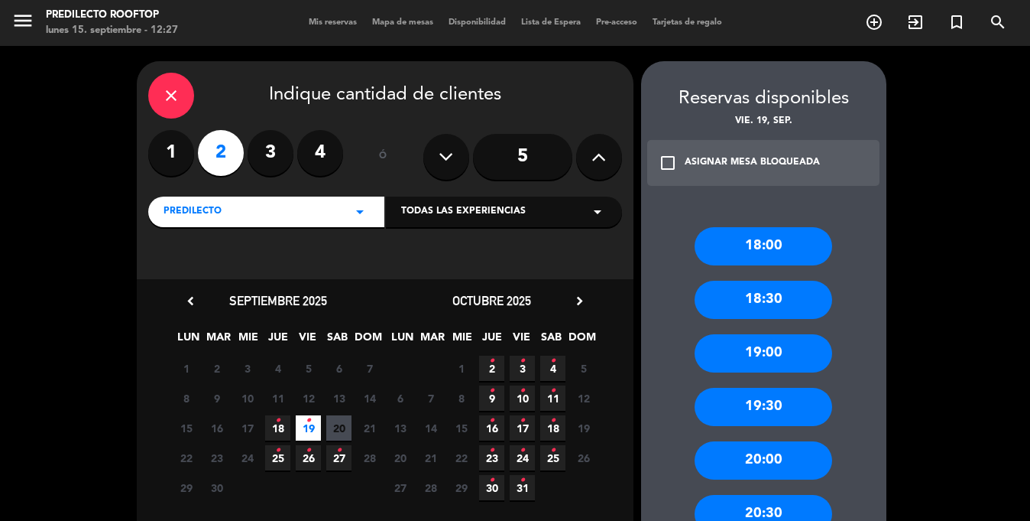
click at [313, 22] on span "Mis reservas" at bounding box center [332, 22] width 63 height 8
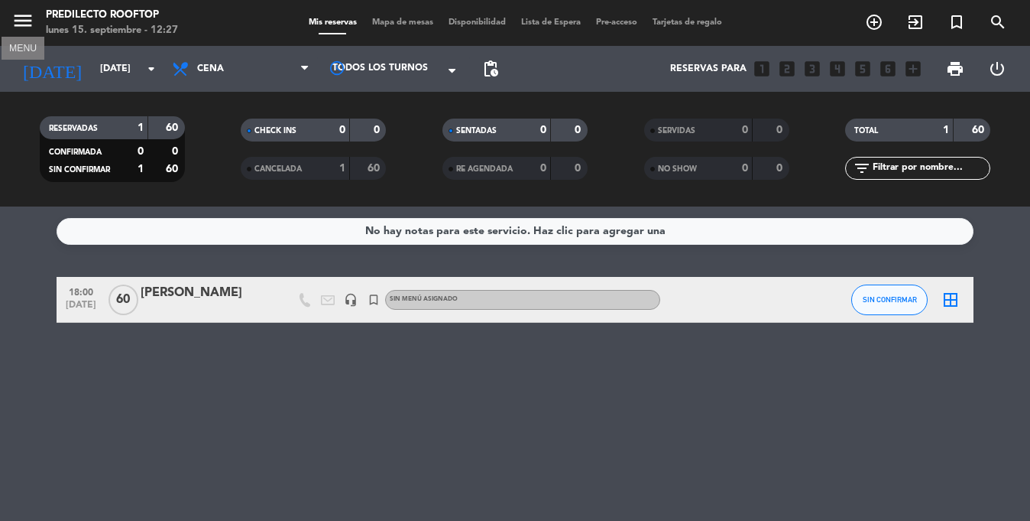
click at [25, 21] on icon "menu" at bounding box center [22, 20] width 23 height 23
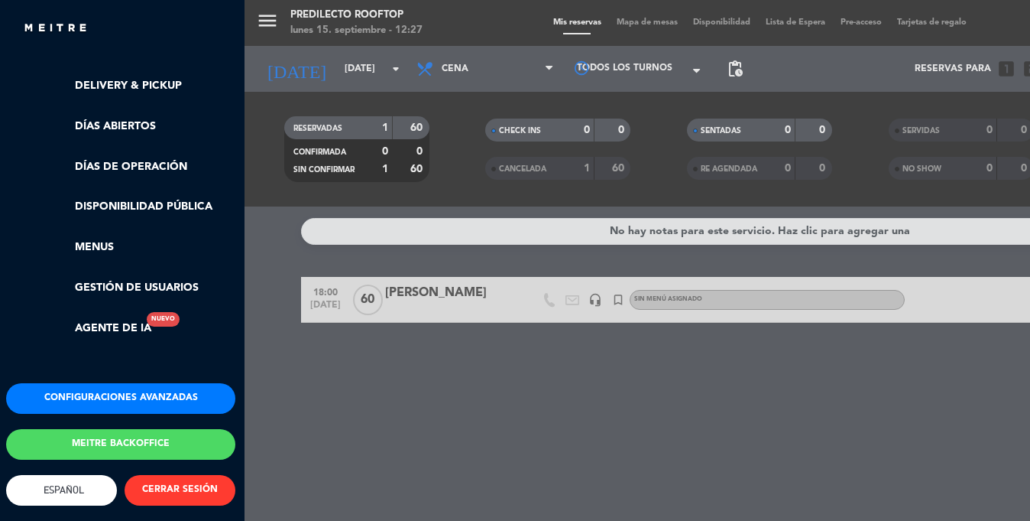
scroll to position [353, 2]
click at [113, 387] on button "Configuraciones avanzadas" at bounding box center [120, 398] width 229 height 31
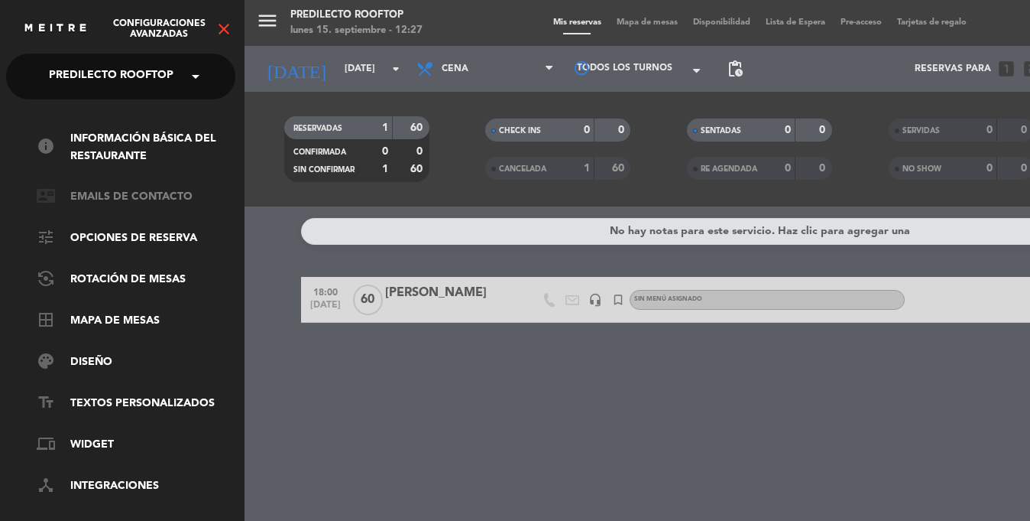
scroll to position [5, 2]
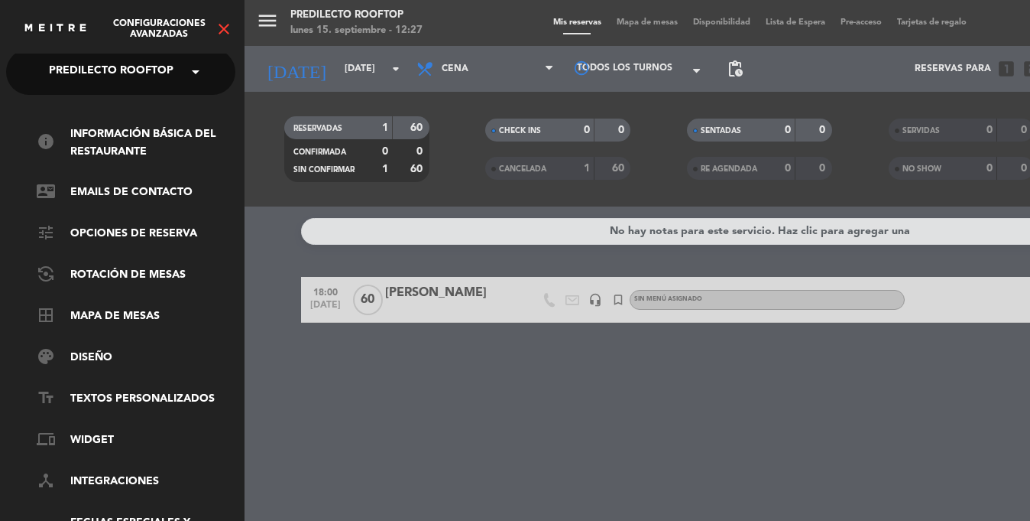
click at [288, 216] on div "menu Predilecto Rooftop [DATE] 15. septiembre - 12:27 Mis reservas Mapa de mesa…" at bounding box center [760, 260] width 1030 height 521
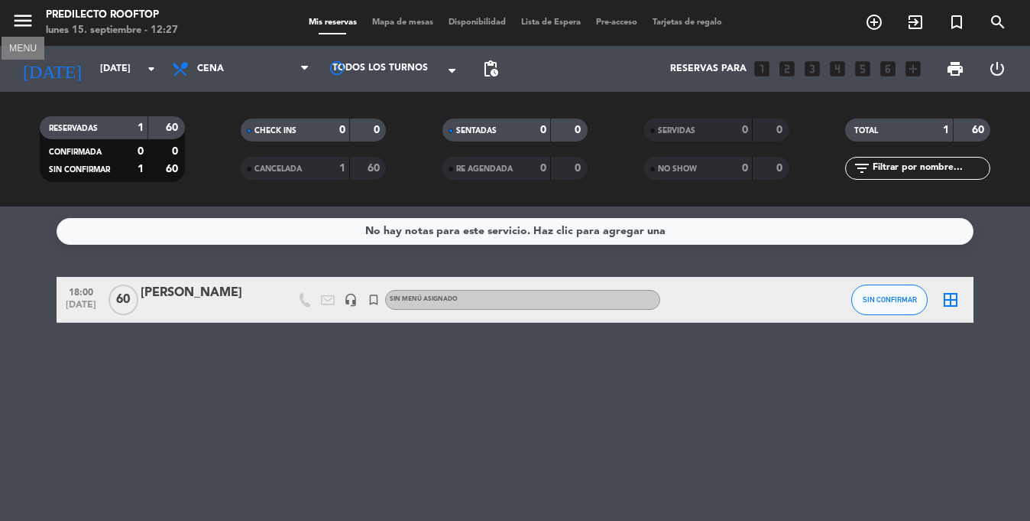
click at [18, 22] on icon "menu" at bounding box center [22, 20] width 23 height 23
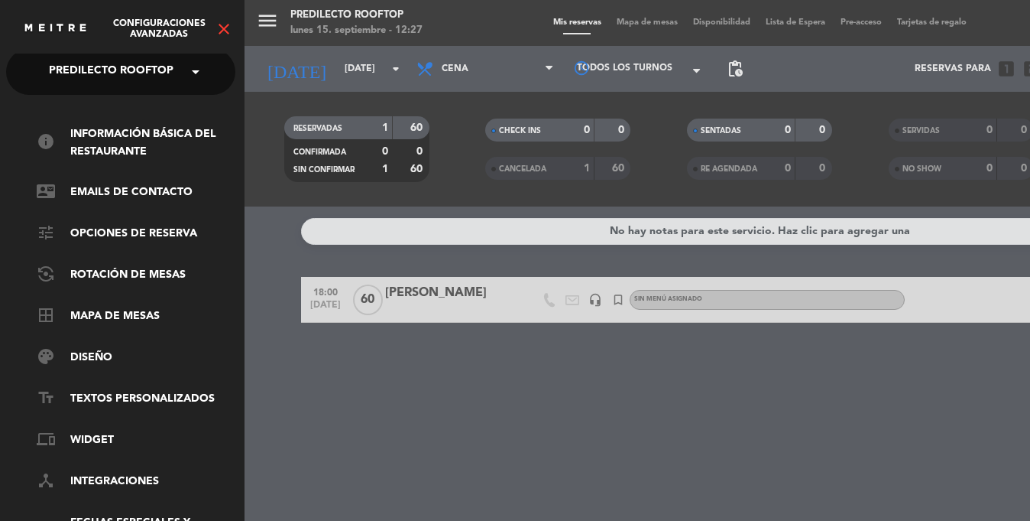
click at [226, 25] on icon "close" at bounding box center [224, 29] width 18 height 18
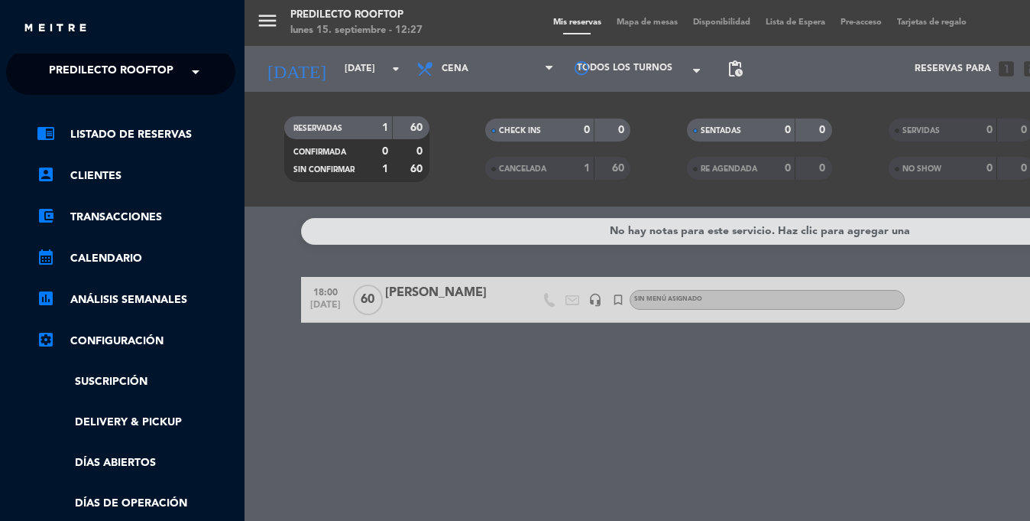
click at [277, 54] on div "menu Predilecto Rooftop [DATE] 15. septiembre - 12:27 Mis reservas Mapa de mesa…" at bounding box center [760, 260] width 1030 height 521
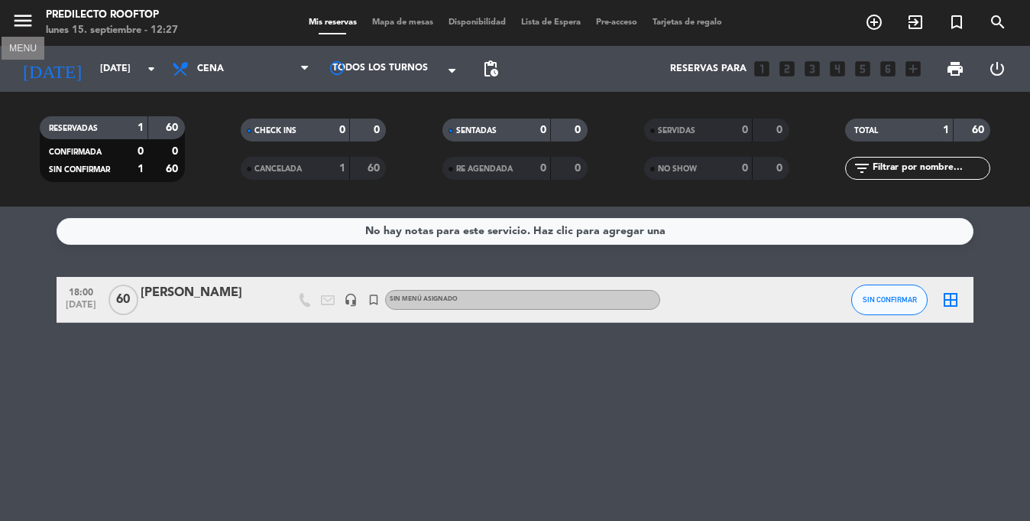
click at [24, 21] on icon "menu" at bounding box center [22, 20] width 23 height 23
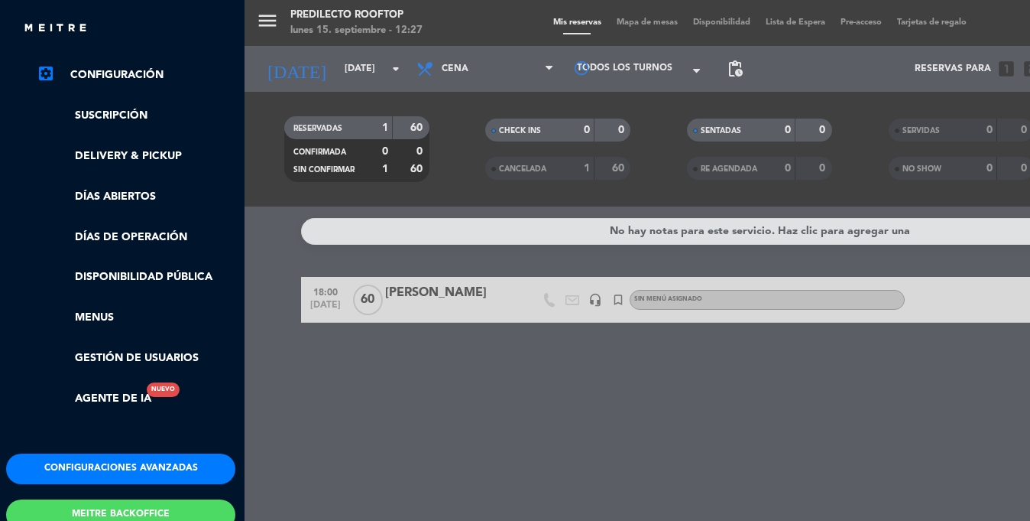
scroll to position [351, 2]
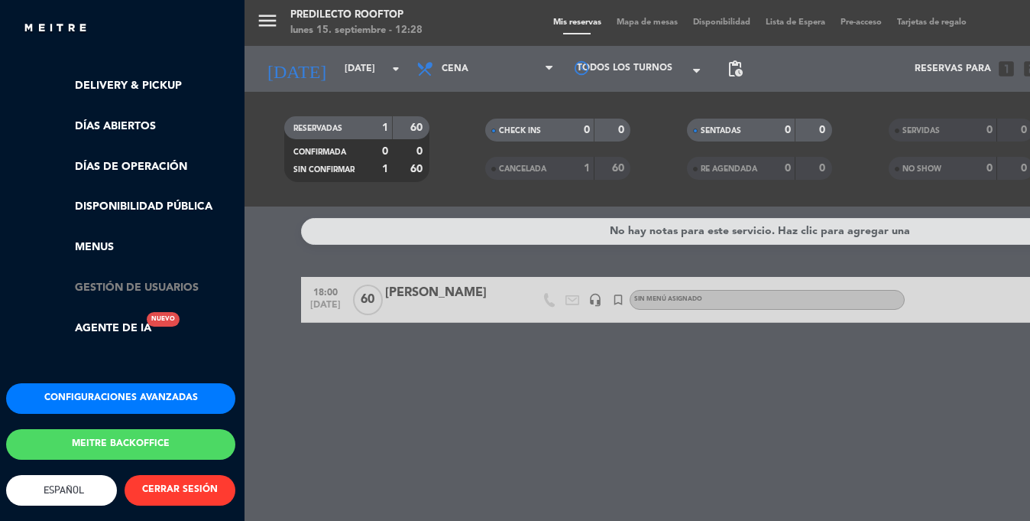
click at [118, 279] on link "Gestión de usuarios" at bounding box center [136, 288] width 199 height 18
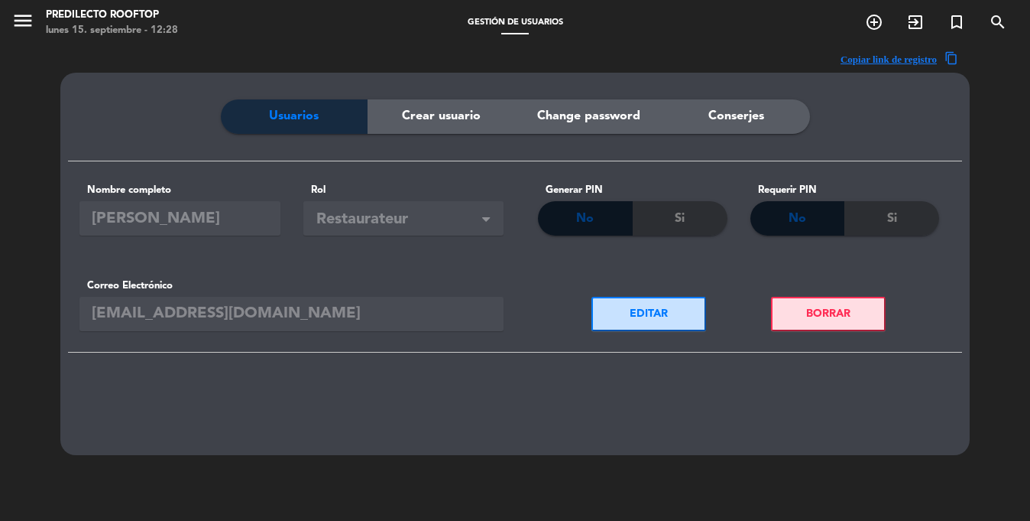
click at [59, 310] on div "Copiar link de registro content_copy Usuarios Crear usuario Change password Con…" at bounding box center [515, 306] width 1030 height 521
click at [422, 121] on span "Crear usuario" at bounding box center [441, 116] width 79 height 20
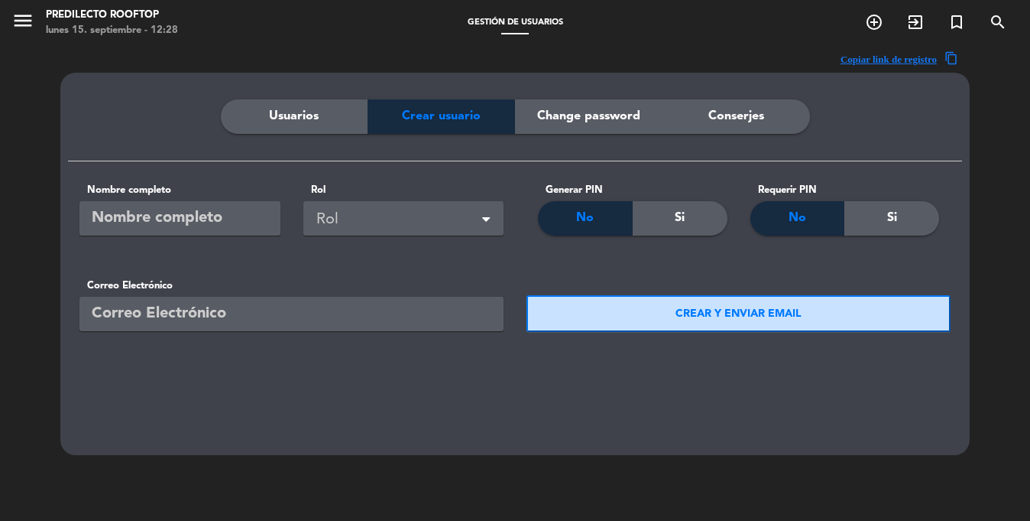
drag, startPoint x: 228, startPoint y: 139, endPoint x: 277, endPoint y: 129, distance: 49.9
click at [256, 139] on div "Usuarios Crear usuario Change password Conserjes" at bounding box center [515, 130] width 894 height 62
click at [277, 128] on div "Usuarios" at bounding box center [295, 116] width 148 height 34
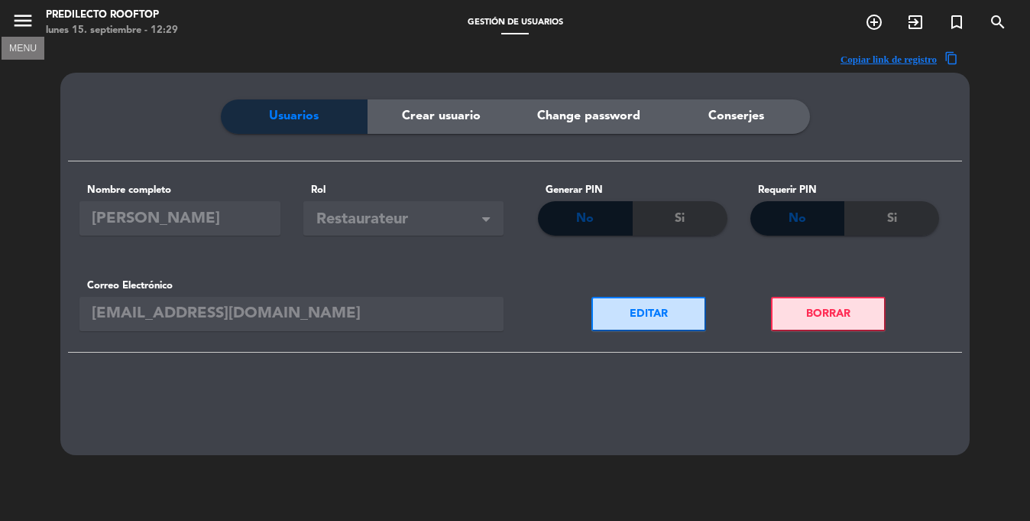
click at [24, 25] on icon "menu" at bounding box center [22, 20] width 23 height 23
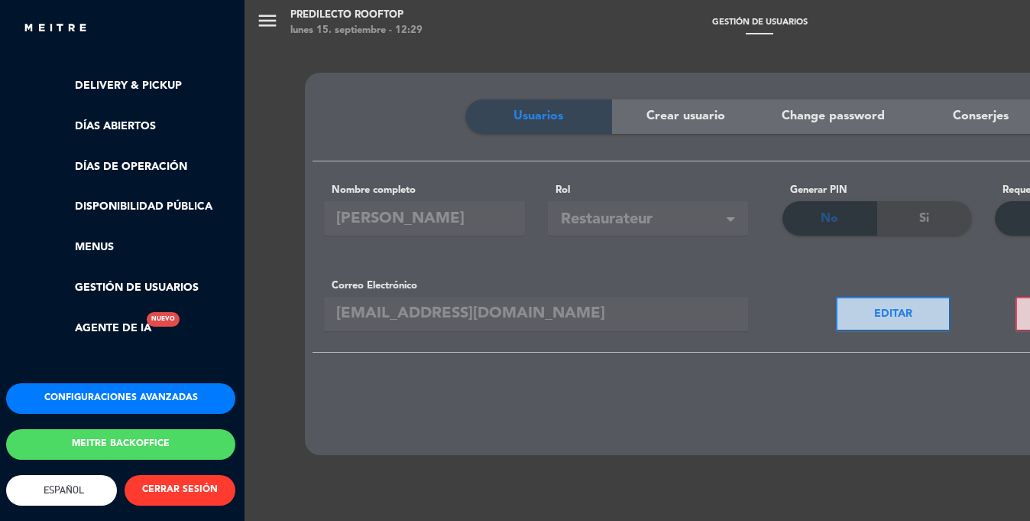
click at [107, 383] on button "Configuraciones avanzadas" at bounding box center [120, 398] width 229 height 31
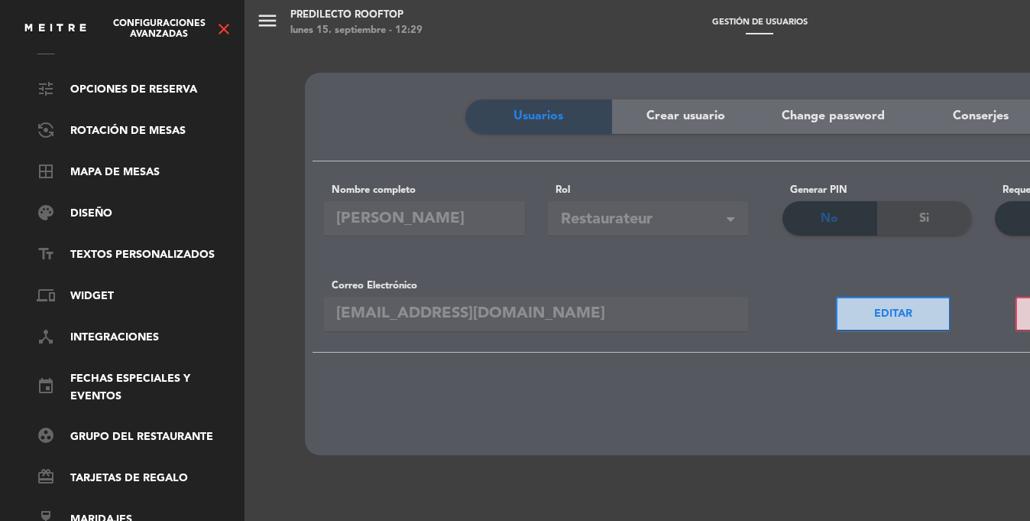
scroll to position [0, 2]
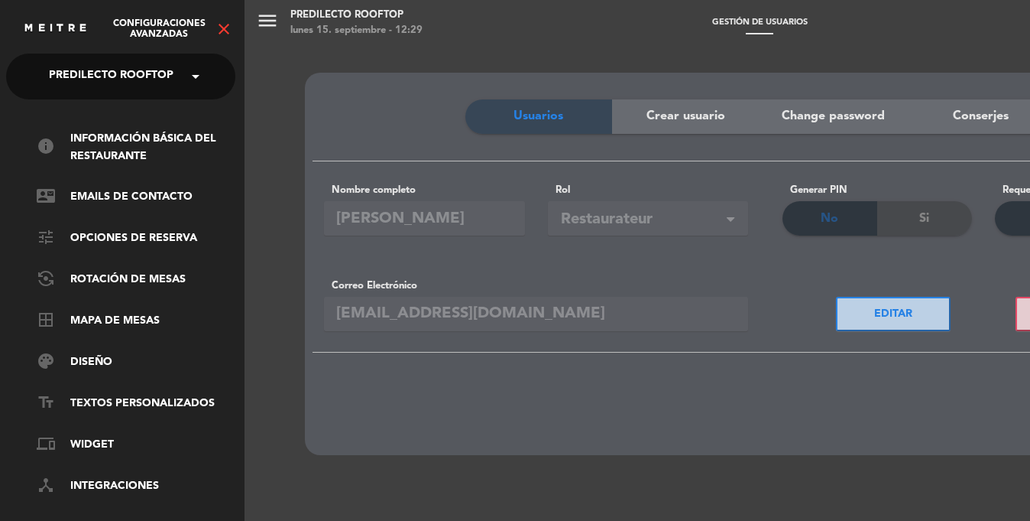
click at [220, 34] on icon "close" at bounding box center [224, 29] width 18 height 18
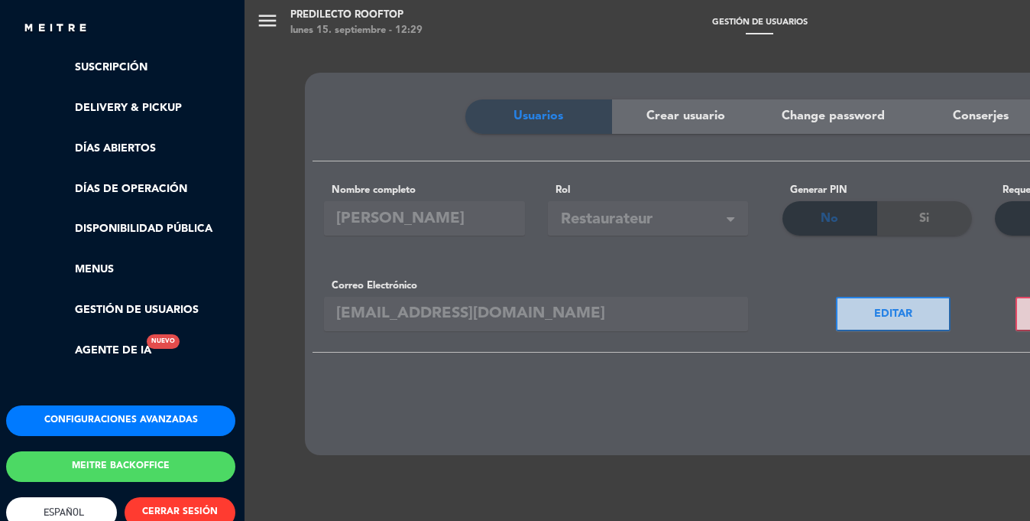
scroll to position [353, 2]
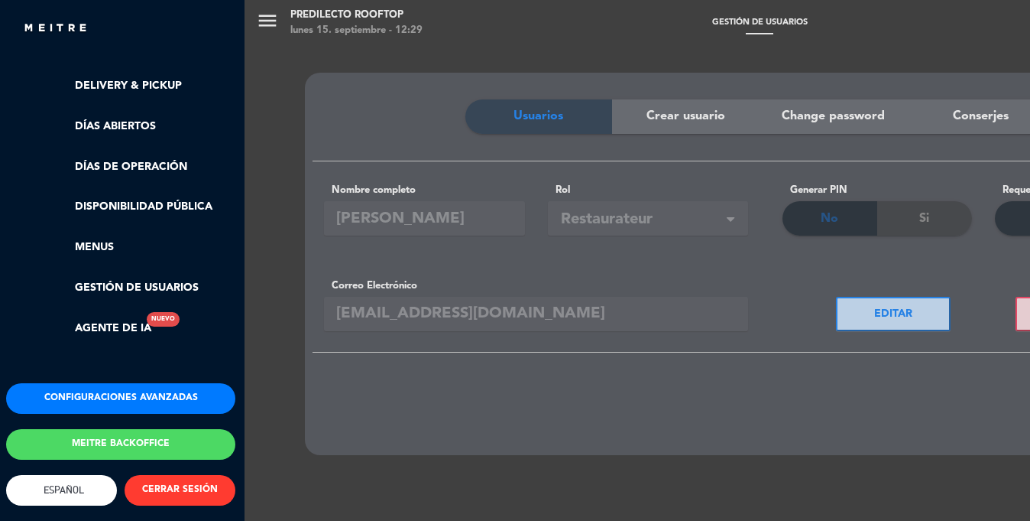
click at [109, 384] on button "Configuraciones avanzadas" at bounding box center [120, 398] width 229 height 31
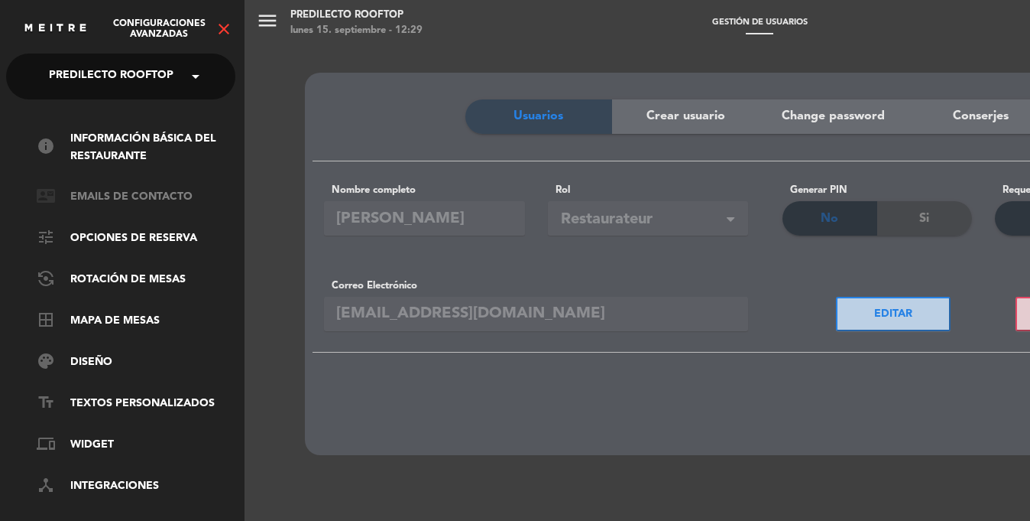
click at [102, 197] on link "contact_mail Emails de Contacto" at bounding box center [136, 197] width 199 height 18
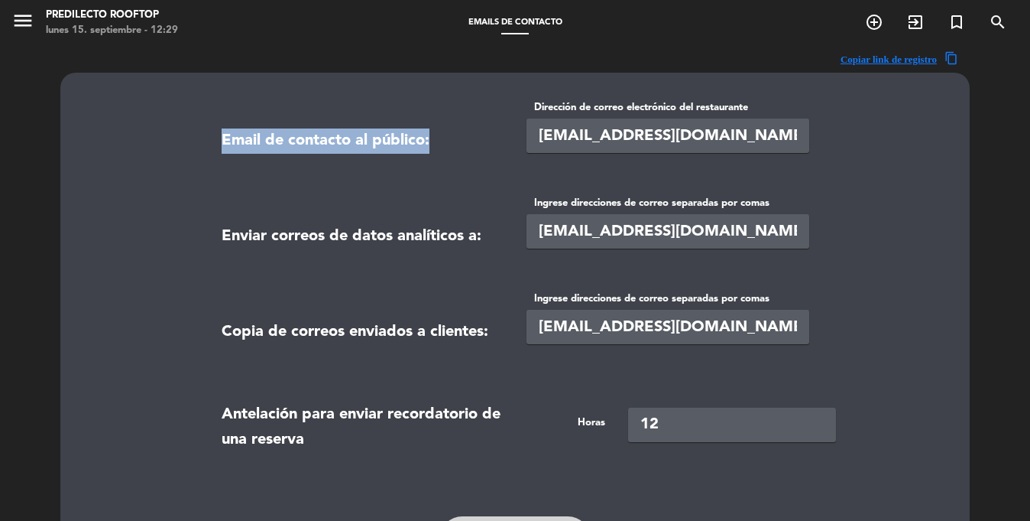
drag, startPoint x: 326, startPoint y: 137, endPoint x: 521, endPoint y: 145, distance: 195.9
click at [521, 145] on contact-emails "Email de contacto al público: Dirección de correo electrónico del restaurante […" at bounding box center [514, 338] width 871 height 478
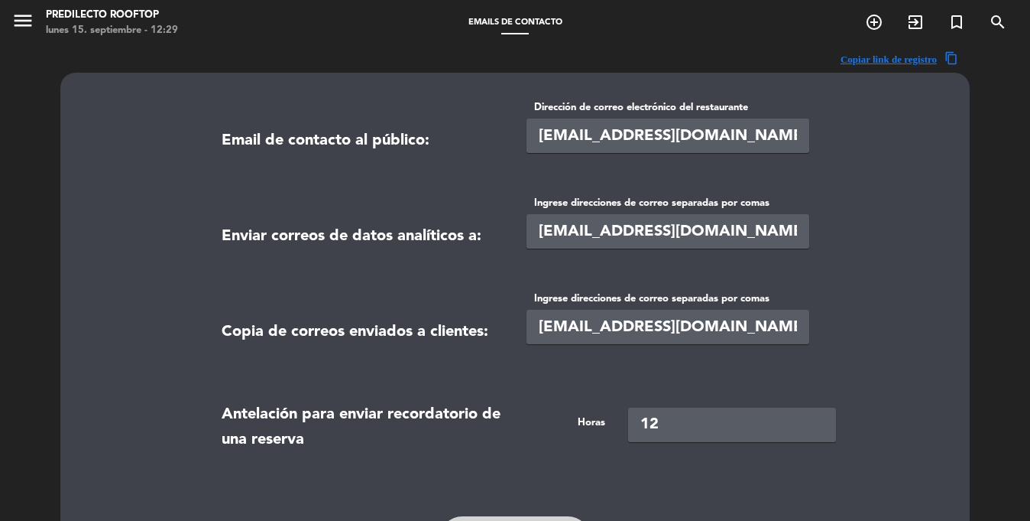
click at [550, 138] on input "[EMAIL_ADDRESS][DOMAIN_NAME]" at bounding box center [668, 135] width 283 height 34
drag, startPoint x: 544, startPoint y: 143, endPoint x: 621, endPoint y: 141, distance: 77.2
click at [621, 141] on input "[EMAIL_ADDRESS][DOMAIN_NAME]" at bounding box center [668, 135] width 283 height 34
drag, startPoint x: 530, startPoint y: 139, endPoint x: 705, endPoint y: 145, distance: 175.2
click at [705, 145] on input "[EMAIL_ADDRESS][DOMAIN_NAME]" at bounding box center [668, 135] width 283 height 34
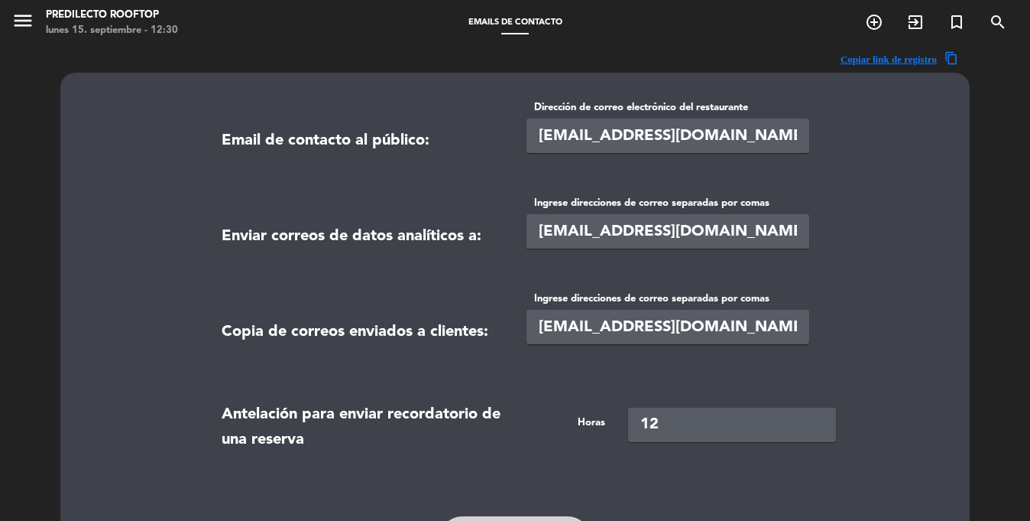
click at [673, 136] on input "[EMAIL_ADDRESS][DOMAIN_NAME]" at bounding box center [668, 135] width 283 height 34
paste input "rooftoppredilecto"
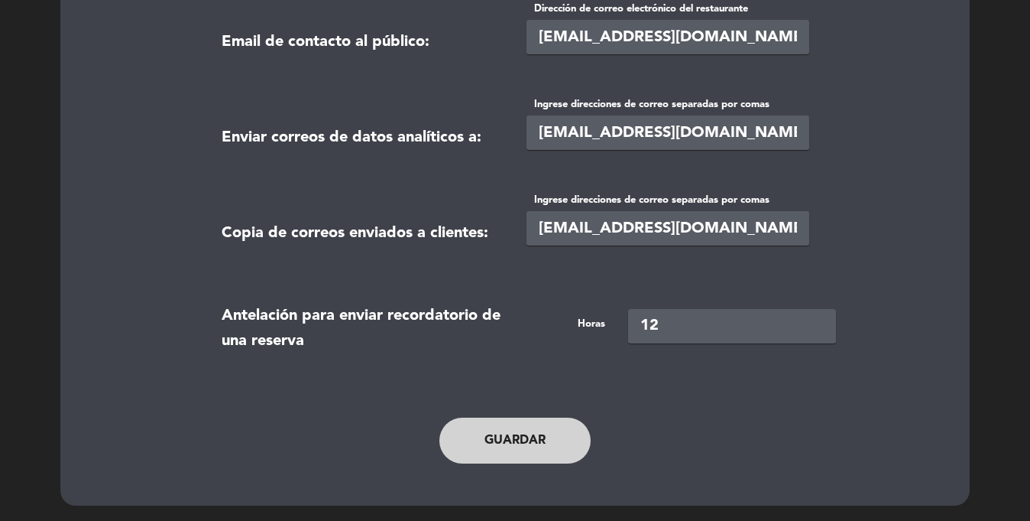
type input "[EMAIL_ADDRESS][DOMAIN_NAME]"
drag, startPoint x: 527, startPoint y: 427, endPoint x: 521, endPoint y: 412, distance: 16.1
click at [527, 423] on button "Guardar" at bounding box center [515, 440] width 151 height 46
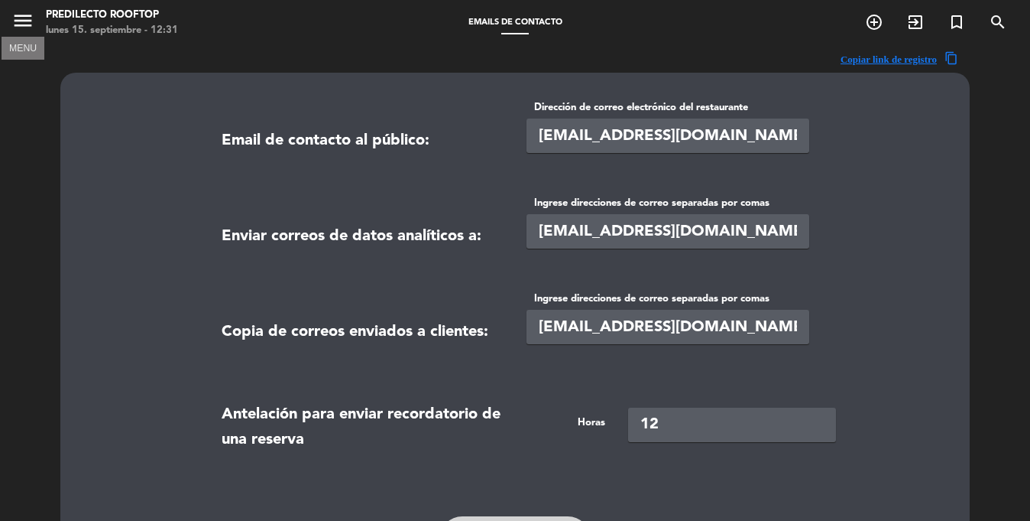
click at [27, 26] on icon "menu" at bounding box center [22, 20] width 23 height 23
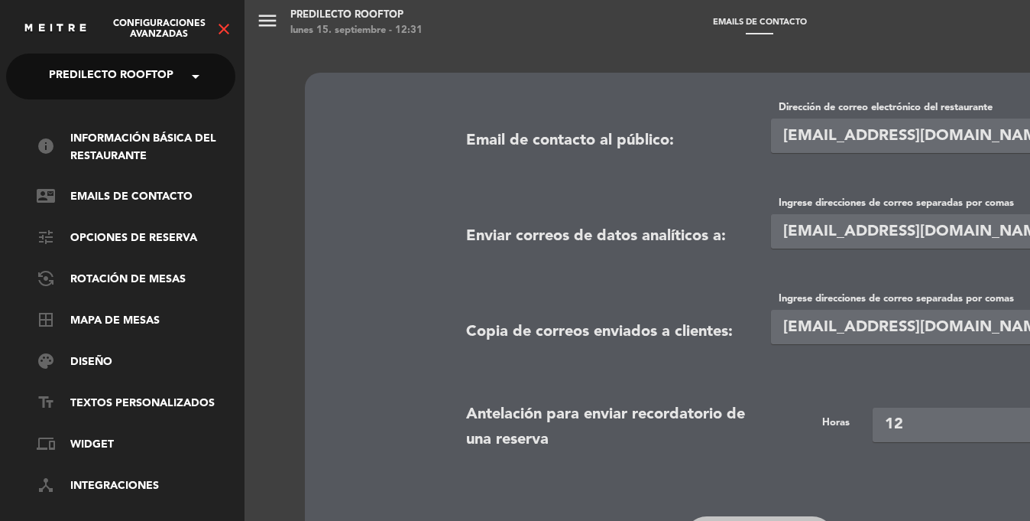
click at [220, 26] on icon "close" at bounding box center [224, 29] width 18 height 18
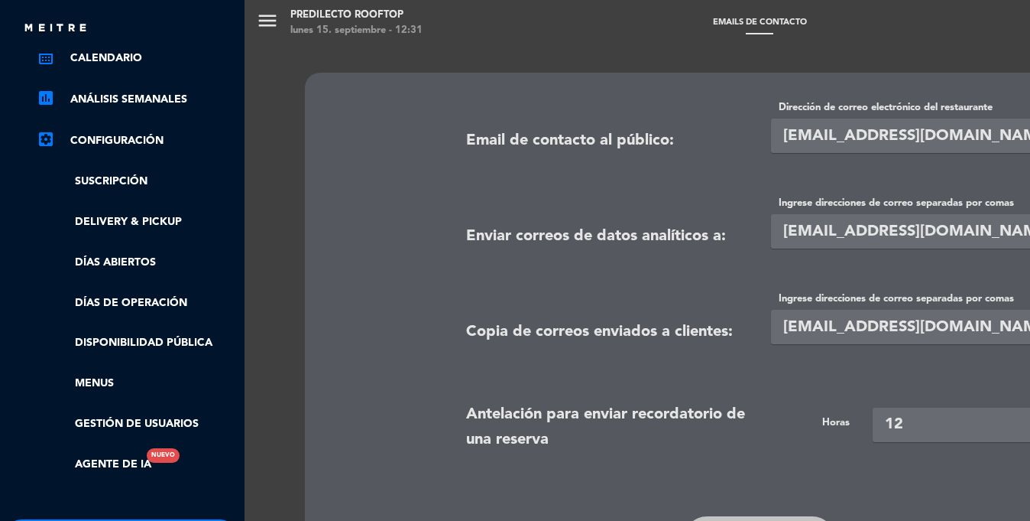
scroll to position [353, 2]
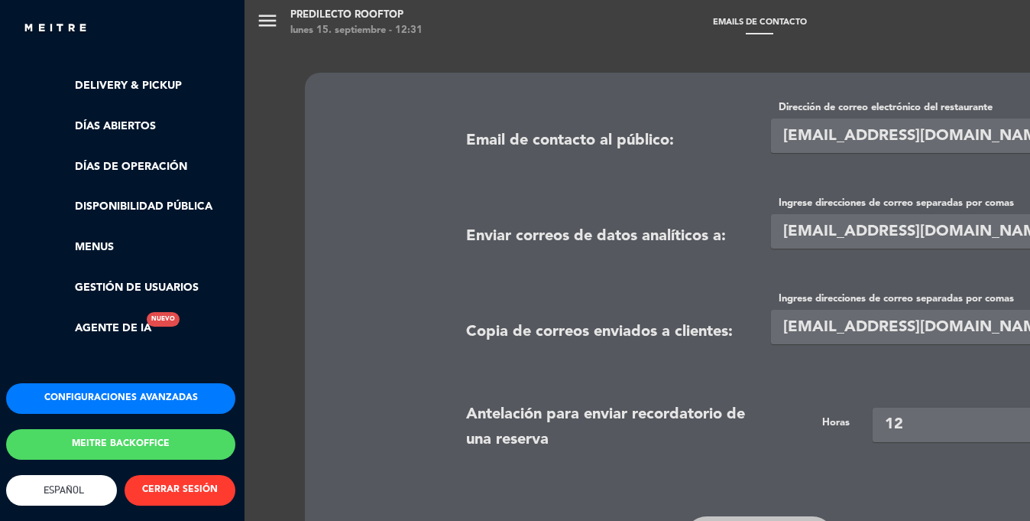
click at [124, 390] on button "Configuraciones avanzadas" at bounding box center [120, 398] width 229 height 31
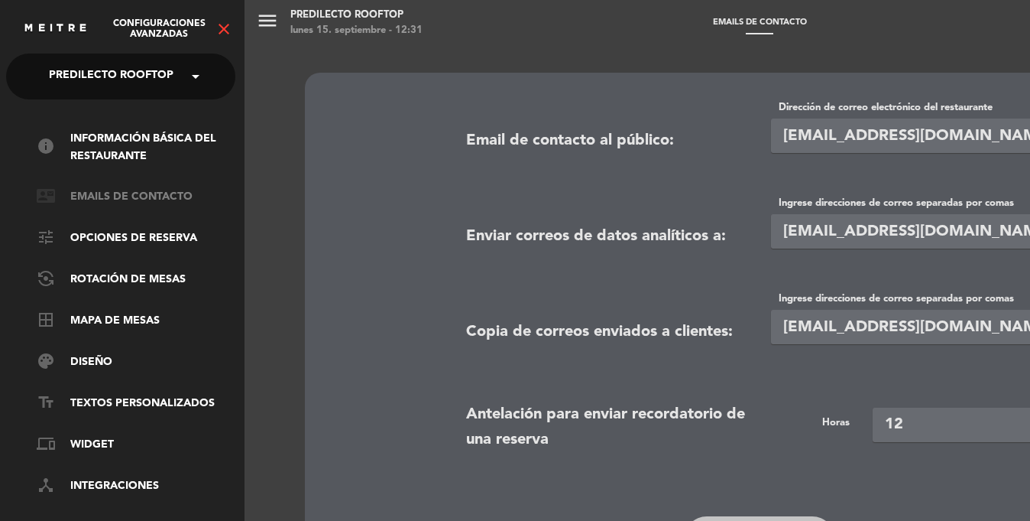
click at [137, 196] on link "contact_mail Emails de Contacto" at bounding box center [136, 197] width 199 height 18
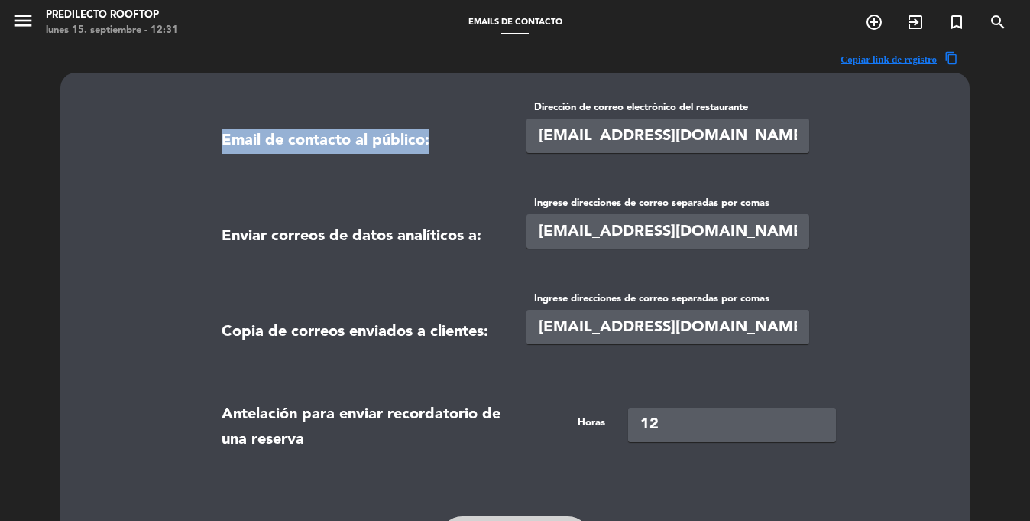
drag, startPoint x: 204, startPoint y: 139, endPoint x: 476, endPoint y: 153, distance: 272.5
click at [476, 153] on contact-emails "Email de contacto al público: Dirección de correo electrónico del restaurante […" at bounding box center [514, 338] width 871 height 478
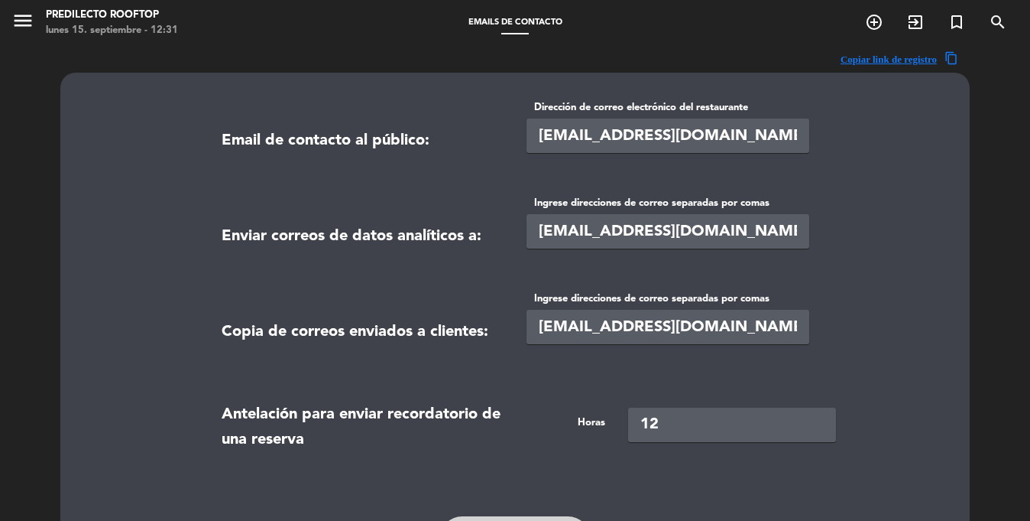
click at [561, 131] on input "[EMAIL_ADDRESS][DOMAIN_NAME]" at bounding box center [668, 135] width 283 height 34
click at [731, 165] on div "Dirección de correo electrónico del restaurante [EMAIL_ADDRESS][DOMAIN_NAME]" at bounding box center [667, 137] width 305 height 76
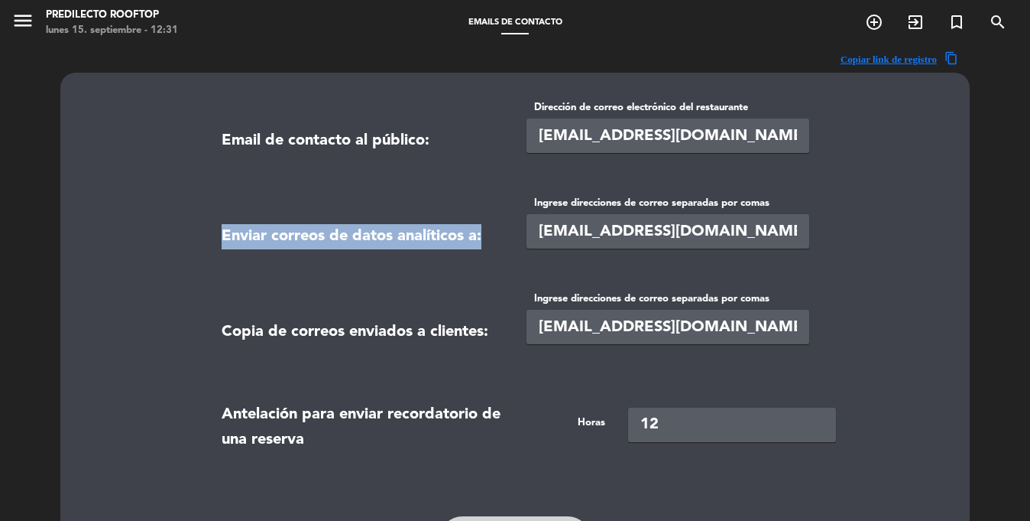
drag, startPoint x: 323, startPoint y: 233, endPoint x: 509, endPoint y: 236, distance: 186.5
click at [509, 236] on contact-emails "Email de contacto al público: Dirección de correo electrónico del restaurante […" at bounding box center [514, 338] width 871 height 478
click at [290, 236] on label "Enviar correos de datos analíticos a:" at bounding box center [352, 232] width 260 height 33
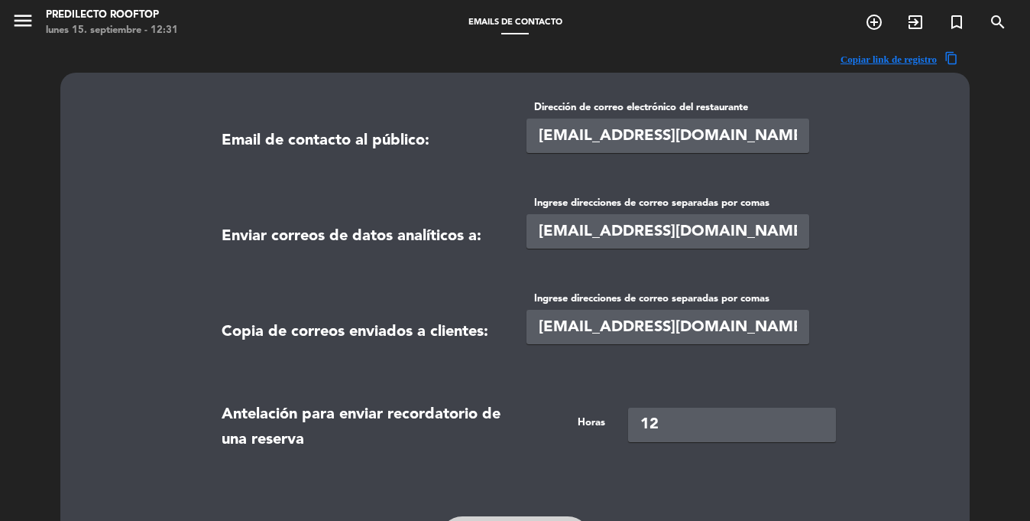
click at [683, 232] on input "[EMAIL_ADDRESS][DOMAIN_NAME],[EMAIL_ADDRESS][DOMAIN_NAME]" at bounding box center [668, 231] width 283 height 34
click at [545, 234] on input "[EMAIL_ADDRESS][DOMAIN_NAME],[EMAIL_ADDRESS][DOMAIN_NAME]" at bounding box center [668, 231] width 283 height 34
drag, startPoint x: 531, startPoint y: 138, endPoint x: 710, endPoint y: 138, distance: 179.6
click at [668, 138] on input "[EMAIL_ADDRESS][DOMAIN_NAME]" at bounding box center [668, 135] width 283 height 34
click at [767, 136] on input "[EMAIL_ADDRESS][DOMAIN_NAME]" at bounding box center [668, 135] width 283 height 34
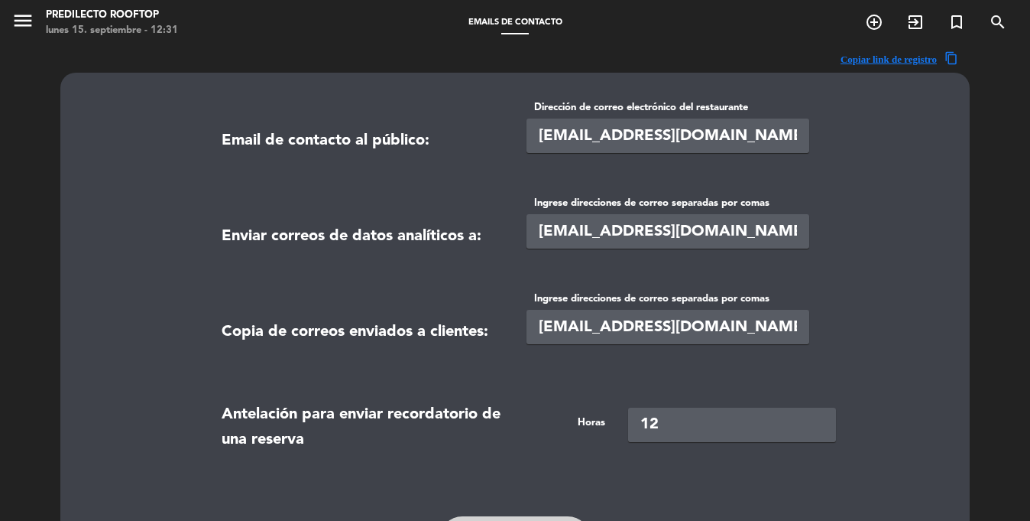
click at [697, 232] on input "[EMAIL_ADDRESS][DOMAIN_NAME],[EMAIL_ADDRESS][DOMAIN_NAME]" at bounding box center [668, 231] width 283 height 34
drag, startPoint x: 697, startPoint y: 232, endPoint x: 457, endPoint y: 236, distance: 240.1
click at [457, 236] on div "Enviar correos de datos analíticos a: Ingrese direcciones de correo separadas p…" at bounding box center [515, 233] width 610 height 76
paste input "rooftoppredilecto"
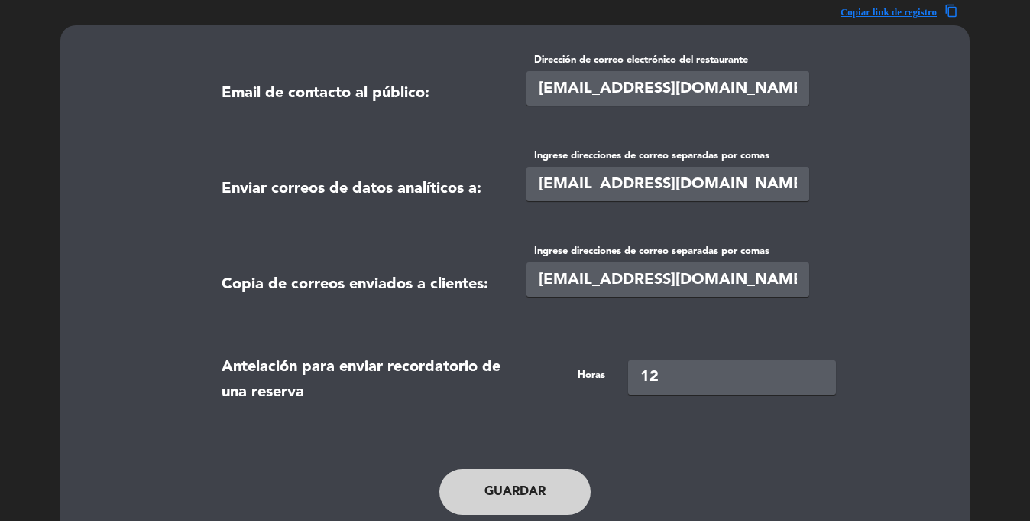
type input "[EMAIL_ADDRESS][DOMAIN_NAME],[EMAIL_ADDRESS][DOMAIN_NAME]"
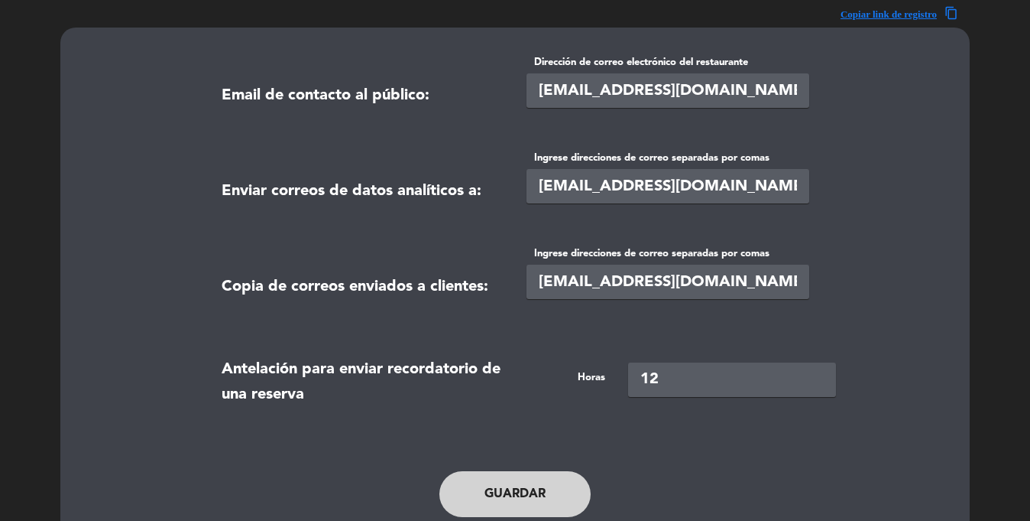
click at [505, 485] on button "Guardar" at bounding box center [515, 494] width 151 height 46
drag, startPoint x: 644, startPoint y: 178, endPoint x: 474, endPoint y: 179, distance: 169.7
click at [644, 178] on input "[EMAIL_ADDRESS][DOMAIN_NAME],[EMAIL_ADDRESS][DOMAIN_NAME]" at bounding box center [668, 186] width 283 height 34
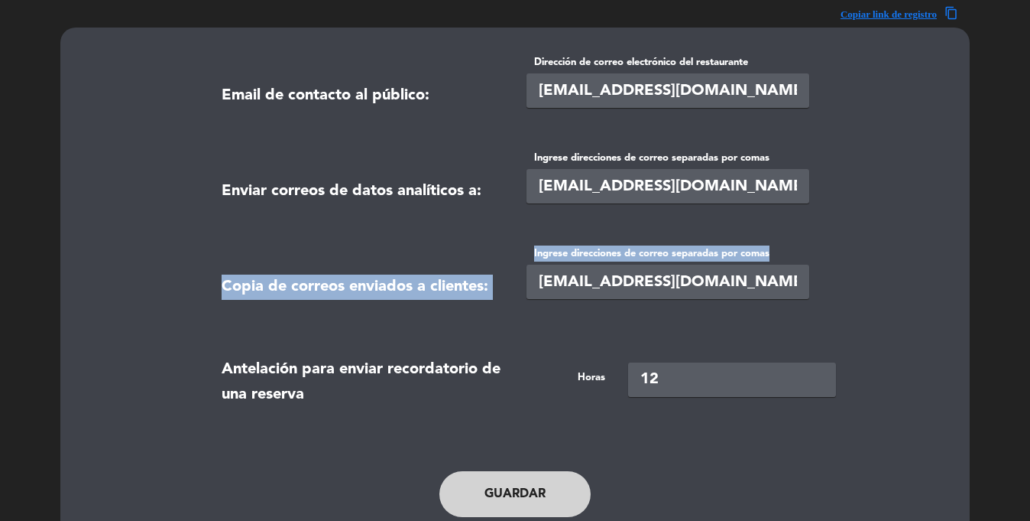
drag, startPoint x: 211, startPoint y: 286, endPoint x: 586, endPoint y: 302, distance: 374.9
click at [528, 300] on div "Copia de correos enviados a clientes: Ingrese direcciones de correo separadas p…" at bounding box center [515, 283] width 610 height 76
click at [624, 281] on input "[EMAIL_ADDRESS][DOMAIN_NAME],[EMAIL_ADDRESS][DOMAIN_NAME]" at bounding box center [668, 281] width 283 height 34
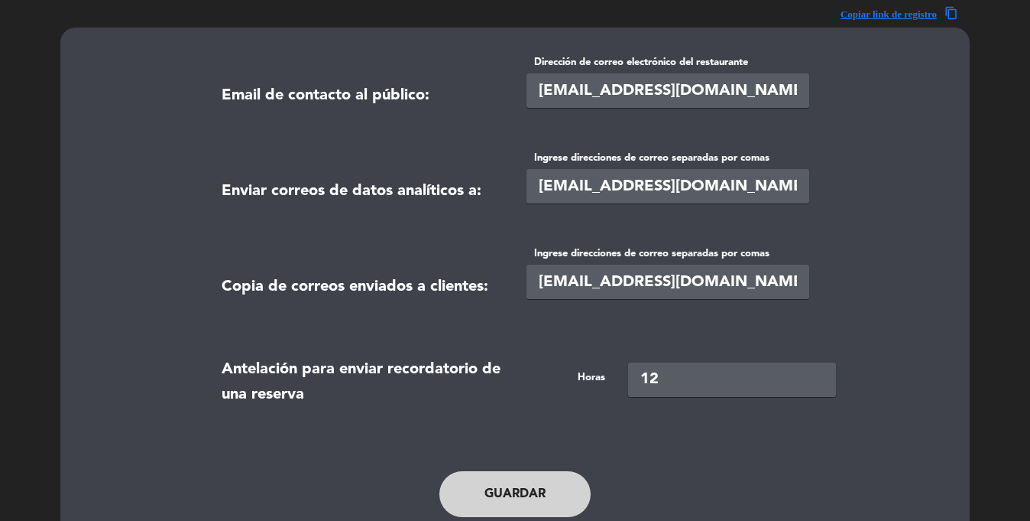
click at [696, 283] on input "[EMAIL_ADDRESS][DOMAIN_NAME],[EMAIL_ADDRESS][DOMAIN_NAME]" at bounding box center [668, 281] width 283 height 34
paste input "rooftoppredilecto"
type input "[EMAIL_ADDRESS][DOMAIN_NAME],[EMAIL_ADDRESS][DOMAIN_NAME]"
click at [505, 479] on button "Guardar" at bounding box center [515, 494] width 151 height 46
click at [530, 498] on button "Guardar" at bounding box center [515, 494] width 151 height 46
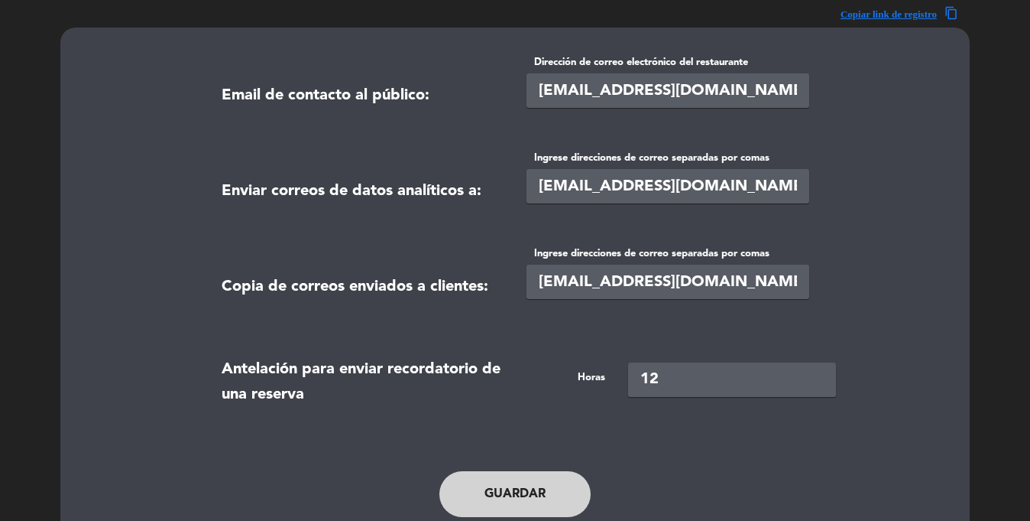
scroll to position [0, 0]
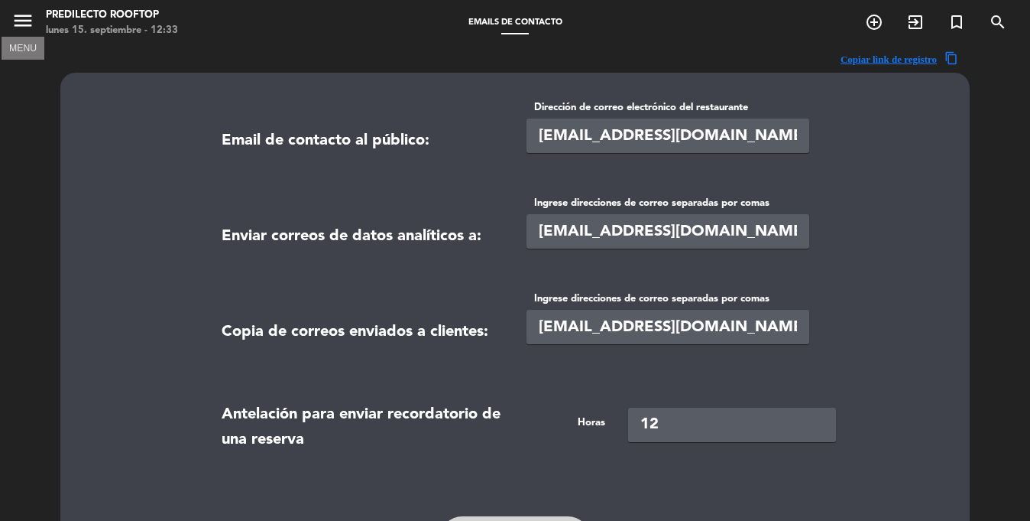
click at [23, 21] on icon "menu" at bounding box center [22, 20] width 23 height 23
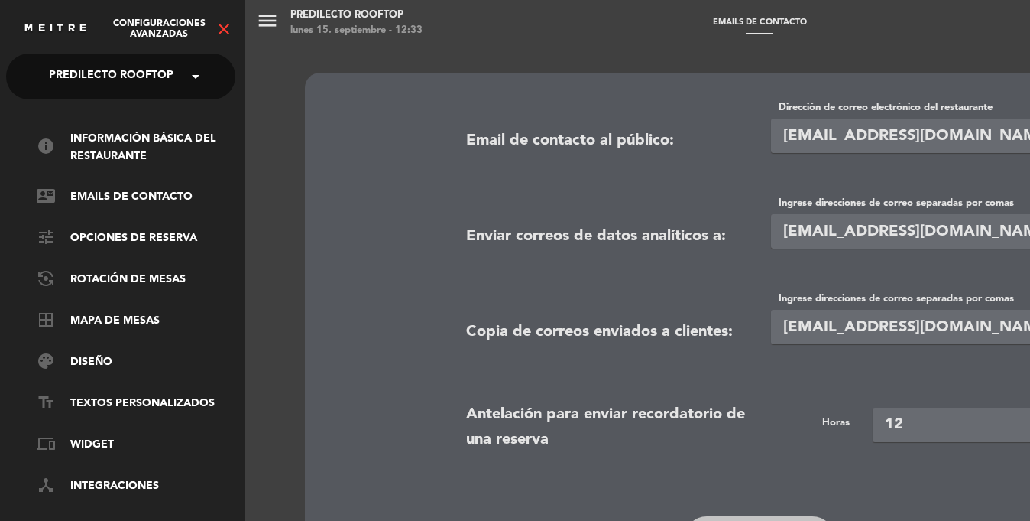
click at [226, 30] on icon "close" at bounding box center [224, 29] width 18 height 18
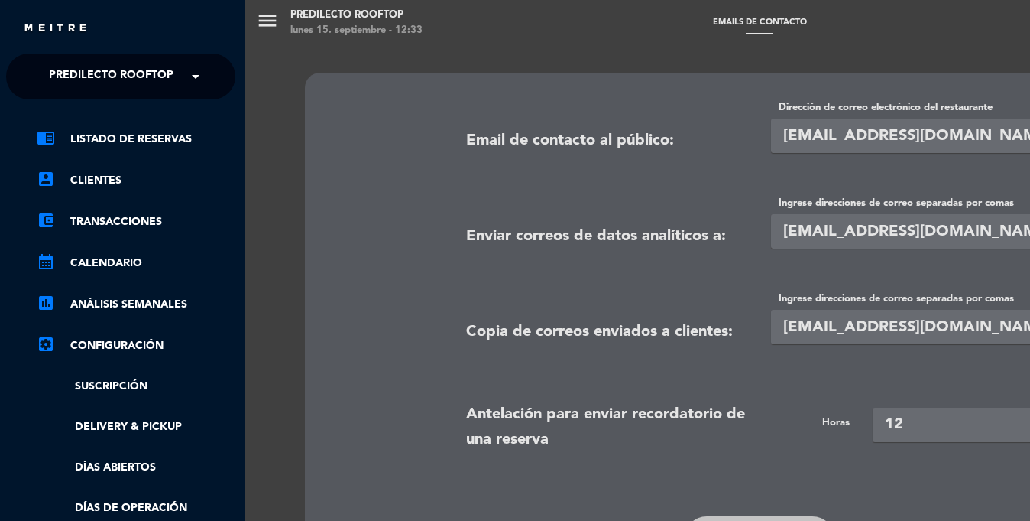
scroll to position [353, 2]
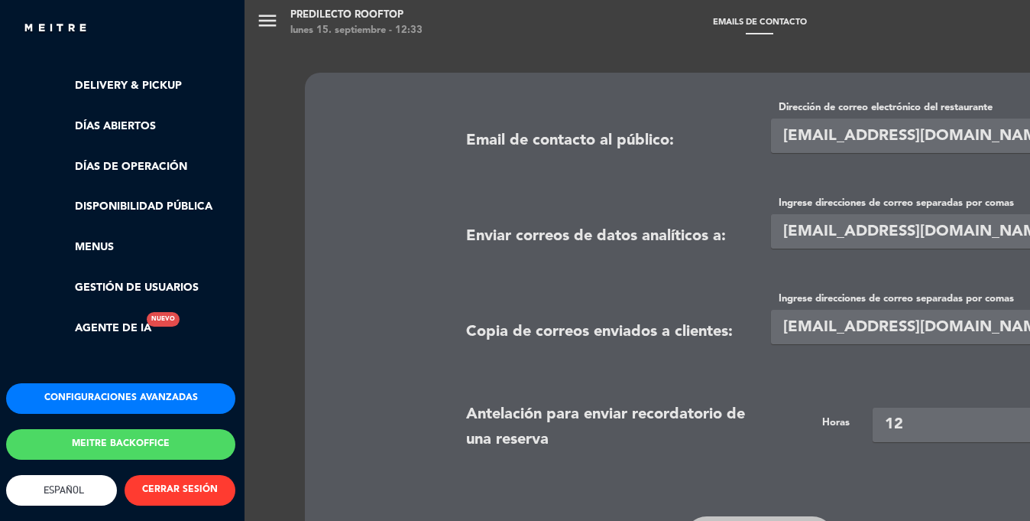
drag, startPoint x: 120, startPoint y: 271, endPoint x: 117, endPoint y: 261, distance: 9.7
click at [121, 279] on link "Gestión de usuarios" at bounding box center [136, 288] width 199 height 18
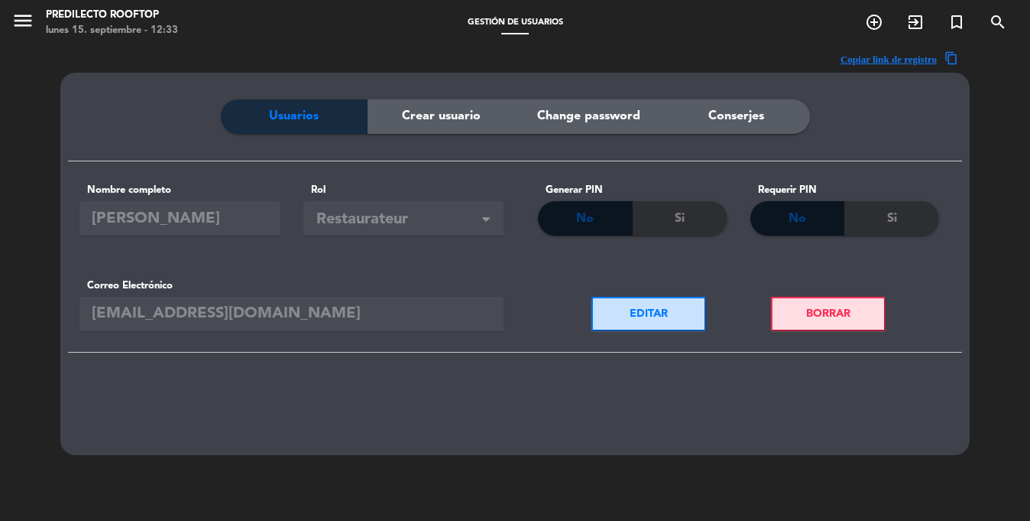
click at [423, 106] on span "Crear usuario" at bounding box center [441, 116] width 79 height 20
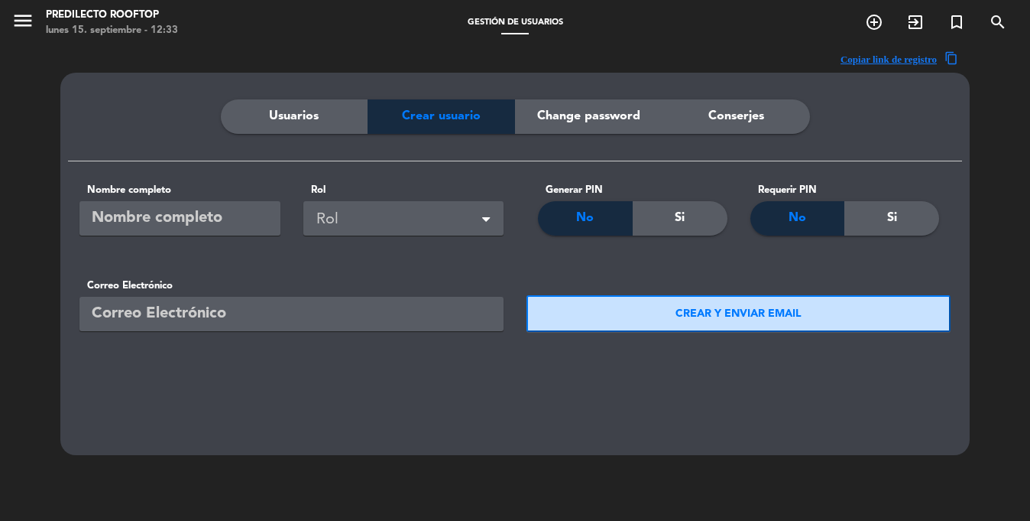
click at [288, 320] on input "email" at bounding box center [291, 314] width 424 height 34
paste input "[EMAIL_ADDRESS][DOMAIN_NAME]"
click at [191, 216] on input "Campo requerido" at bounding box center [179, 218] width 201 height 34
type input "R"
click at [191, 216] on input "Campo requerido" at bounding box center [179, 218] width 201 height 34
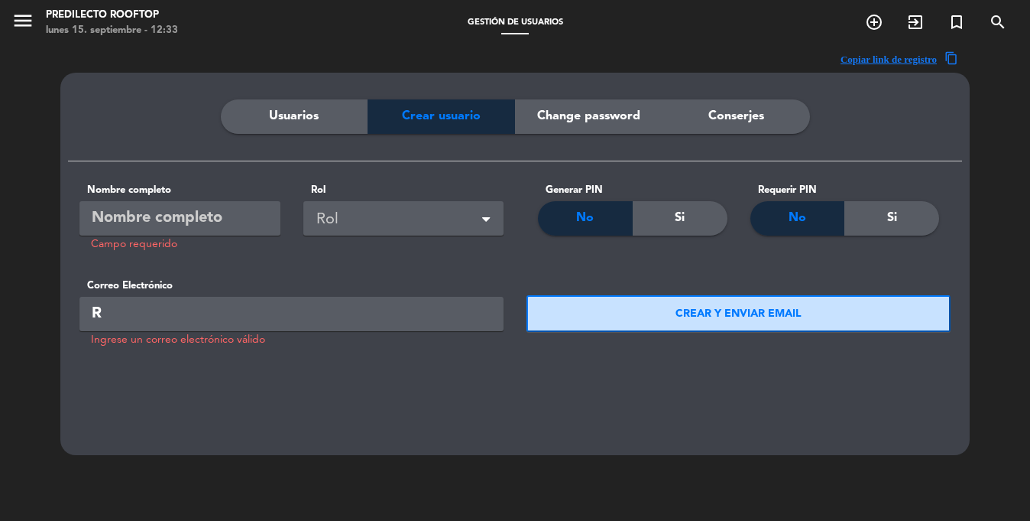
click at [191, 216] on input "Campo requerido" at bounding box center [179, 218] width 201 height 34
type input "r"
type input "Reservas"
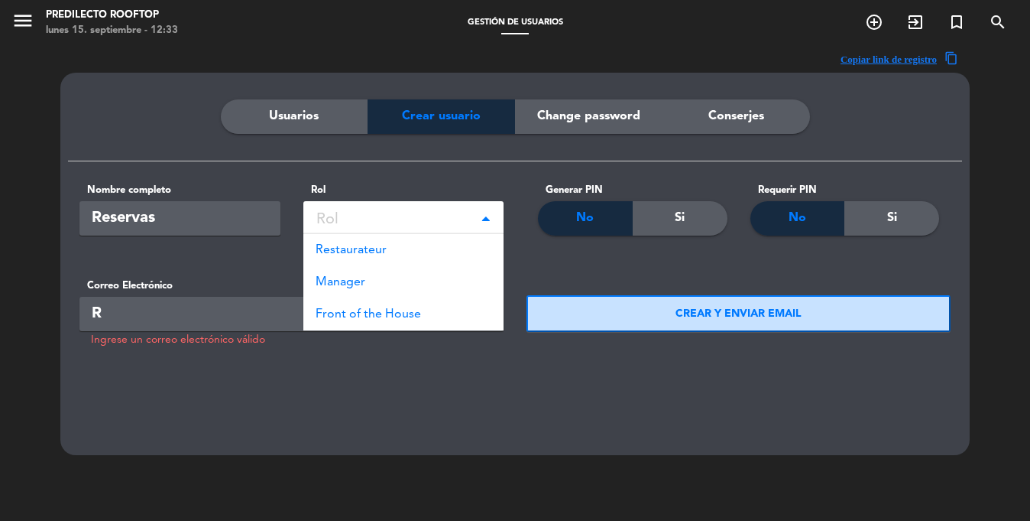
click at [386, 215] on div "Rol" at bounding box center [406, 219] width 180 height 25
click at [353, 248] on span "Restaurateur" at bounding box center [351, 250] width 71 height 12
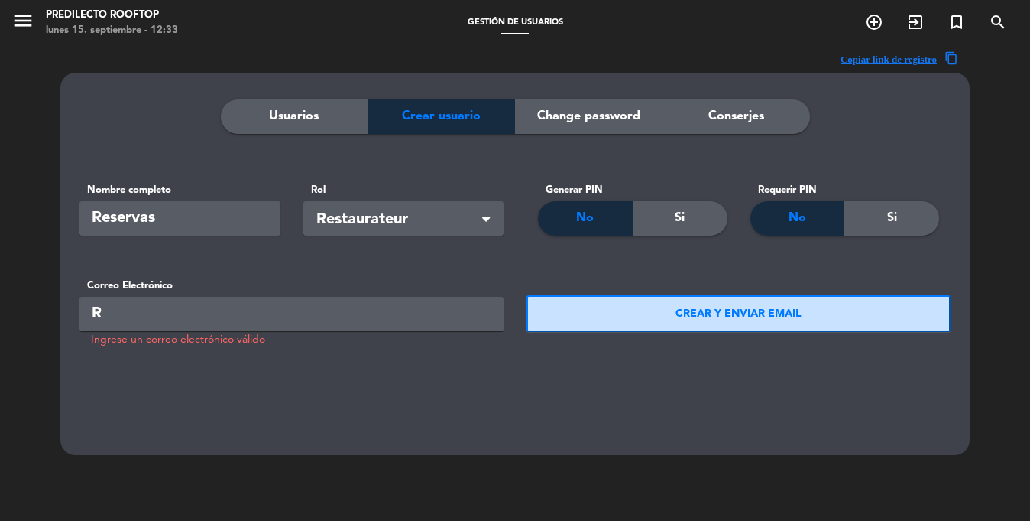
click at [270, 322] on input "R" at bounding box center [291, 314] width 424 height 34
click at [255, 320] on input "R" at bounding box center [291, 314] width 424 height 34
paste input "[EMAIL_ADDRESS][DOMAIN_NAME]"
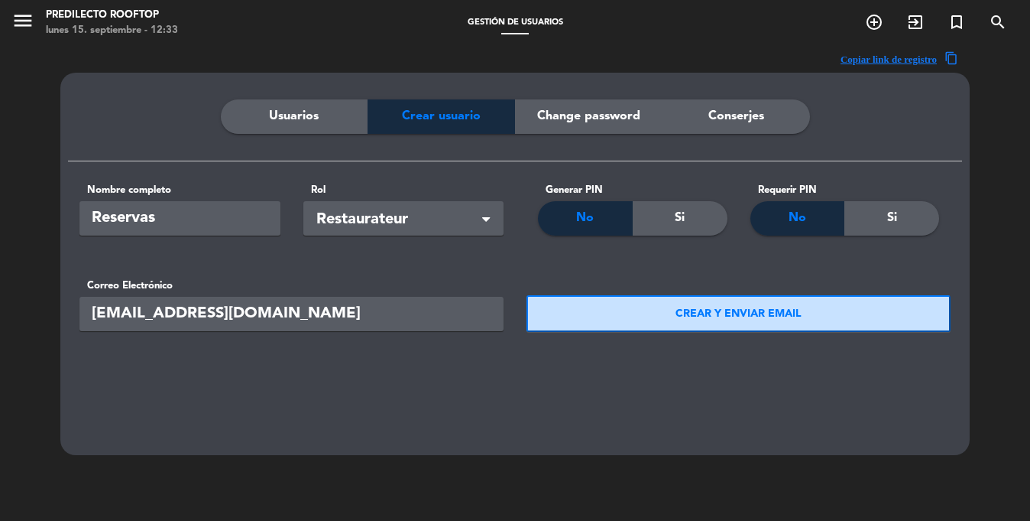
type input "[EMAIL_ADDRESS][DOMAIN_NAME]"
click at [650, 315] on button "CREAR Y ENVIAR EMAIL" at bounding box center [739, 313] width 424 height 37
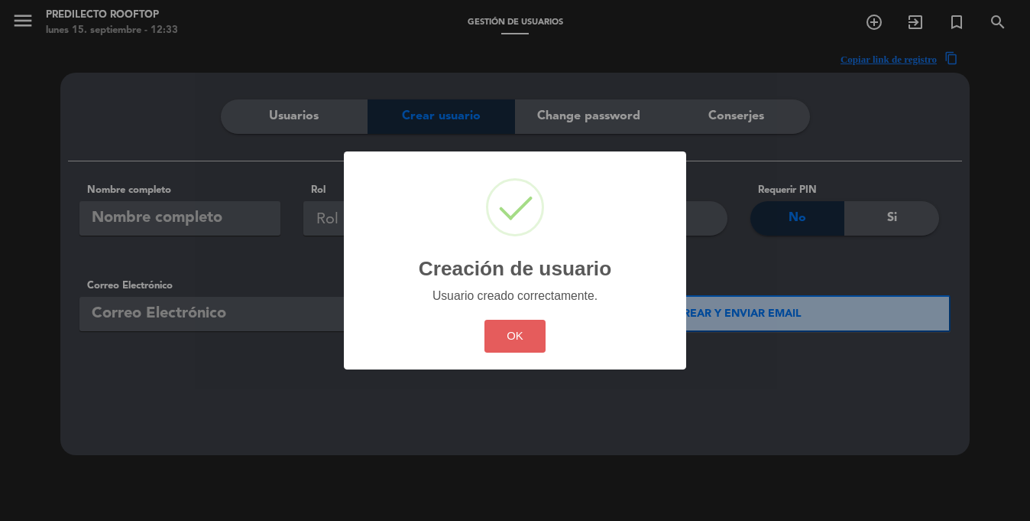
click at [498, 344] on button "OK" at bounding box center [516, 336] width 62 height 33
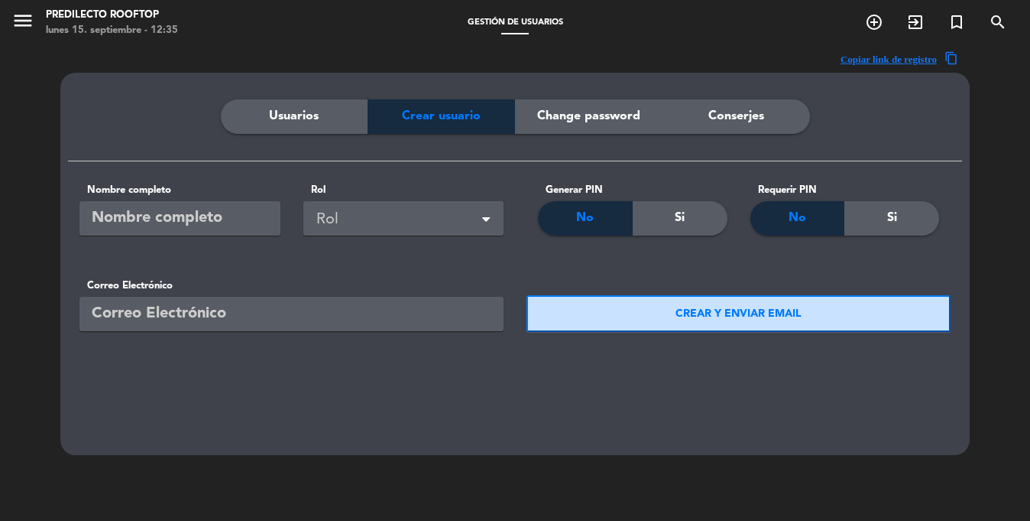
click at [290, 119] on span "Usuarios" at bounding box center [294, 116] width 50 height 20
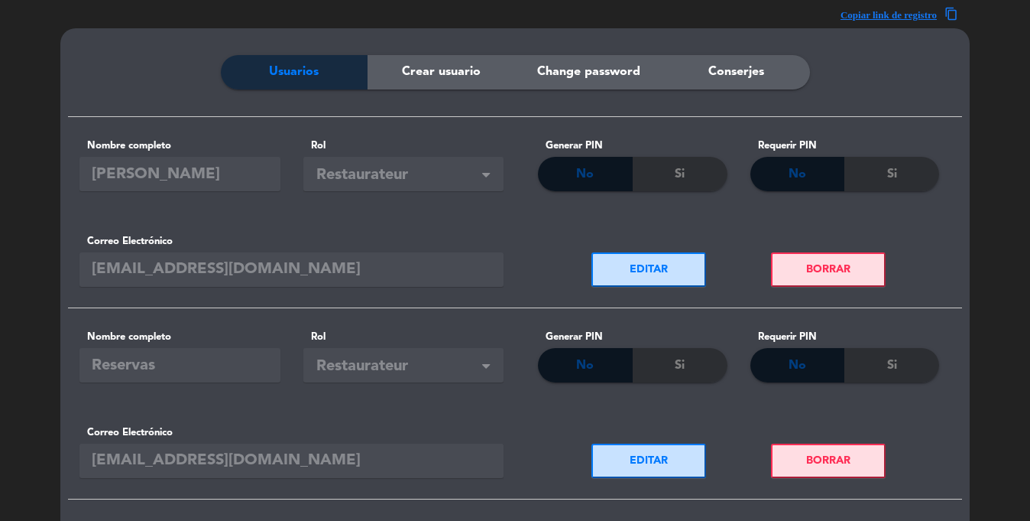
scroll to position [0, 0]
